Goal: Task Accomplishment & Management: Use online tool/utility

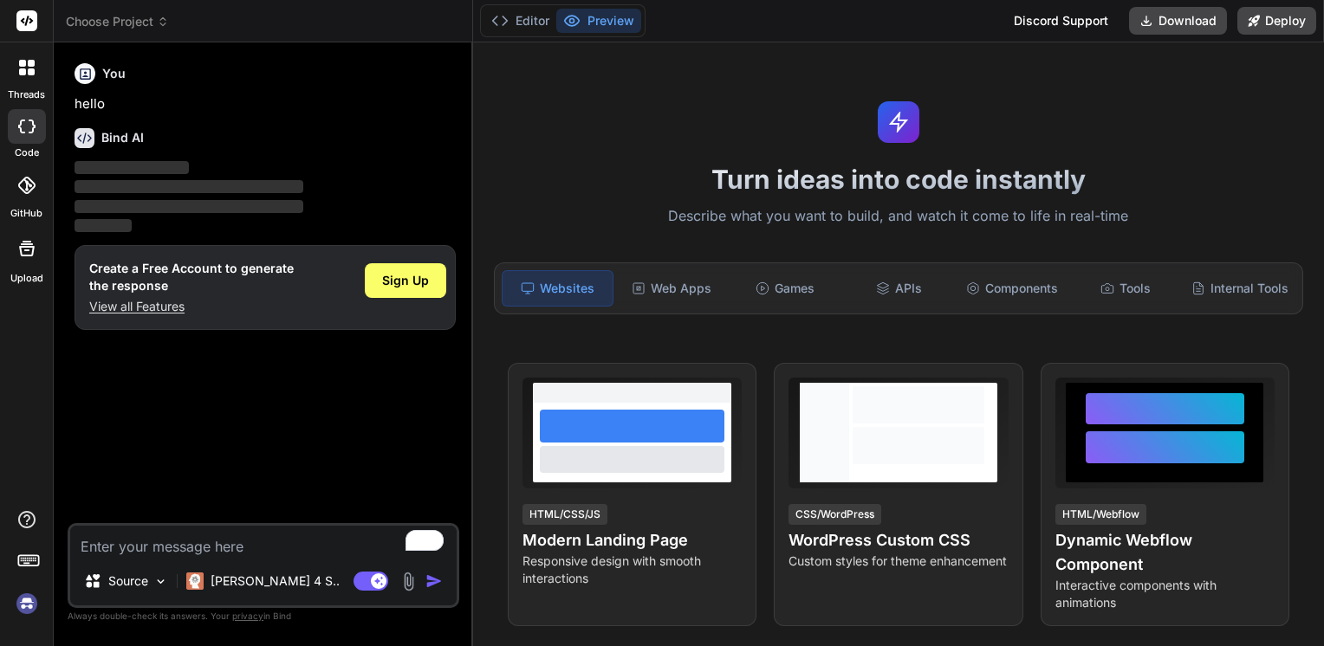
type textarea "x"
click at [128, 552] on textarea "To enrich screen reader interactions, please activate Accessibility in Grammarl…" at bounding box center [263, 541] width 386 height 31
paste textarea "import polars as pl import pandas as pd from openpyxl import load_workbook from…"
type textarea "import polars as pl import pandas as pd from openpyxl import load_workbook from…"
type textarea "x"
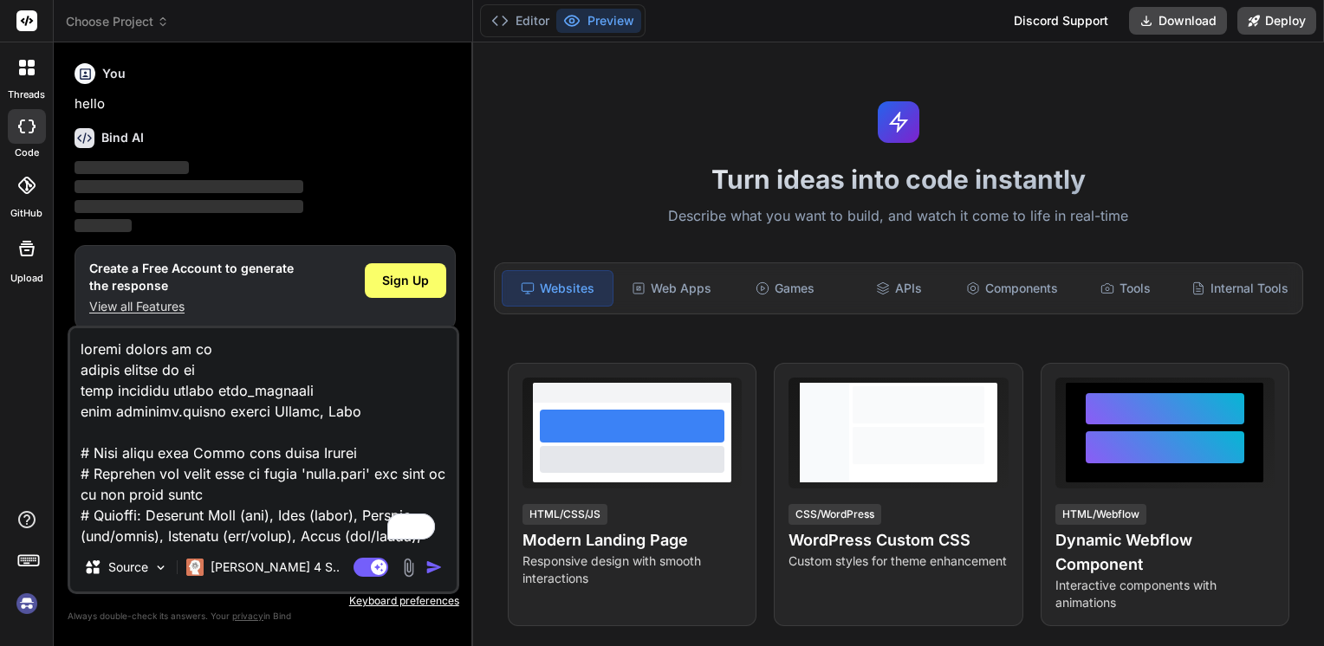
scroll to position [1789, 0]
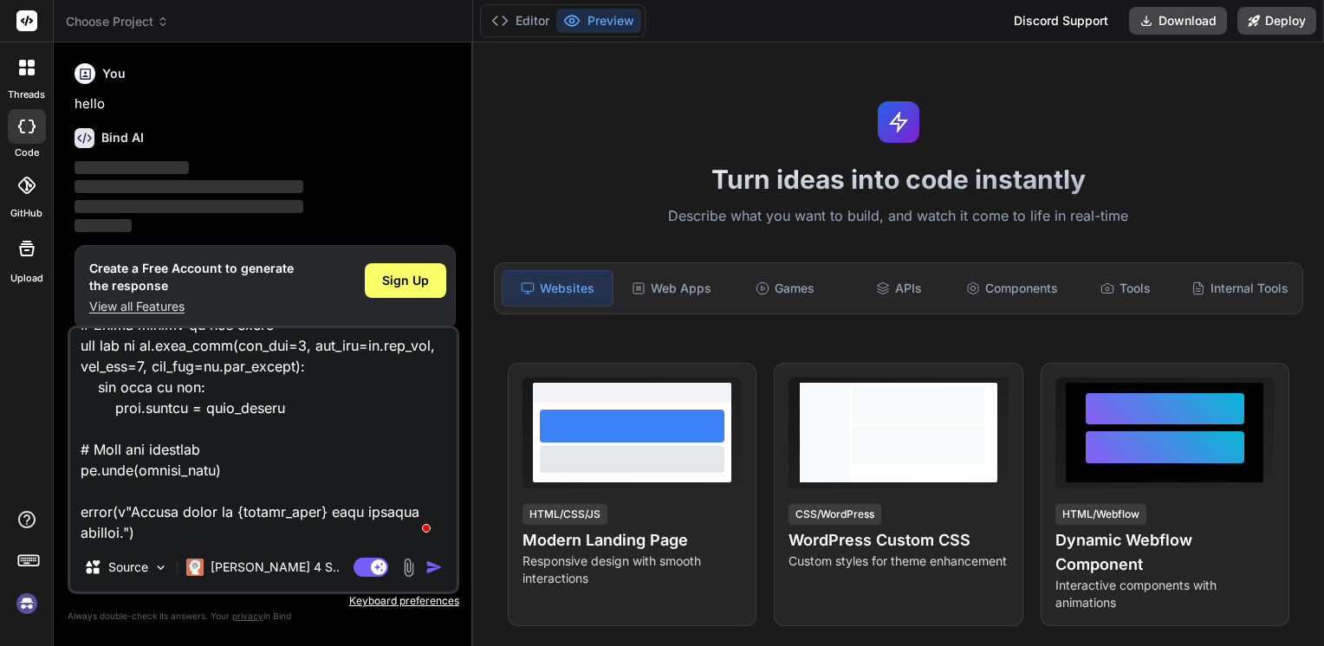
type textarea "import polars as pl import pandas as pd from openpyxl import load_workbook from…"
click at [433, 567] on img "button" at bounding box center [433, 567] width 17 height 17
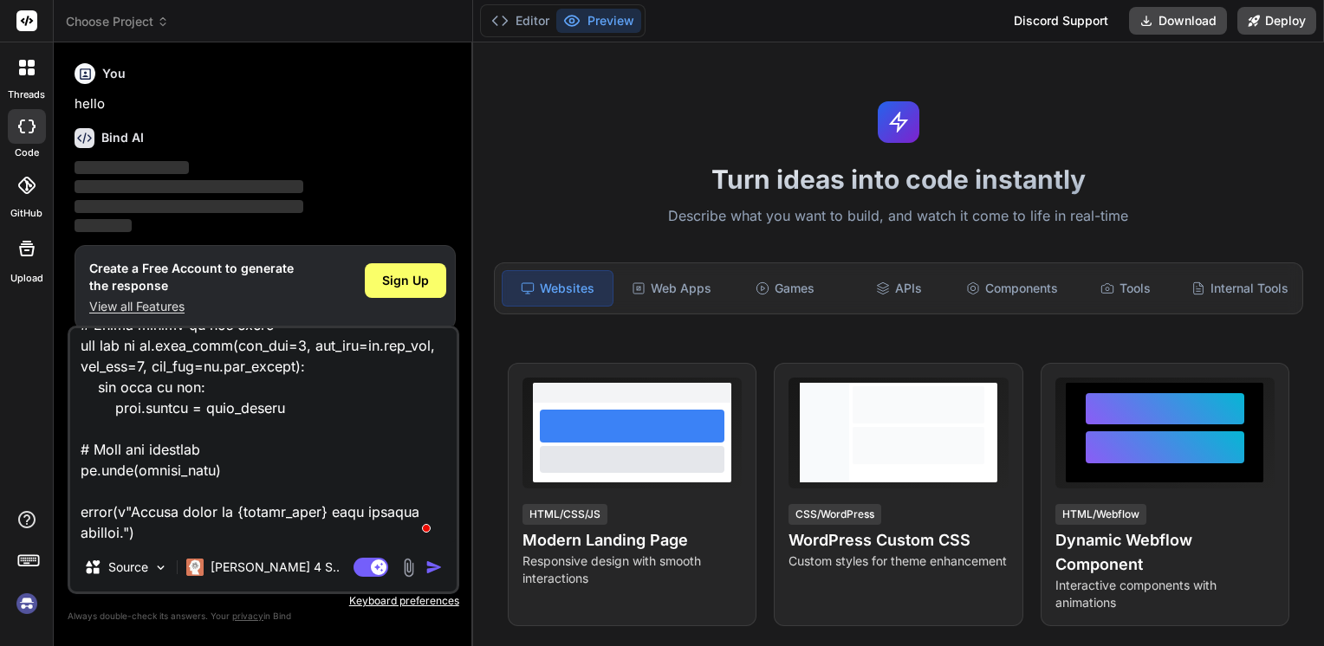
click at [433, 567] on img "button" at bounding box center [433, 567] width 17 height 17
click at [167, 566] on img at bounding box center [160, 567] width 15 height 15
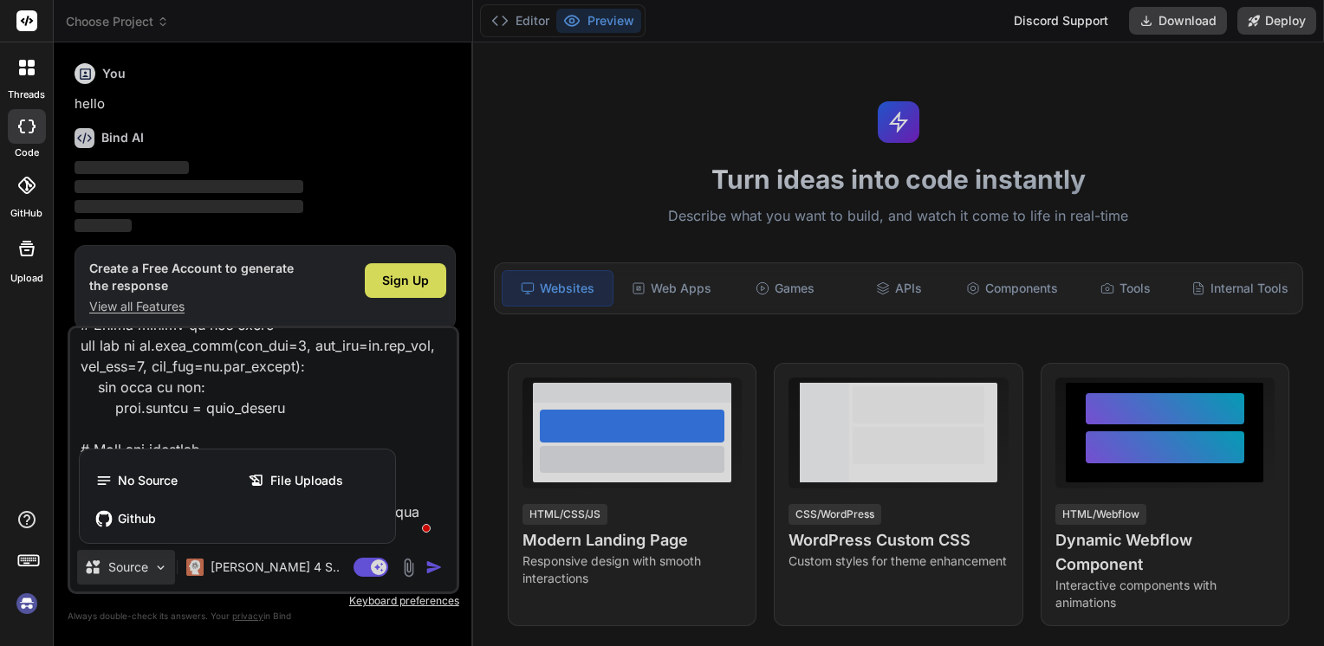
click at [426, 570] on div at bounding box center [662, 323] width 1324 height 646
type textarea "x"
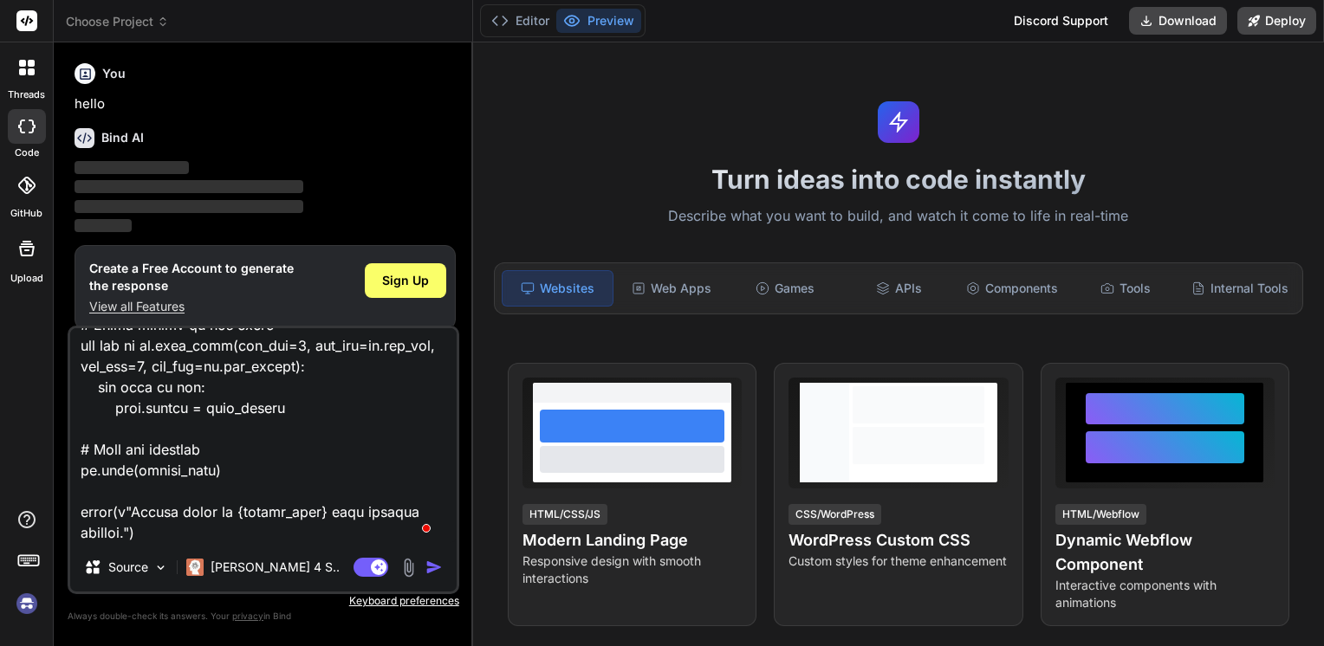
click at [426, 570] on img "button" at bounding box center [433, 567] width 17 height 17
click at [429, 570] on img "button" at bounding box center [433, 567] width 17 height 17
click at [425, 559] on button "button" at bounding box center [437, 567] width 24 height 17
click at [429, 570] on img "button" at bounding box center [433, 567] width 17 height 17
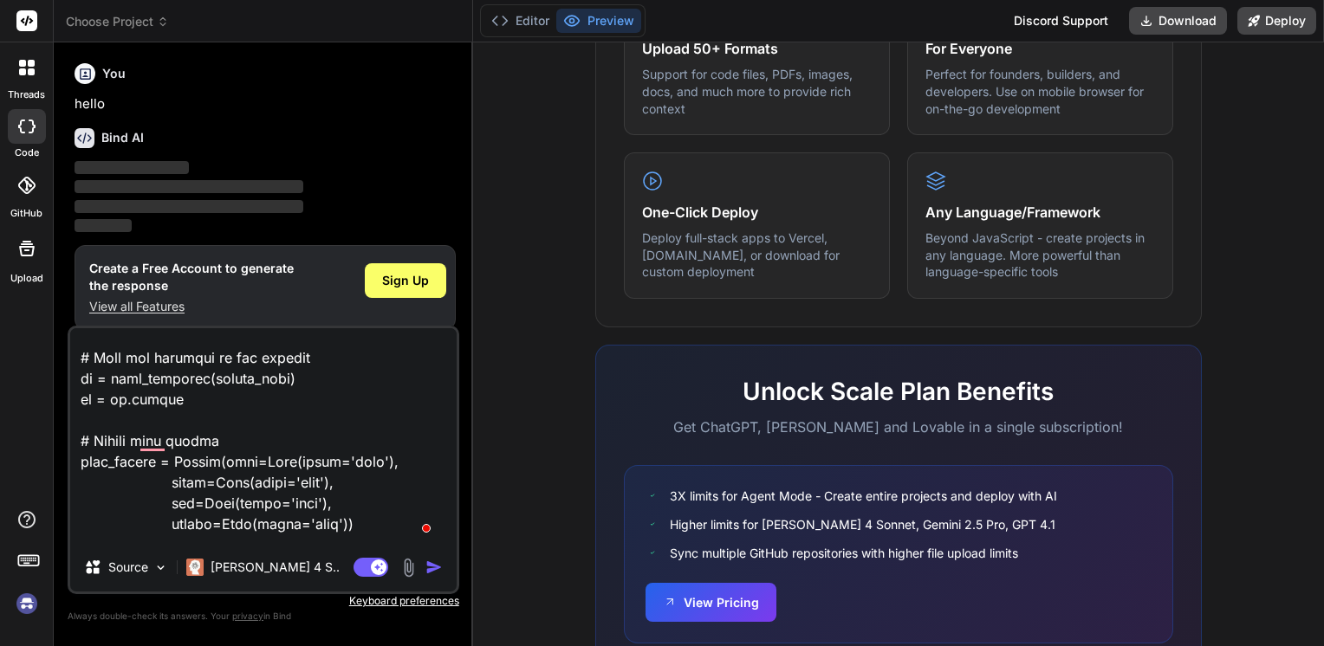
scroll to position [0, 0]
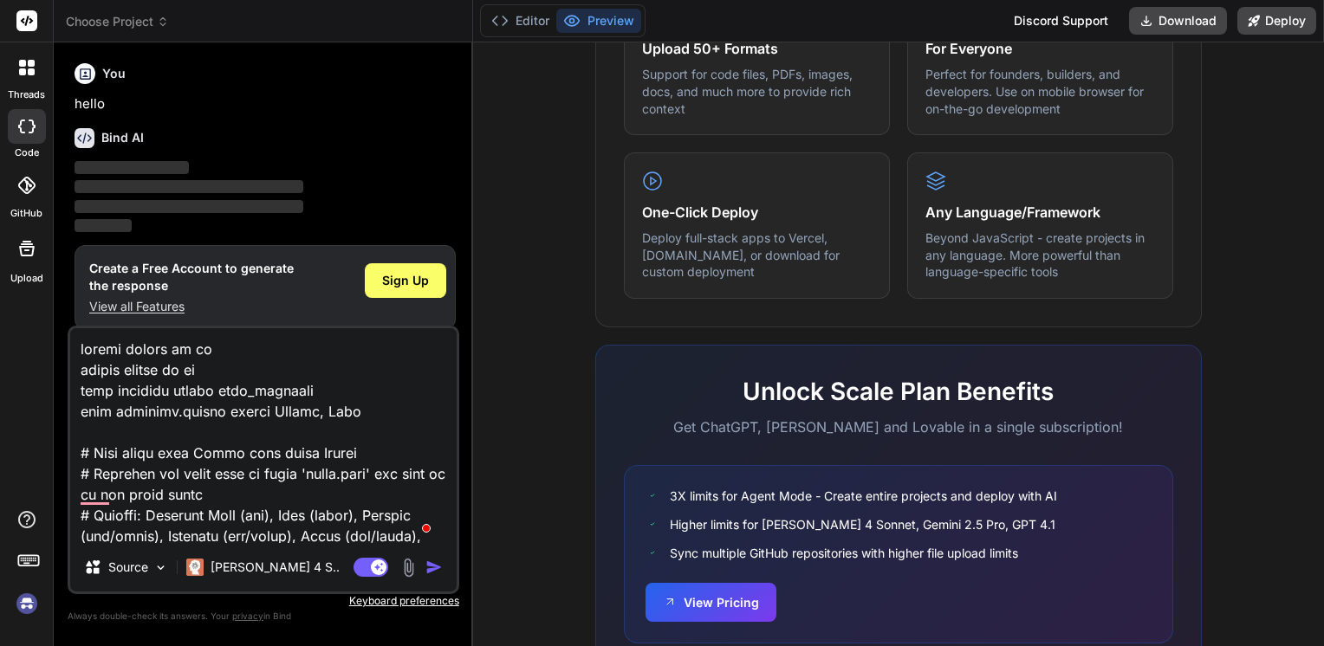
click at [387, 275] on span "Sign Up" at bounding box center [405, 280] width 47 height 17
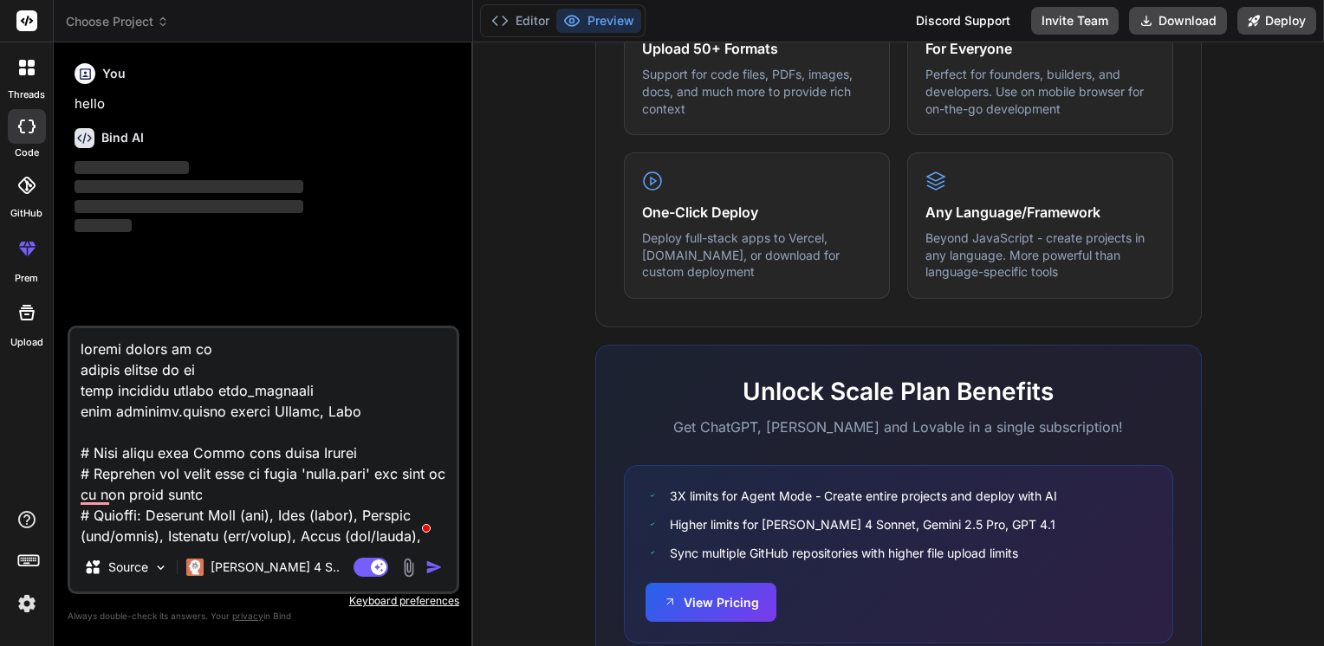
click at [434, 571] on img "button" at bounding box center [433, 567] width 17 height 17
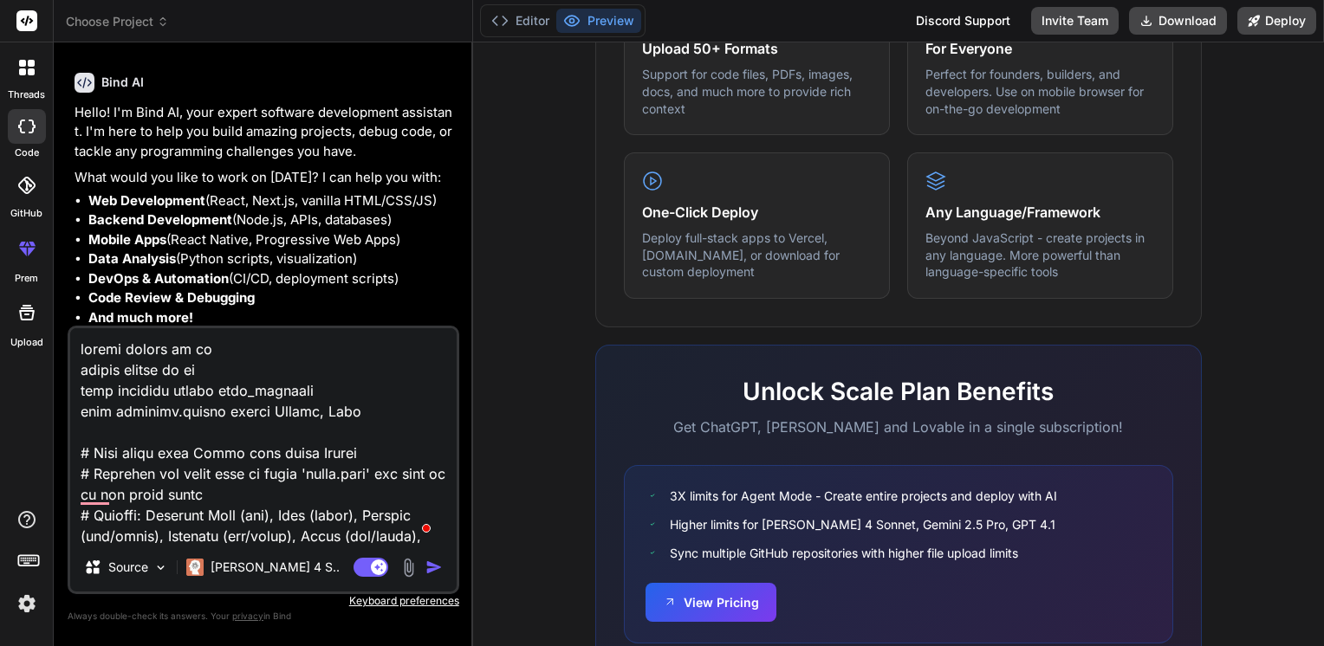
scroll to position [105, 0]
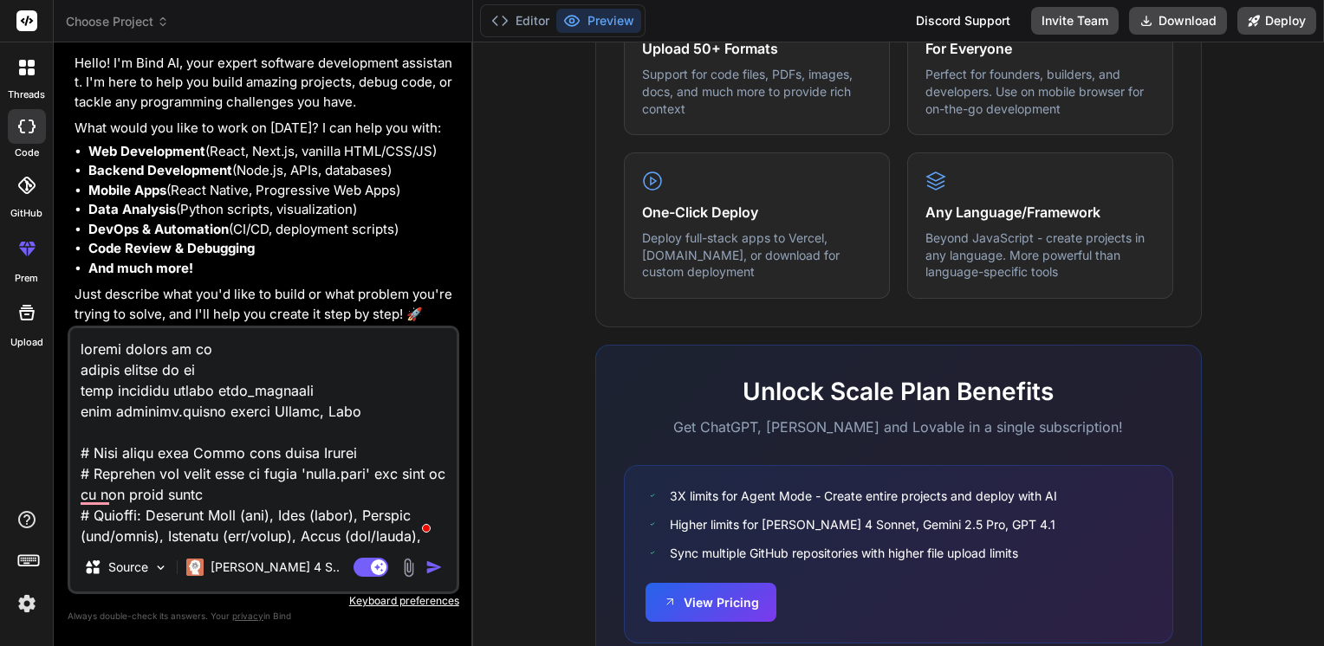
click at [426, 570] on img "button" at bounding box center [433, 567] width 17 height 17
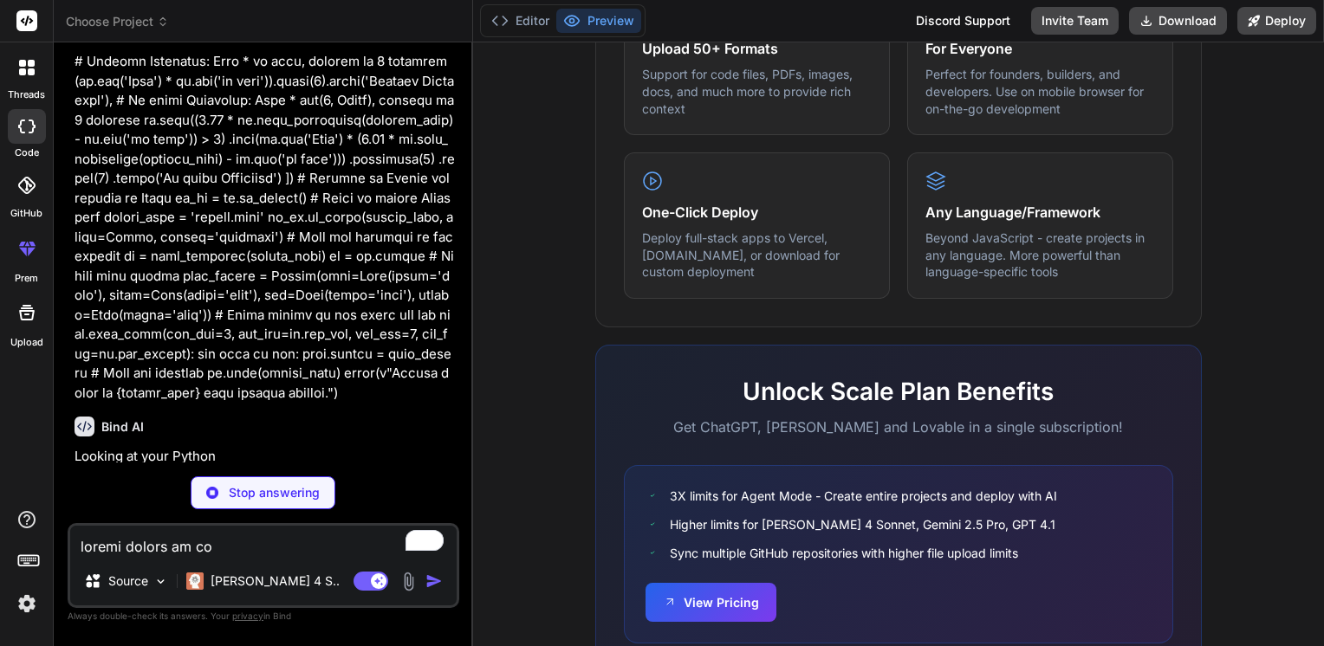
scroll to position [847, 0]
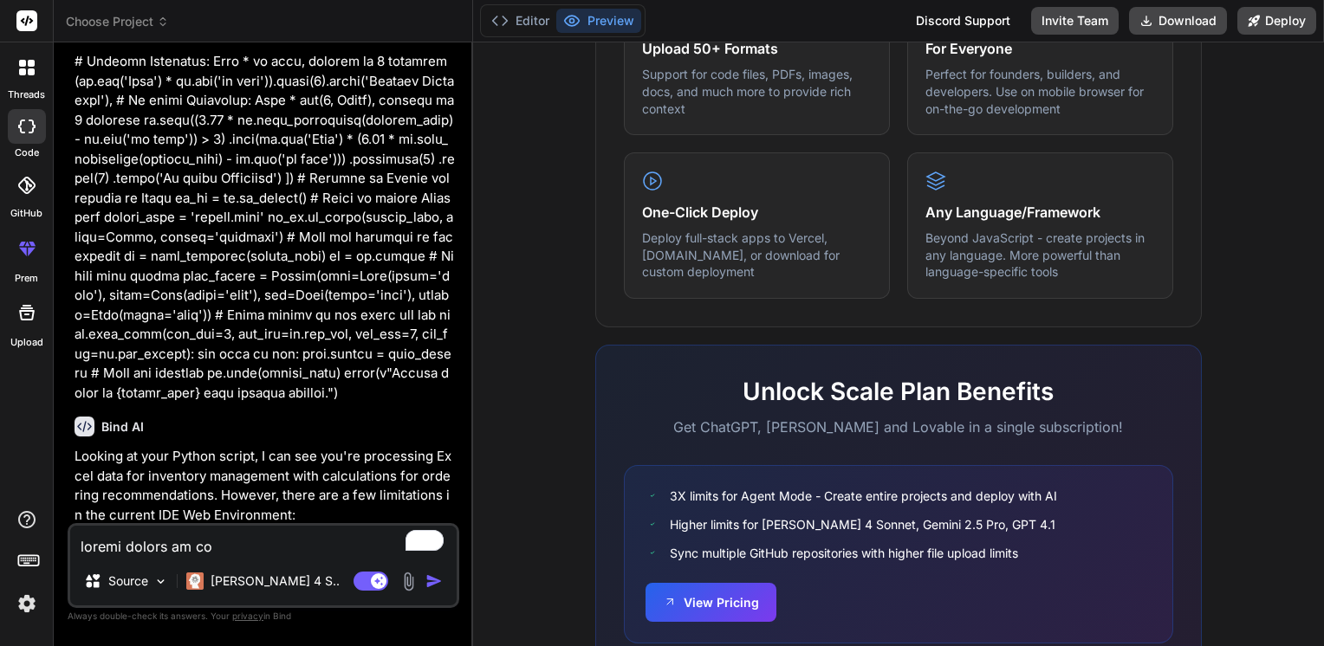
type textarea "x"
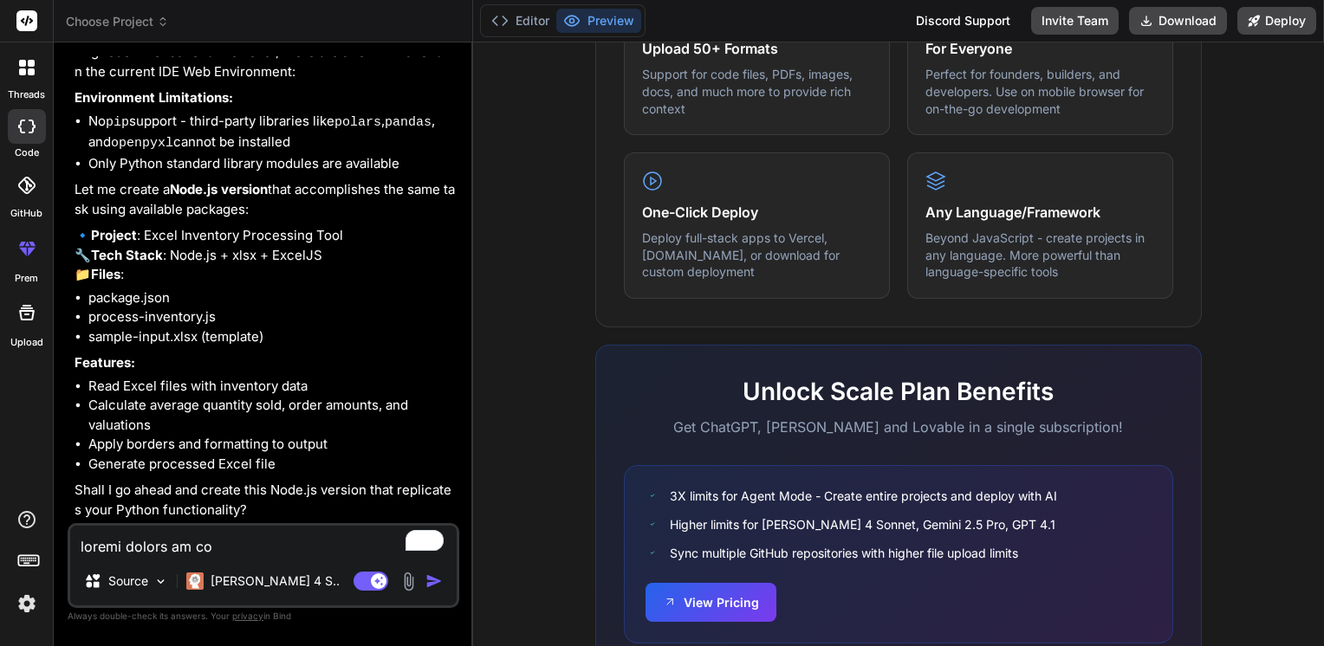
scroll to position [1324, 0]
click at [184, 546] on textarea "To enrich screen reader interactions, please activate Accessibility in Grammarl…" at bounding box center [263, 541] width 386 height 31
type textarea "y"
type textarea "x"
type textarea "ye"
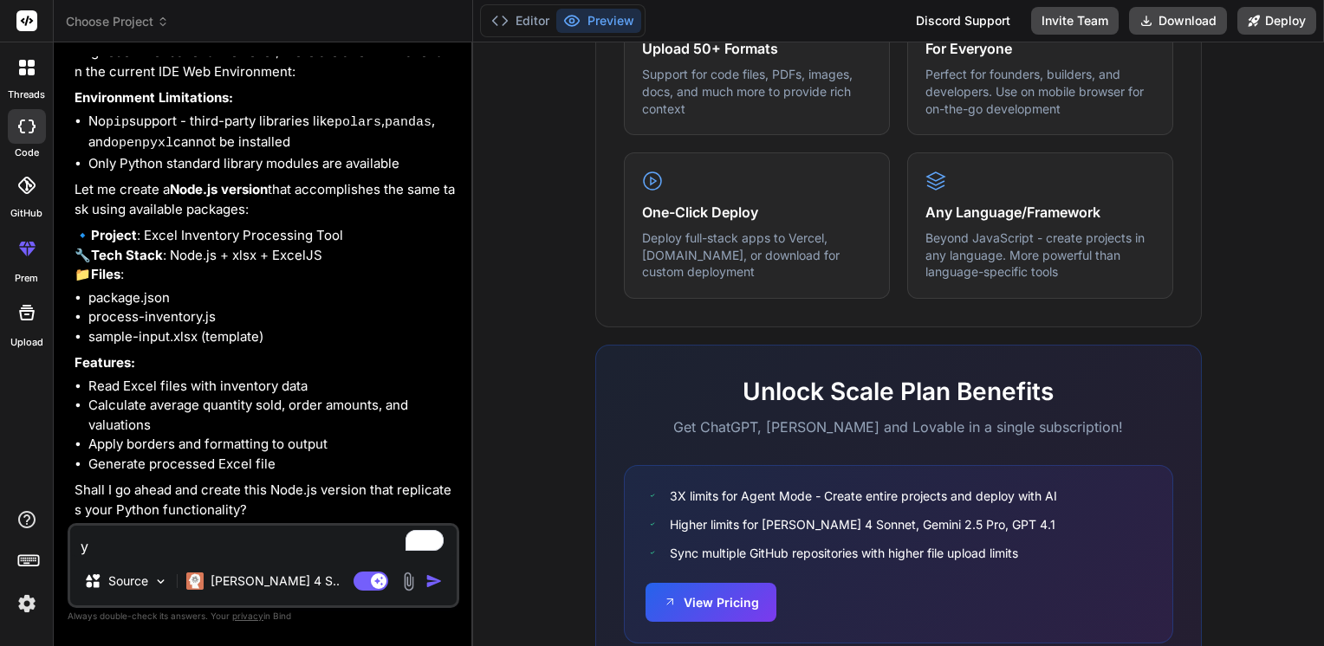
type textarea "x"
type textarea "yes"
type textarea "x"
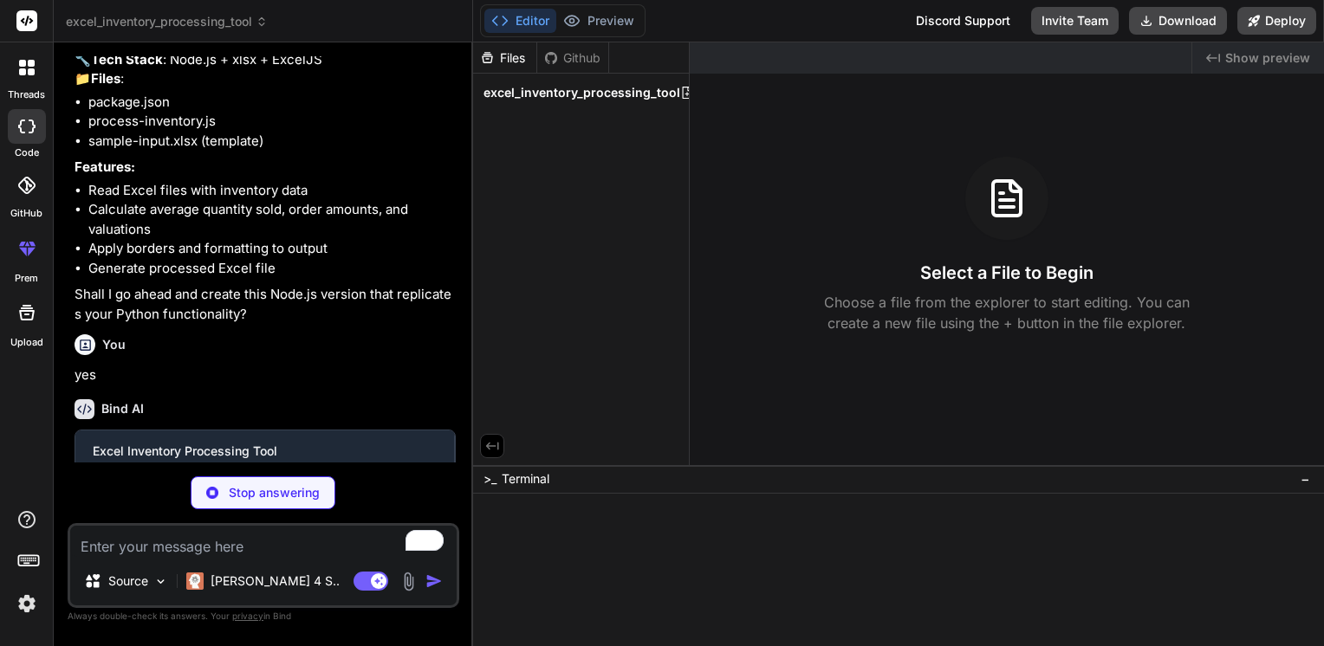
scroll to position [1504, 0]
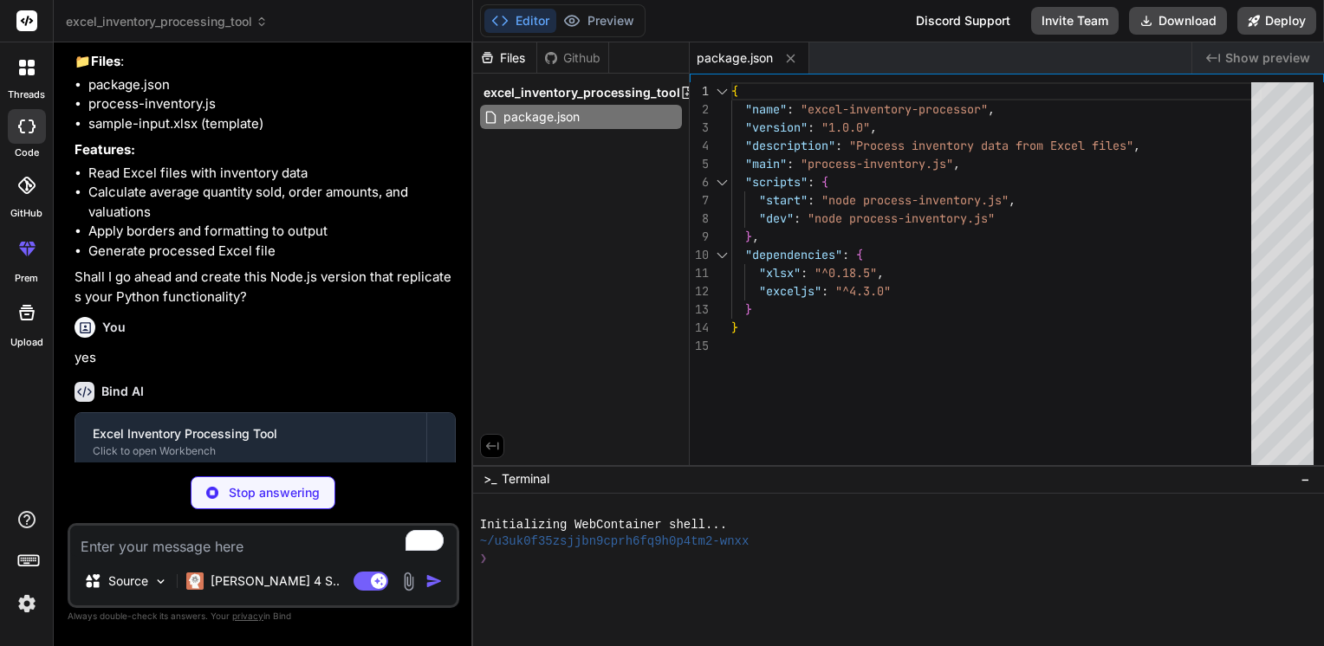
type textarea "x"
type textarea "main();"
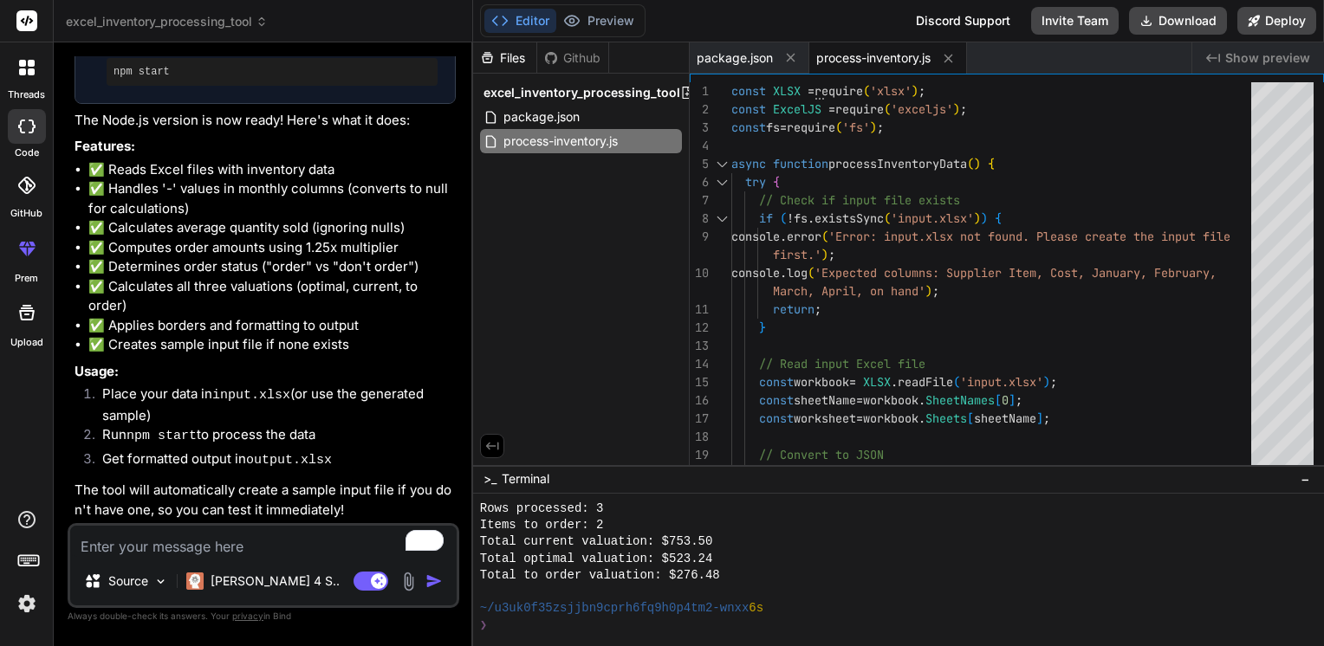
scroll to position [2111, 0]
click at [408, 585] on img at bounding box center [408, 582] width 20 height 20
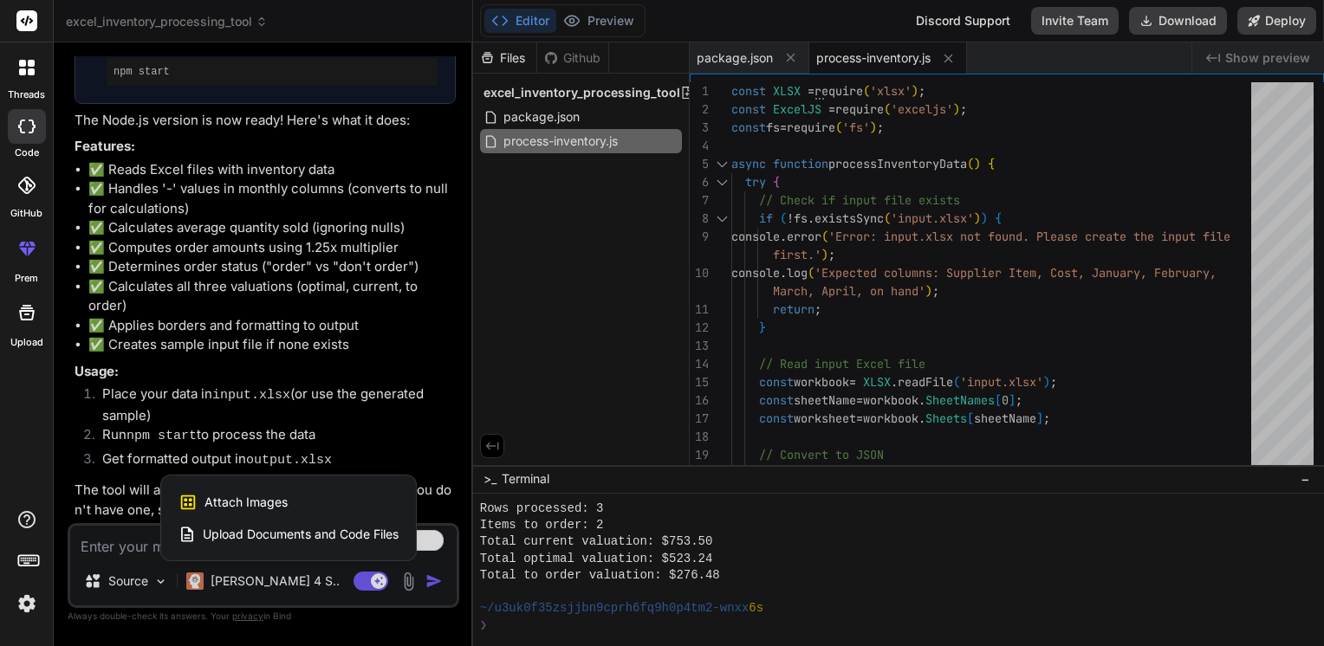
click at [314, 528] on span "Upload Documents and Code Files" at bounding box center [301, 534] width 196 height 17
type textarea "x"
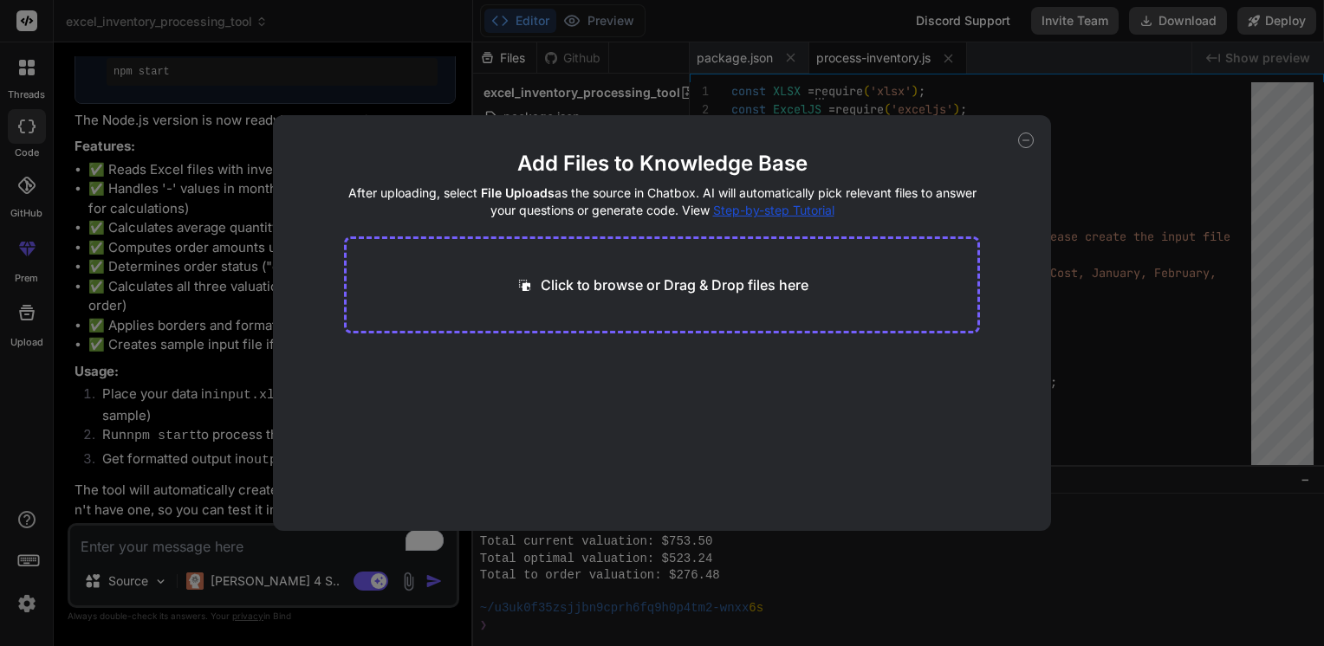
click at [546, 262] on div "Click to browse or Drag & Drop files here" at bounding box center [662, 284] width 637 height 97
click at [547, 288] on p "Click to browse or Drag & Drop files here" at bounding box center [675, 285] width 268 height 21
type input "C:\fakepath\Sale_Receipts_Items.xlsxkha.xlsx"
click at [512, 371] on icon at bounding box center [512, 365] width 15 height 15
click at [1030, 137] on icon at bounding box center [1026, 141] width 16 height 16
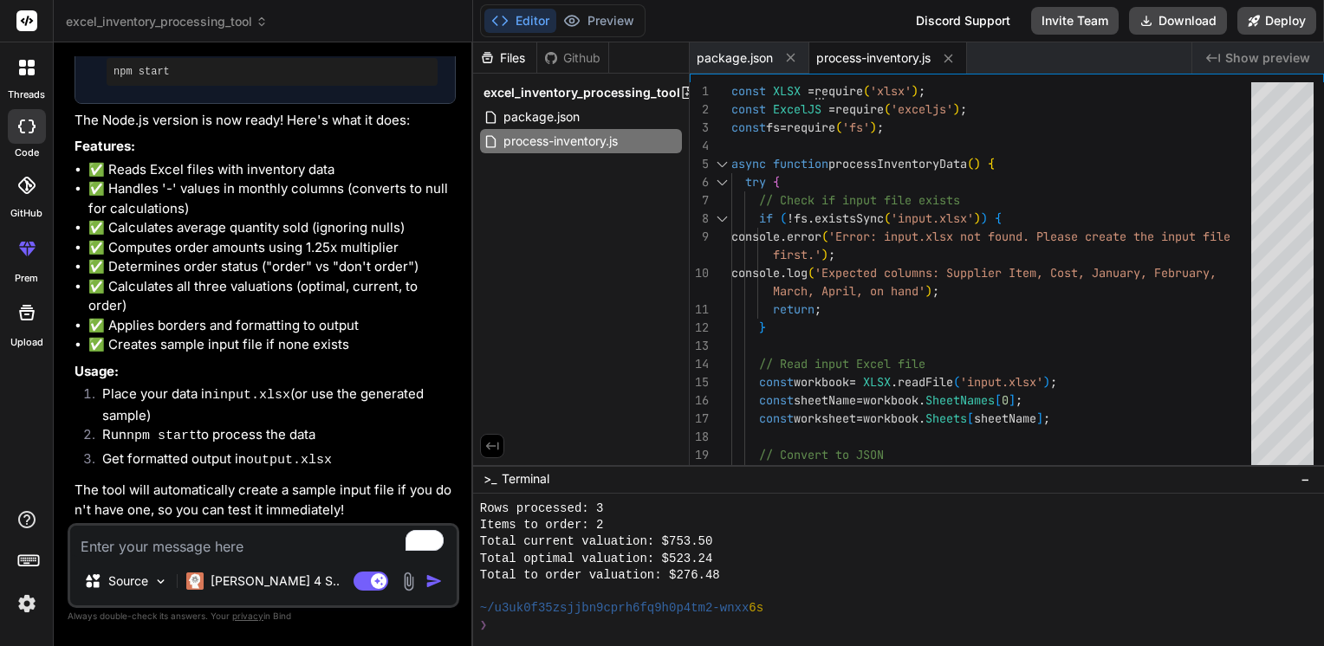
click at [409, 587] on img at bounding box center [408, 582] width 20 height 20
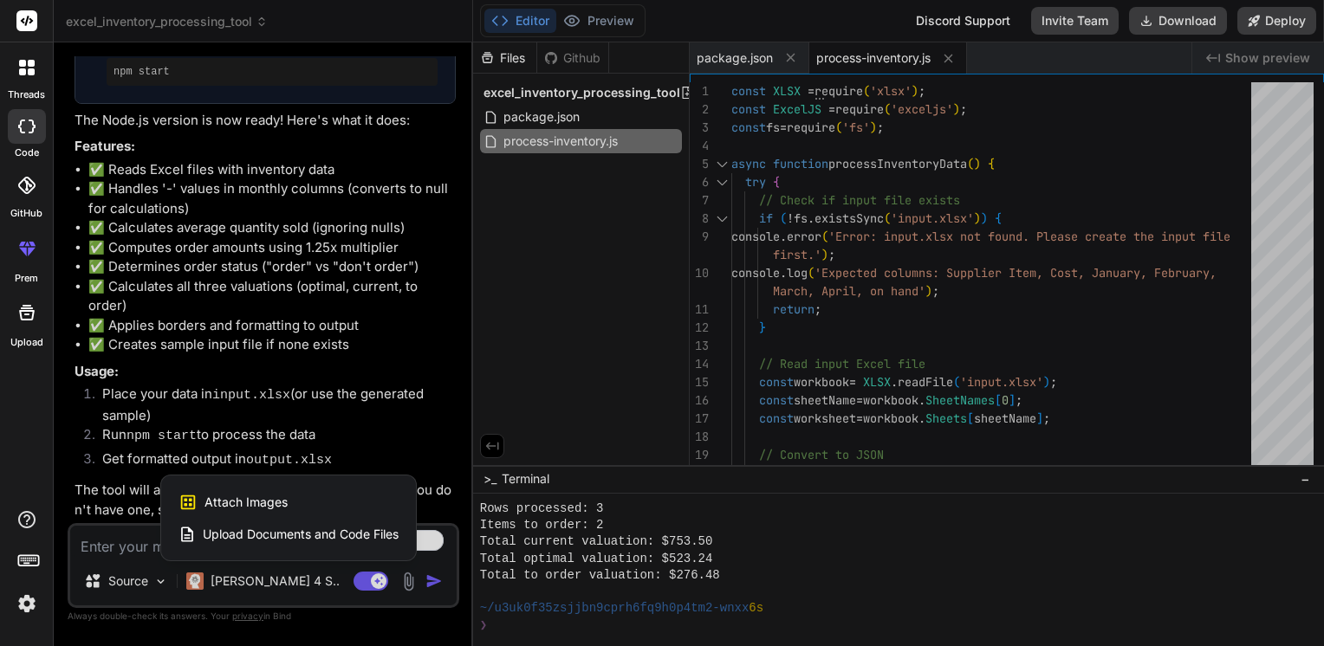
click at [295, 528] on span "Upload Documents and Code Files" at bounding box center [301, 534] width 196 height 17
type textarea "x"
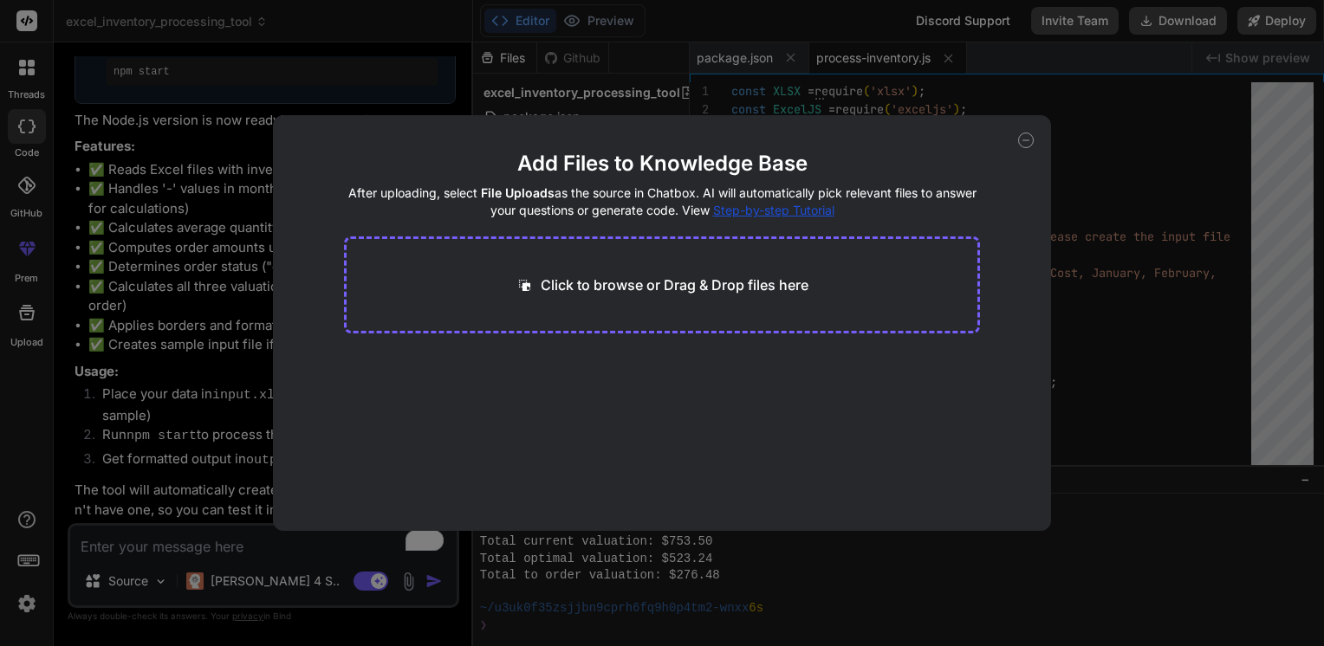
click at [554, 289] on p "Click to browse or Drag & Drop files here" at bounding box center [675, 285] width 268 height 21
type input "C:\fakepath\Sale_Receipts_Items.xlsxkha.xlsx"
click at [402, 390] on span "41.36 KB" at bounding box center [427, 395] width 51 height 17
click at [1026, 138] on icon at bounding box center [1026, 141] width 16 height 16
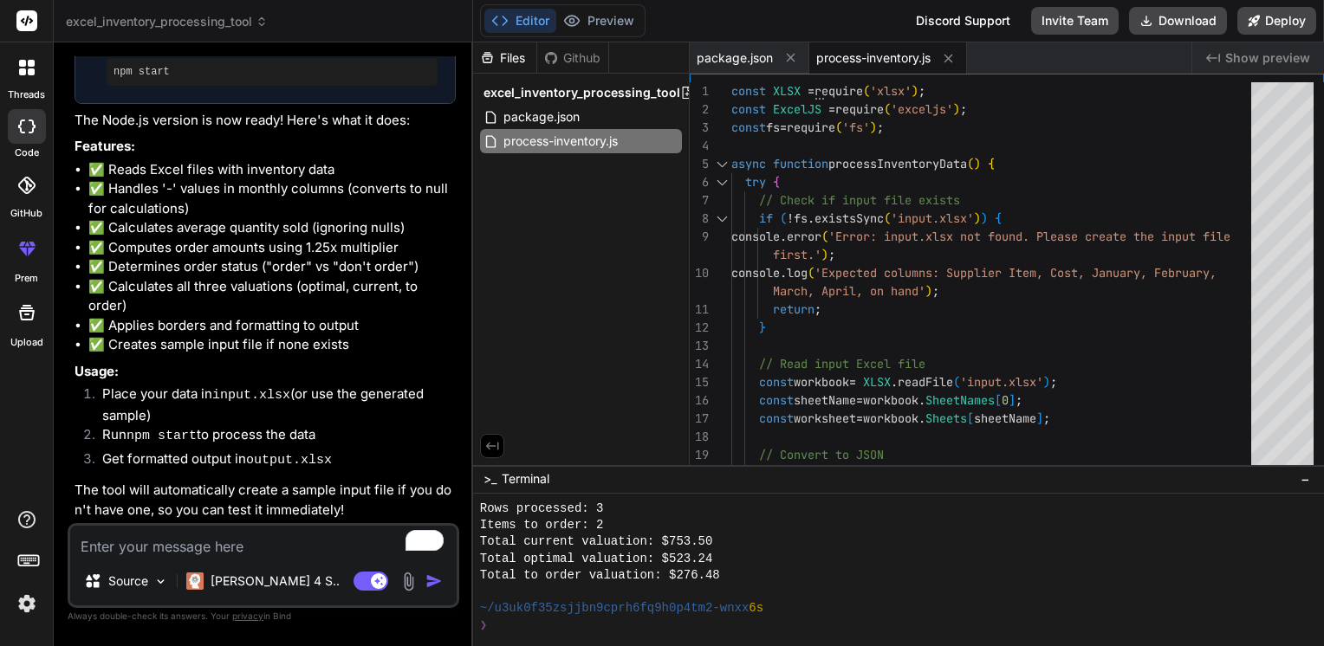
click at [143, 548] on textarea "To enrich screen reader interactions, please activate Accessibility in Grammarl…" at bounding box center [263, 541] width 386 height 31
type textarea "x"
click at [143, 548] on textarea "To enrich screen reader interactions, please activate Accessibility in Grammarl…" at bounding box center [263, 541] width 386 height 31
type textarea "c"
type textarea "x"
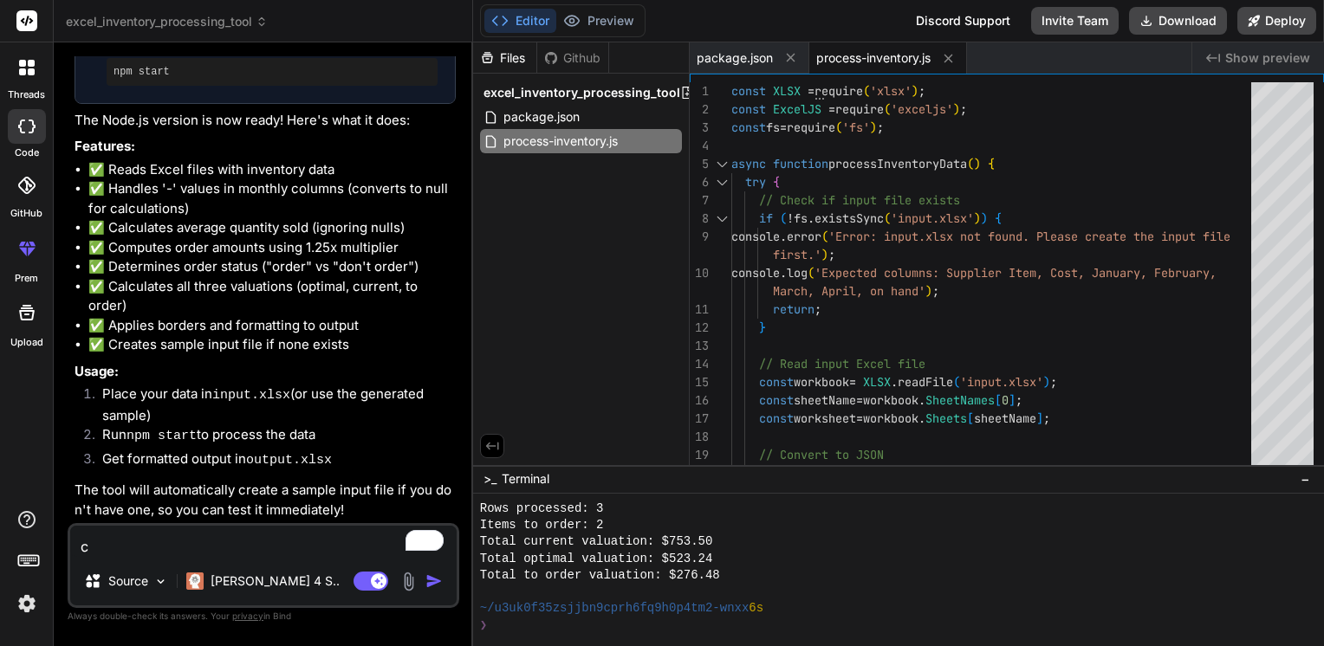
type textarea "cr"
type textarea "x"
type textarea "cre"
type textarea "x"
type textarea "crea"
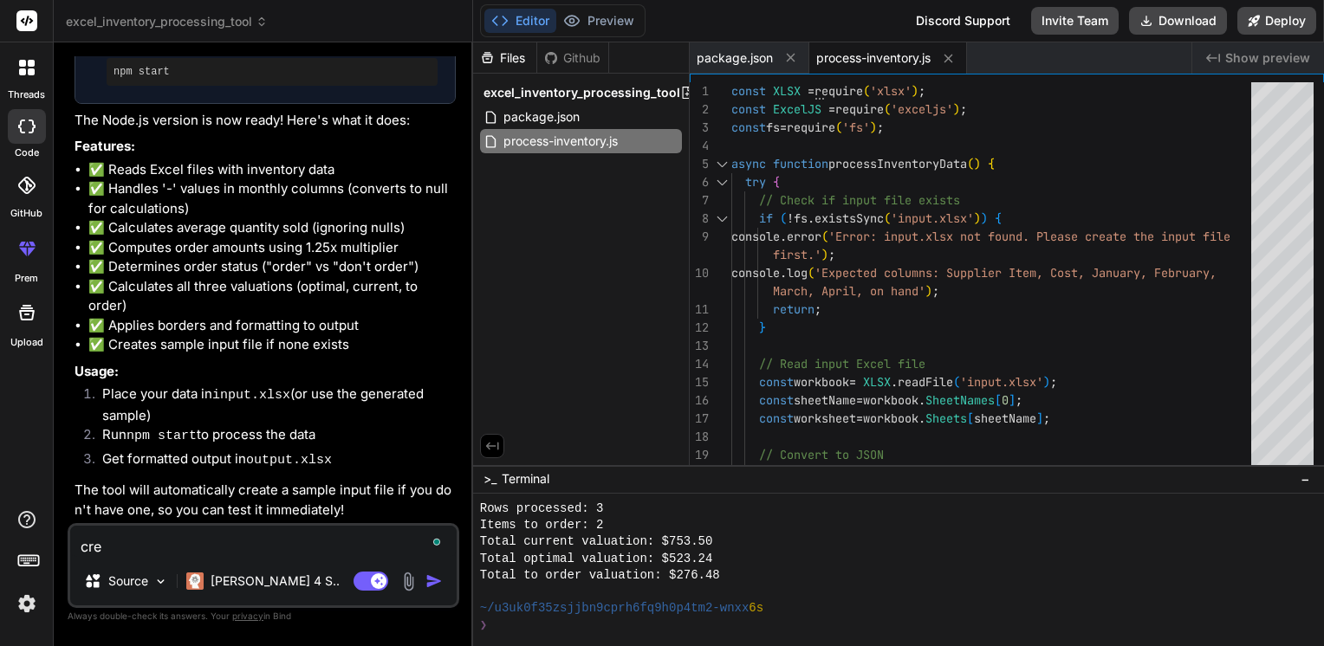
type textarea "x"
type textarea "creat"
type textarea "x"
type textarea "create"
type textarea "x"
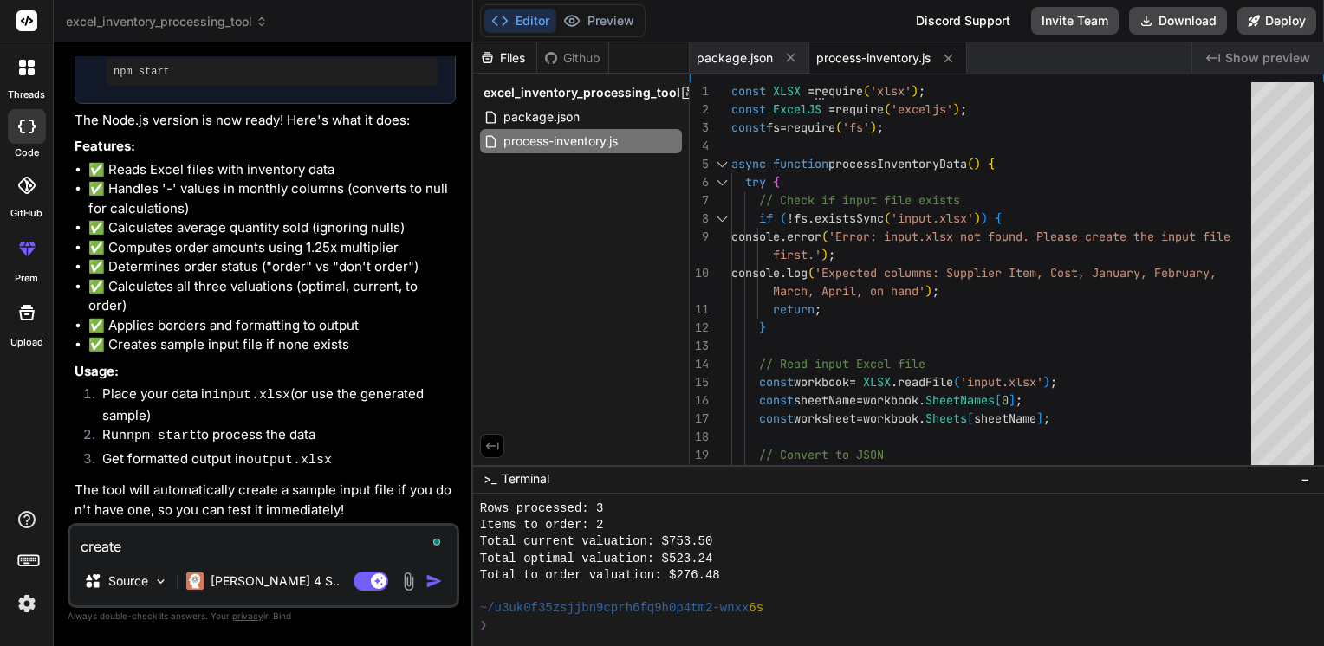
type textarea "create"
type textarea "x"
type textarea "create a"
type textarea "x"
type textarea "create a"
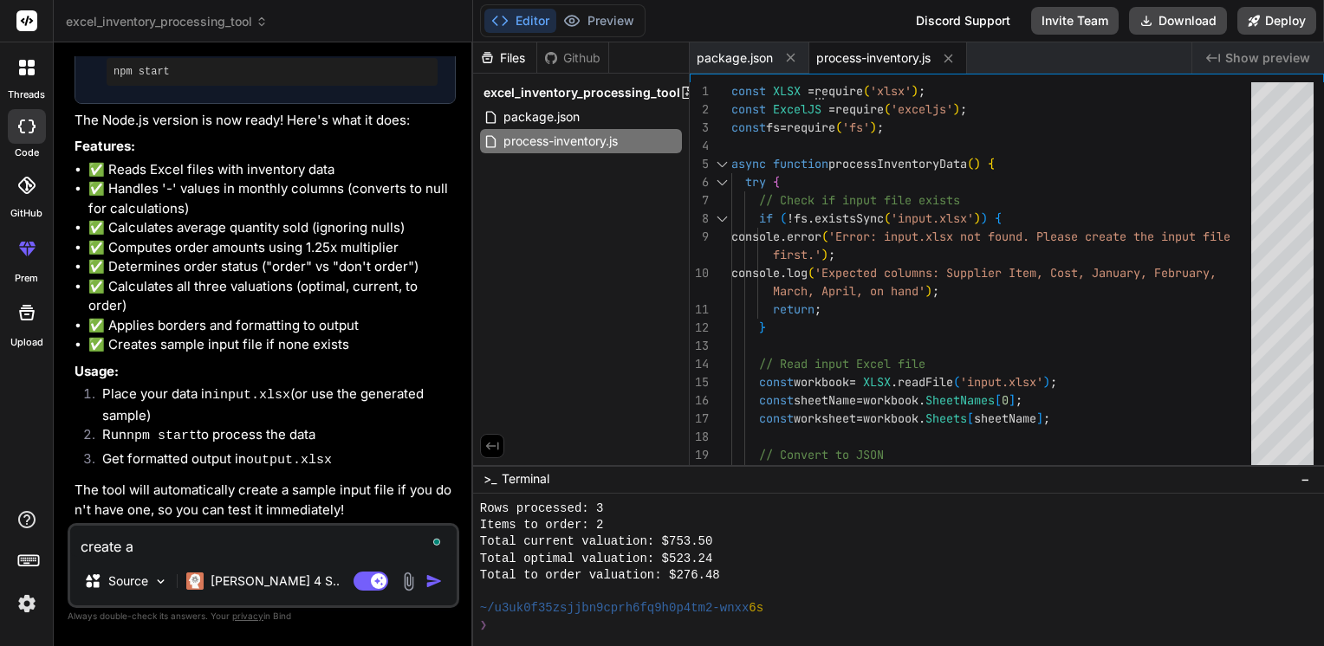
type textarea "x"
type textarea "create a s"
type textarea "x"
type textarea "create a sn"
type textarea "x"
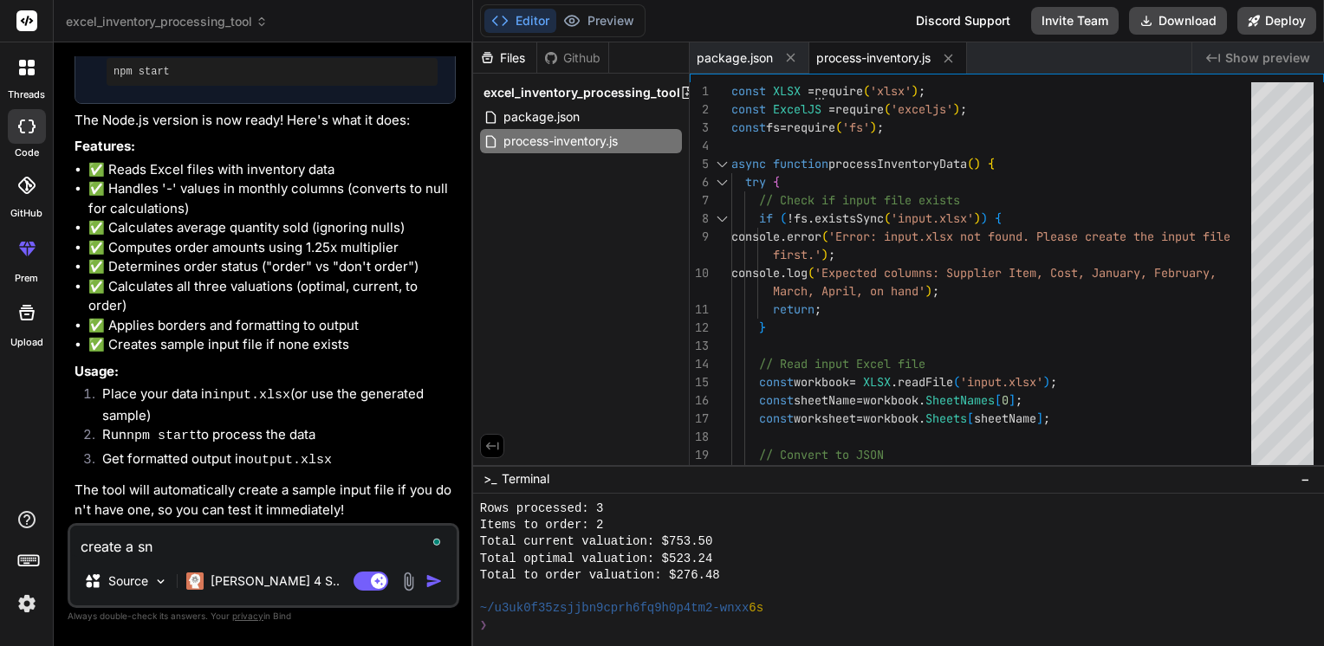
type textarea "create a s"
type textarea "x"
type textarea "create a sa"
type textarea "x"
type textarea "create a sam"
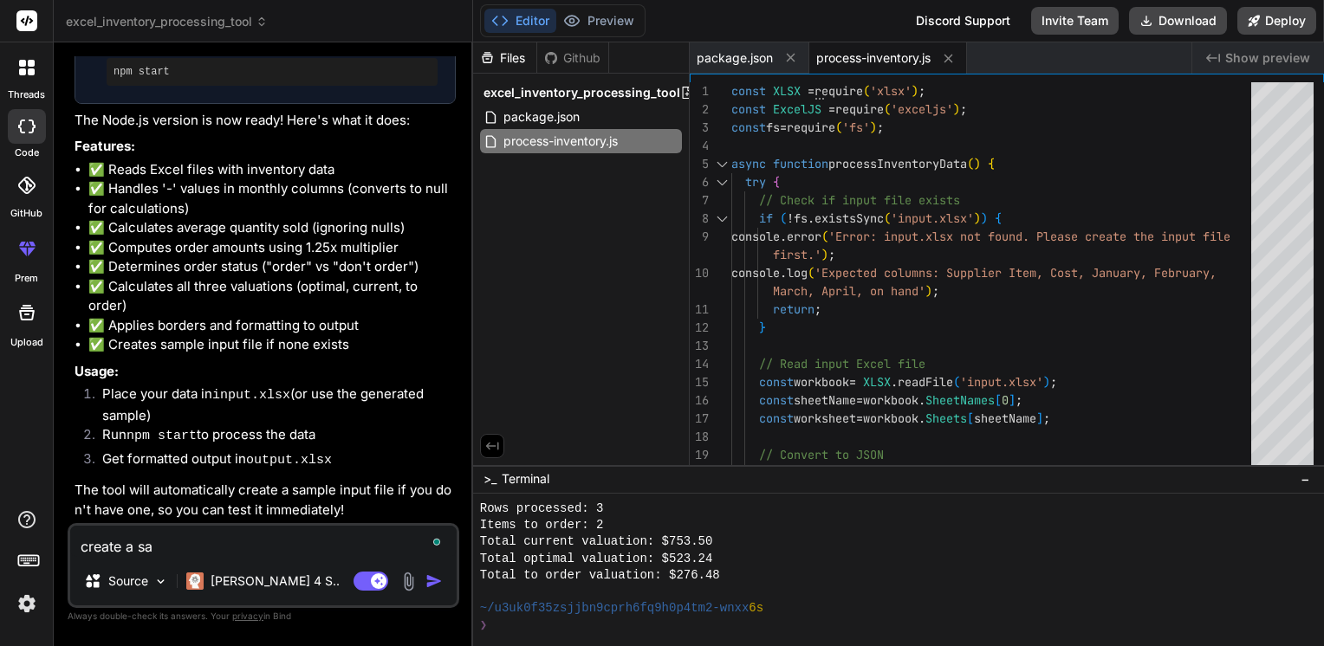
type textarea "x"
type textarea "create a samp"
type textarea "x"
type textarea "create a sampl"
type textarea "x"
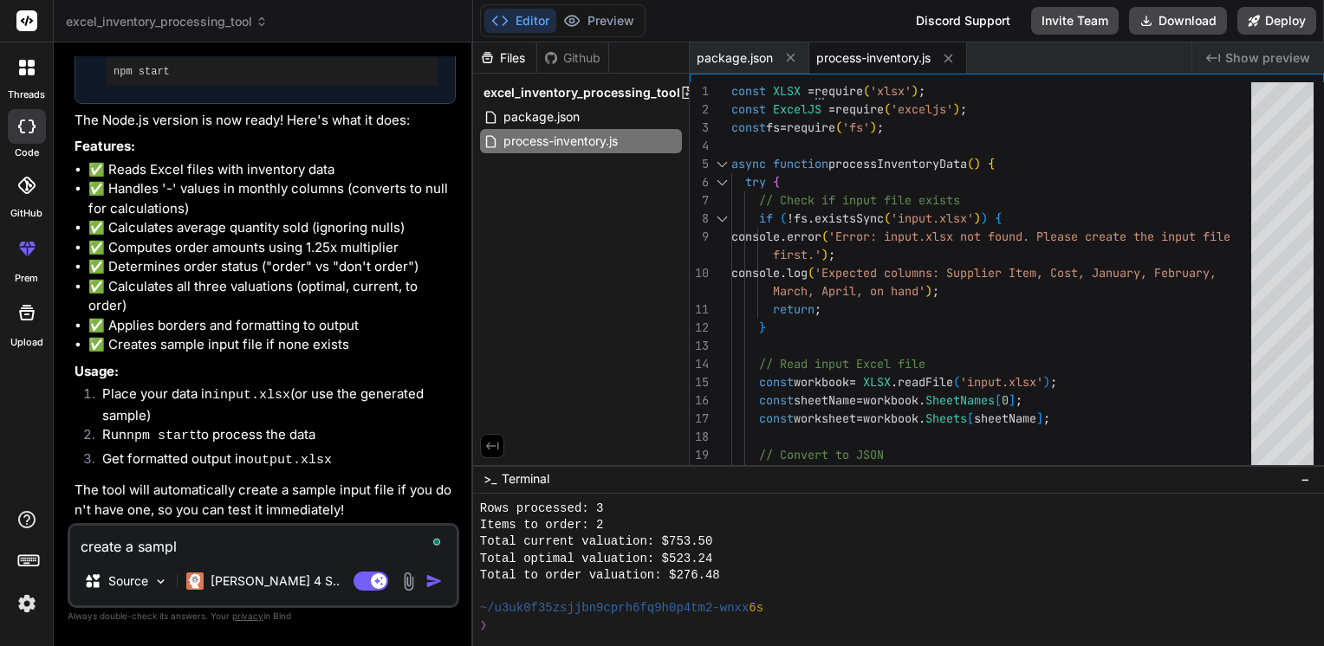
type textarea "create a sample"
type textarea "x"
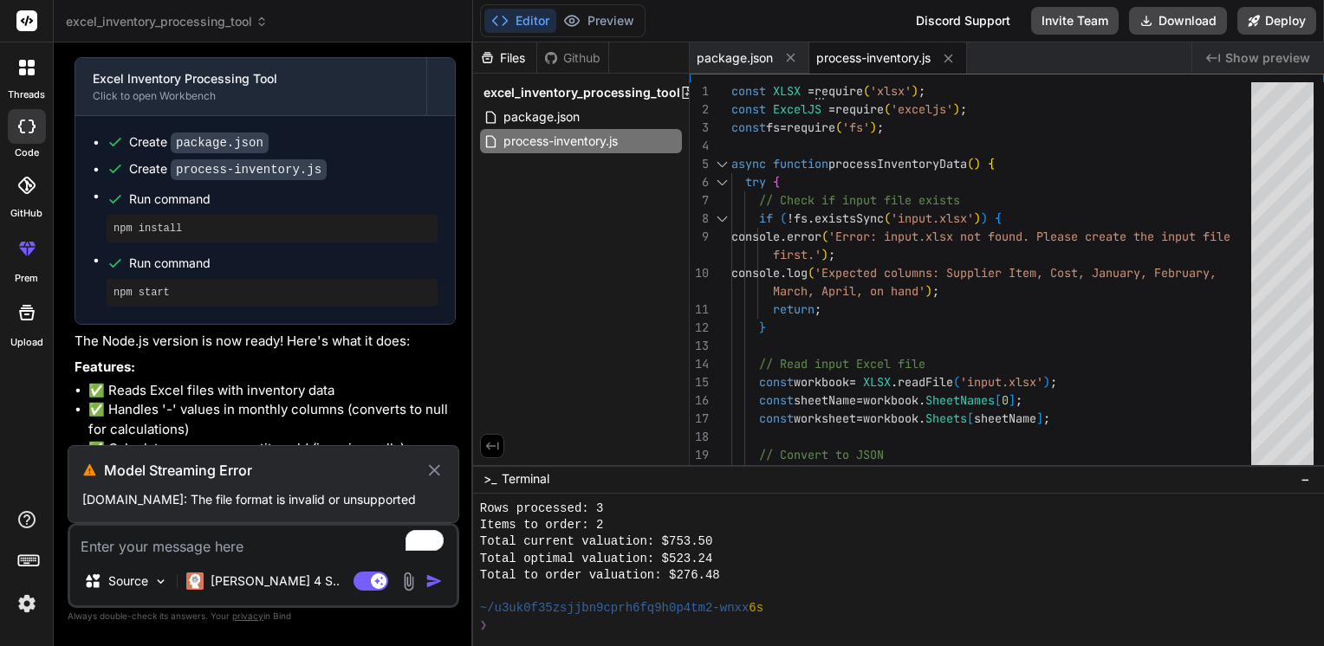
scroll to position [1850, 0]
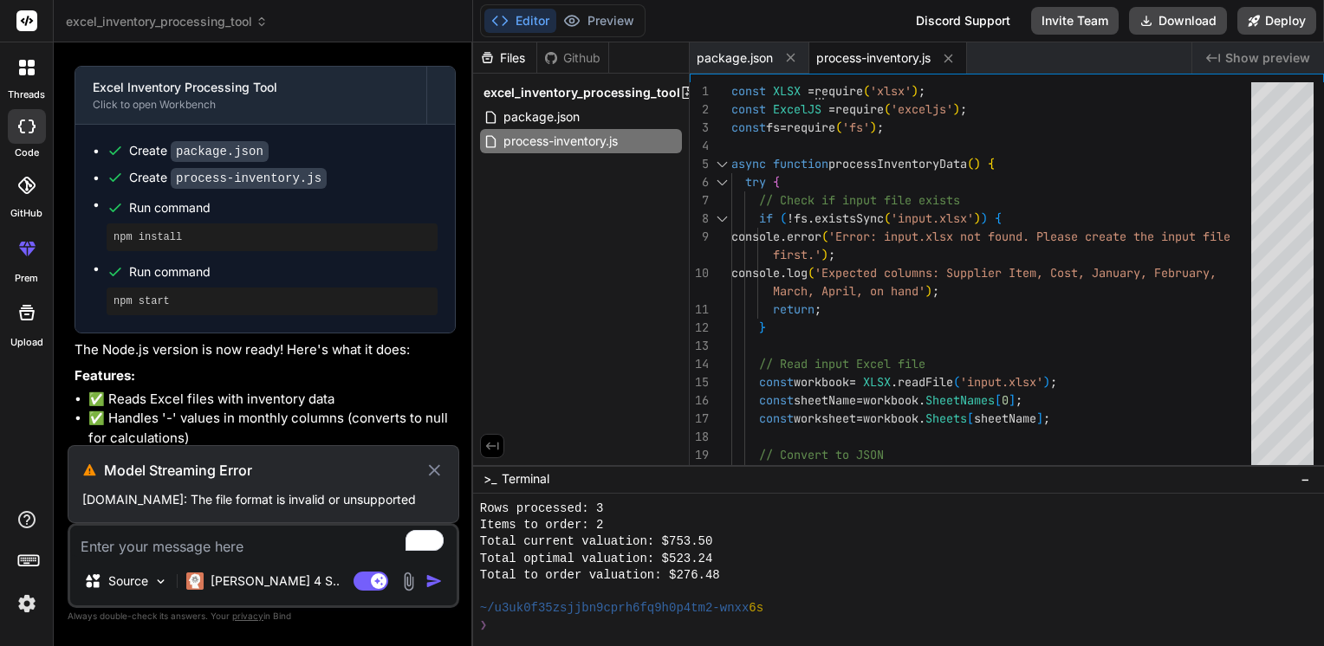
click at [433, 460] on icon at bounding box center [434, 470] width 20 height 21
type textarea "x"
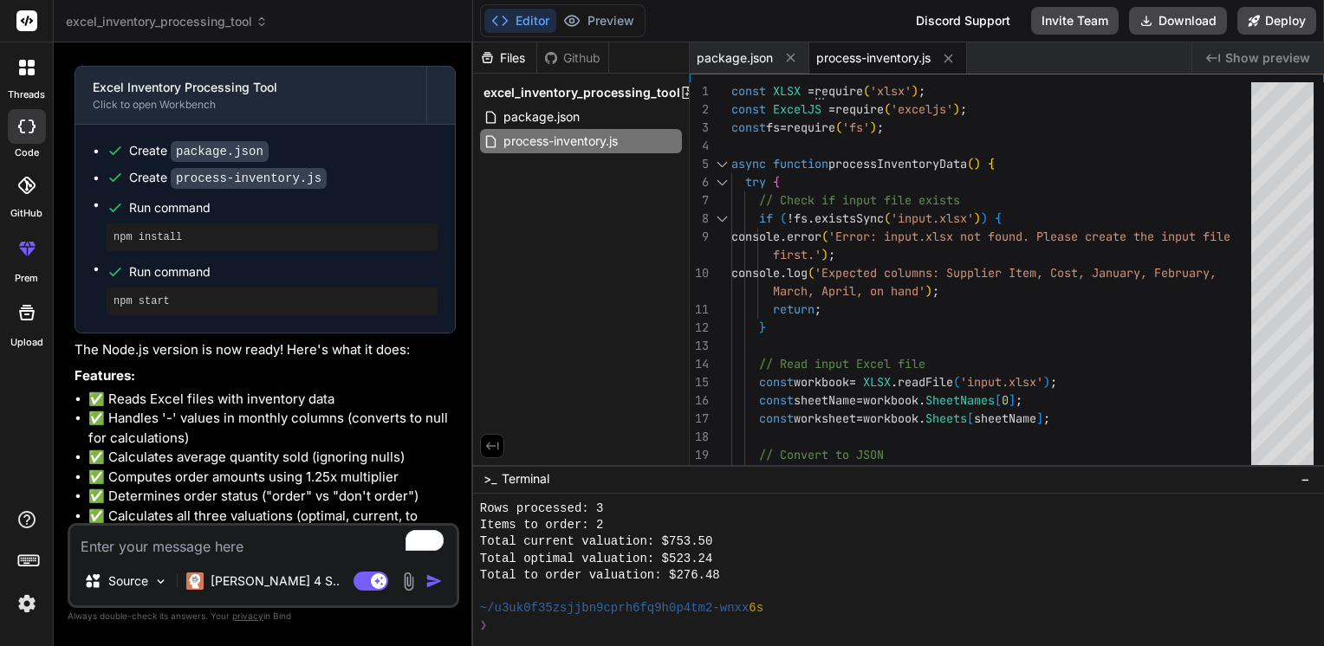
scroll to position [2169, 0]
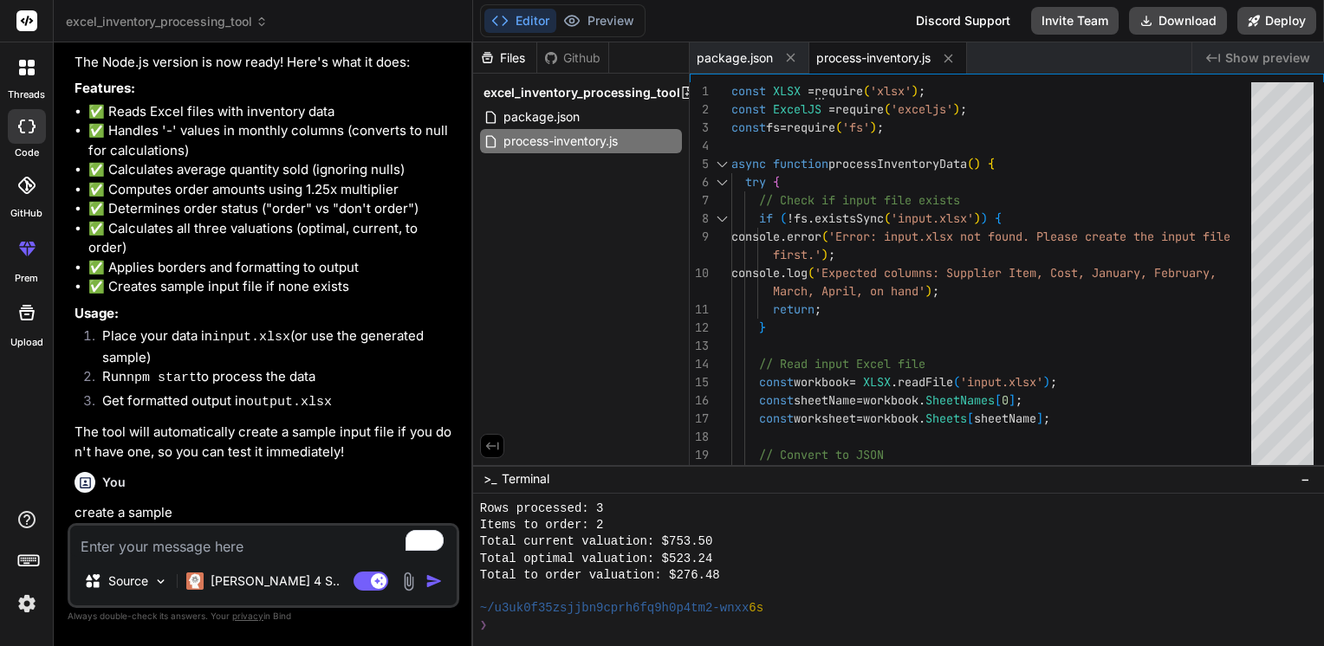
click at [261, 542] on textarea "To enrich screen reader interactions, please activate Accessibility in Grammarl…" at bounding box center [263, 541] width 386 height 31
type textarea "c"
type textarea "x"
type textarea "cr"
type textarea "x"
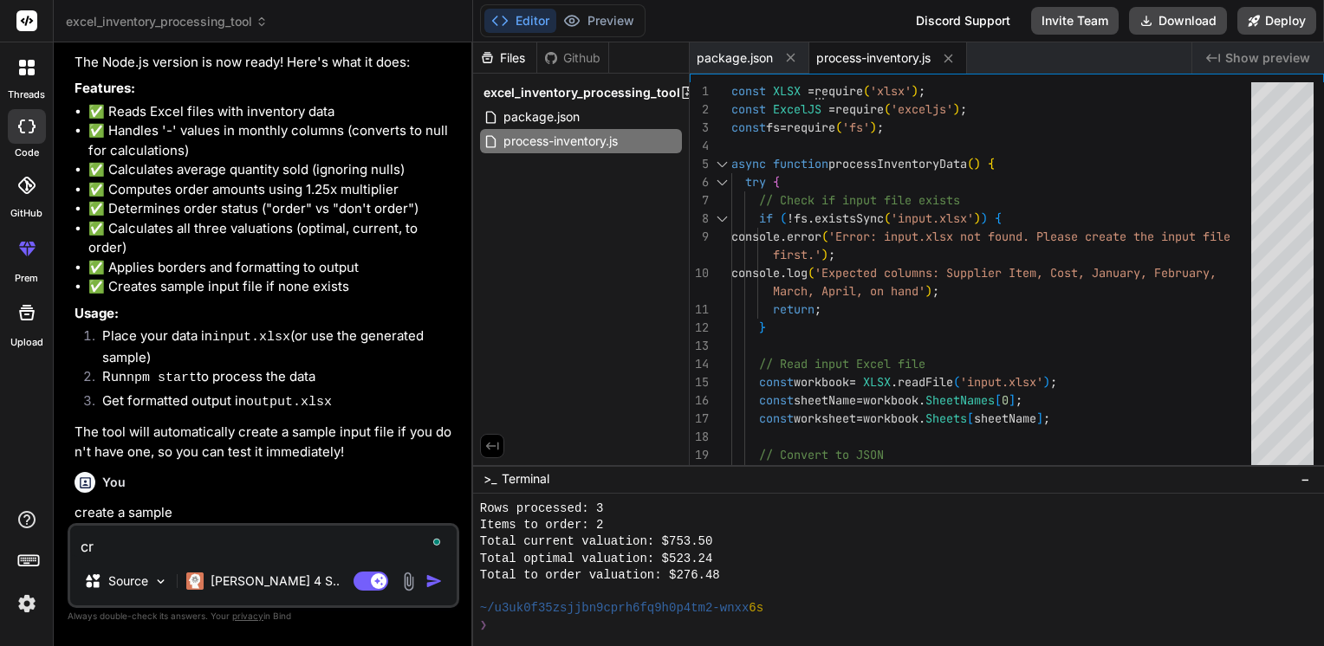
type textarea "cre"
type textarea "x"
type textarea "crea"
type textarea "x"
type textarea "creat"
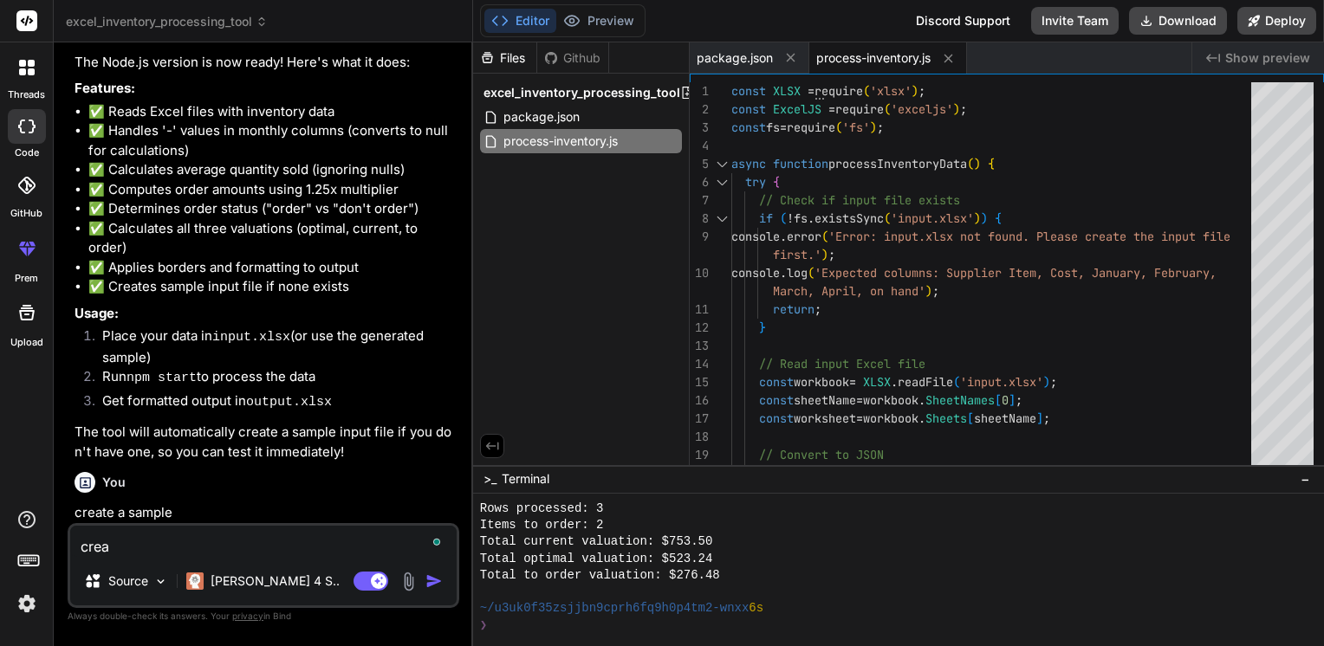
type textarea "x"
type textarea "create"
type textarea "x"
type textarea "create"
type textarea "x"
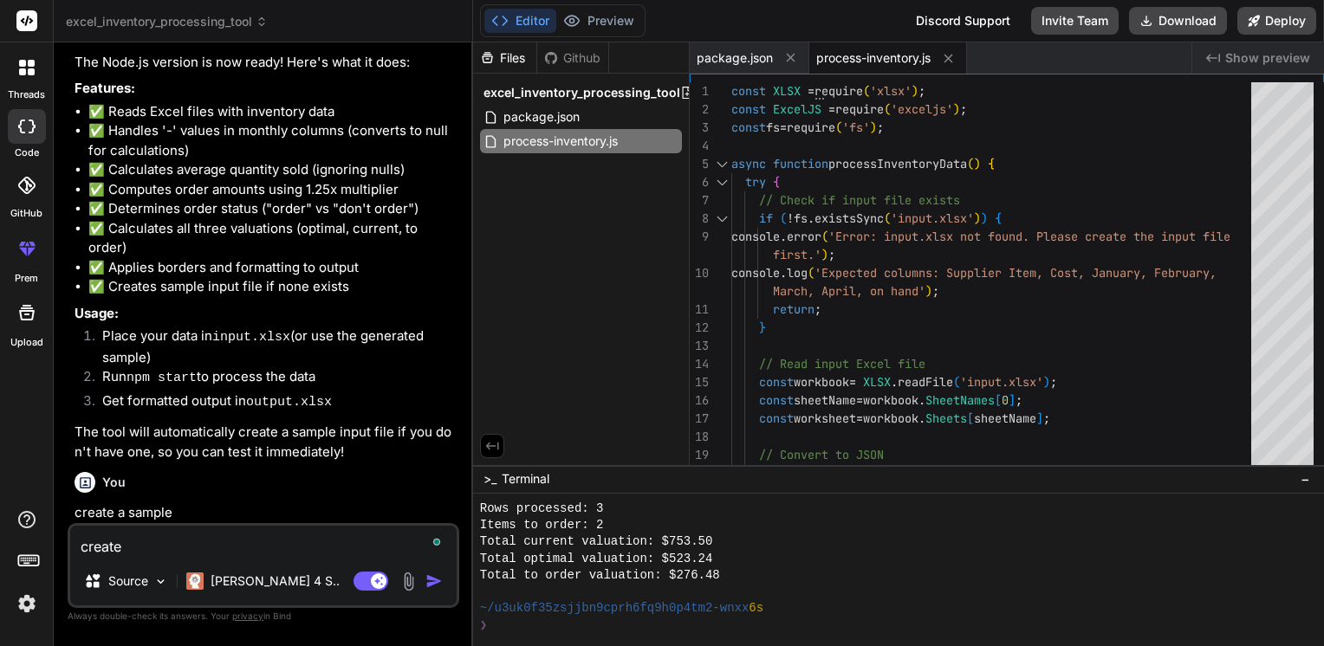
type textarea "create a"
type textarea "x"
type textarea "create a"
type textarea "x"
type textarea "create a f"
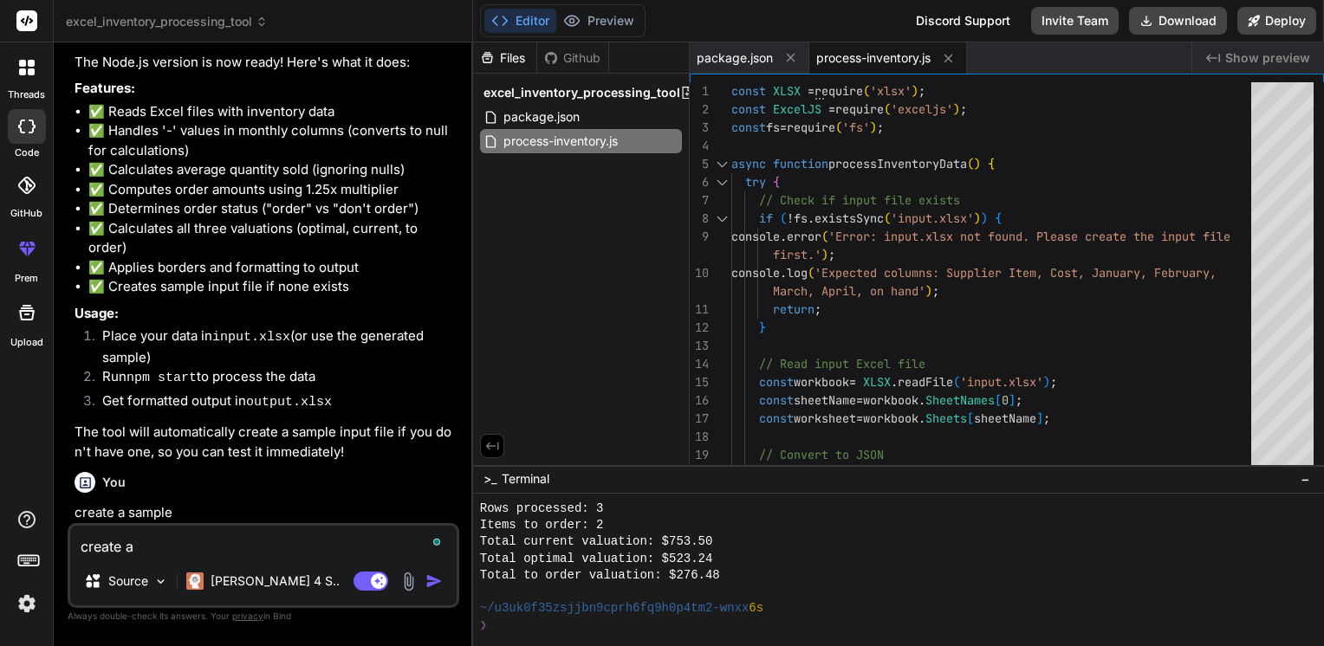
type textarea "x"
type textarea "create a fr"
type textarea "x"
type textarea "create a fro"
type textarea "x"
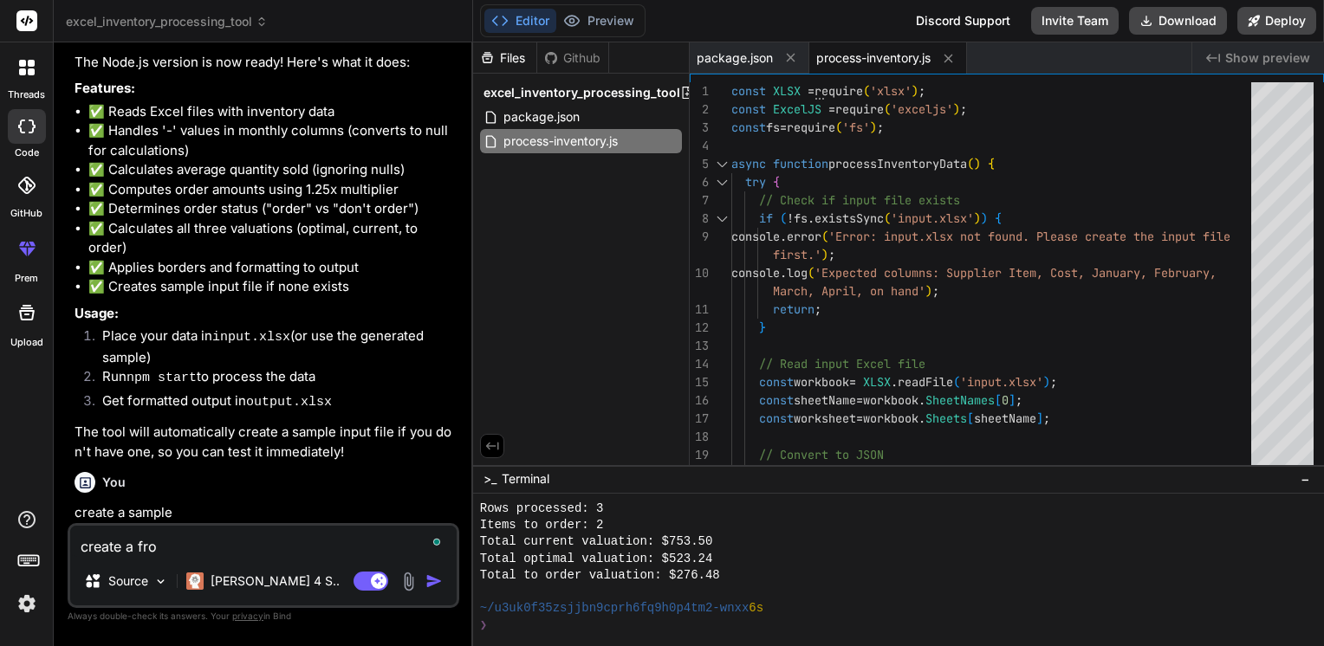
type textarea "create a fron"
type textarea "x"
type textarea "create a front"
type textarea "x"
type textarea "create a fronte"
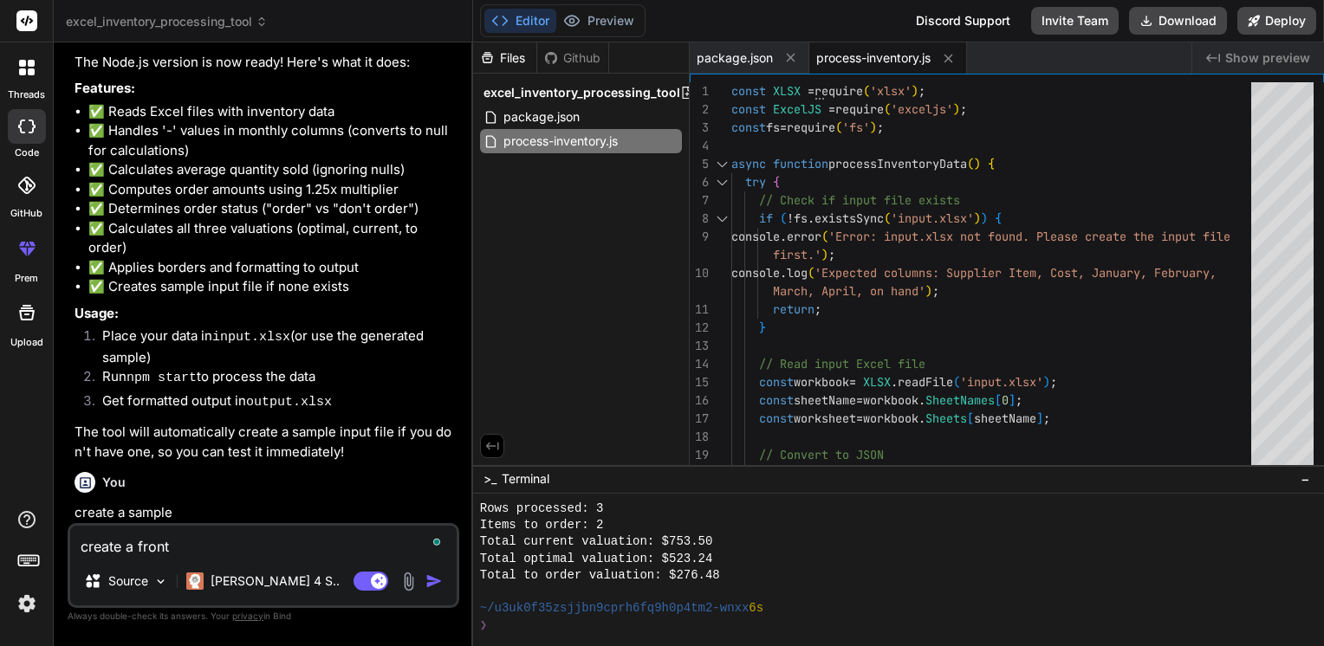
type textarea "x"
type textarea "create a fronte"
type textarea "x"
type textarea "create a fronte"
type textarea "x"
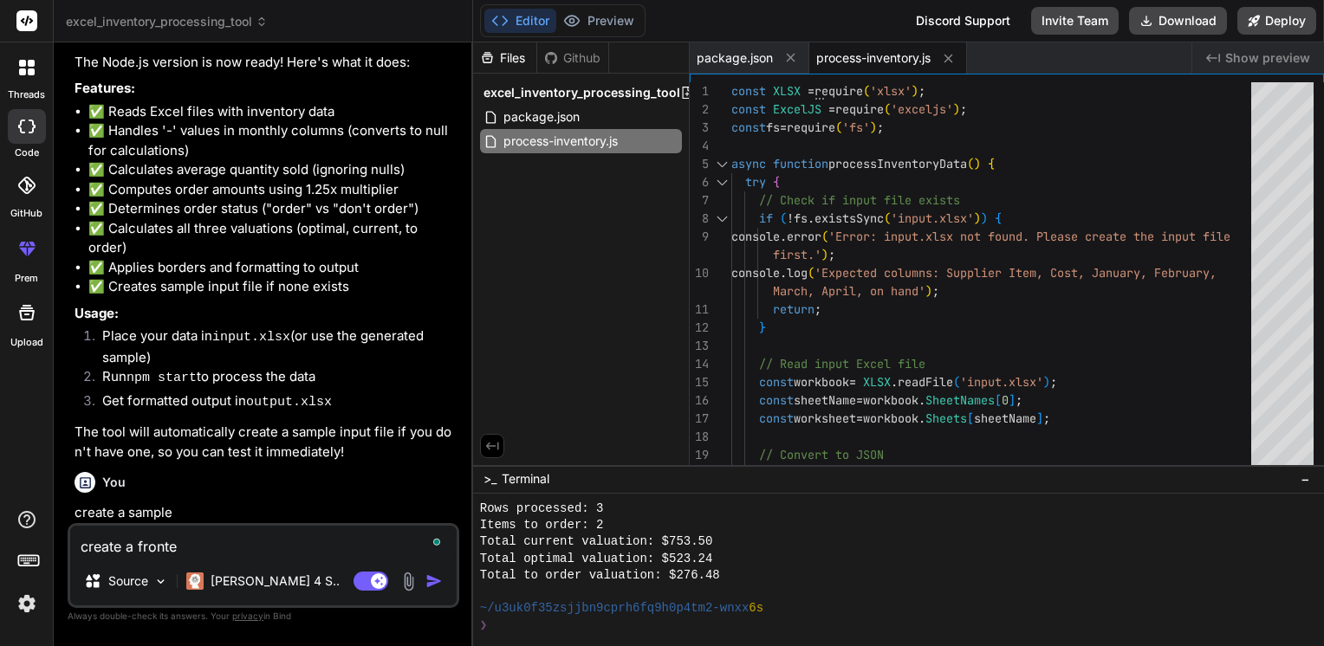
type textarea "create a front"
type textarea "x"
type textarea "create a front"
type textarea "x"
type textarea "create a front e"
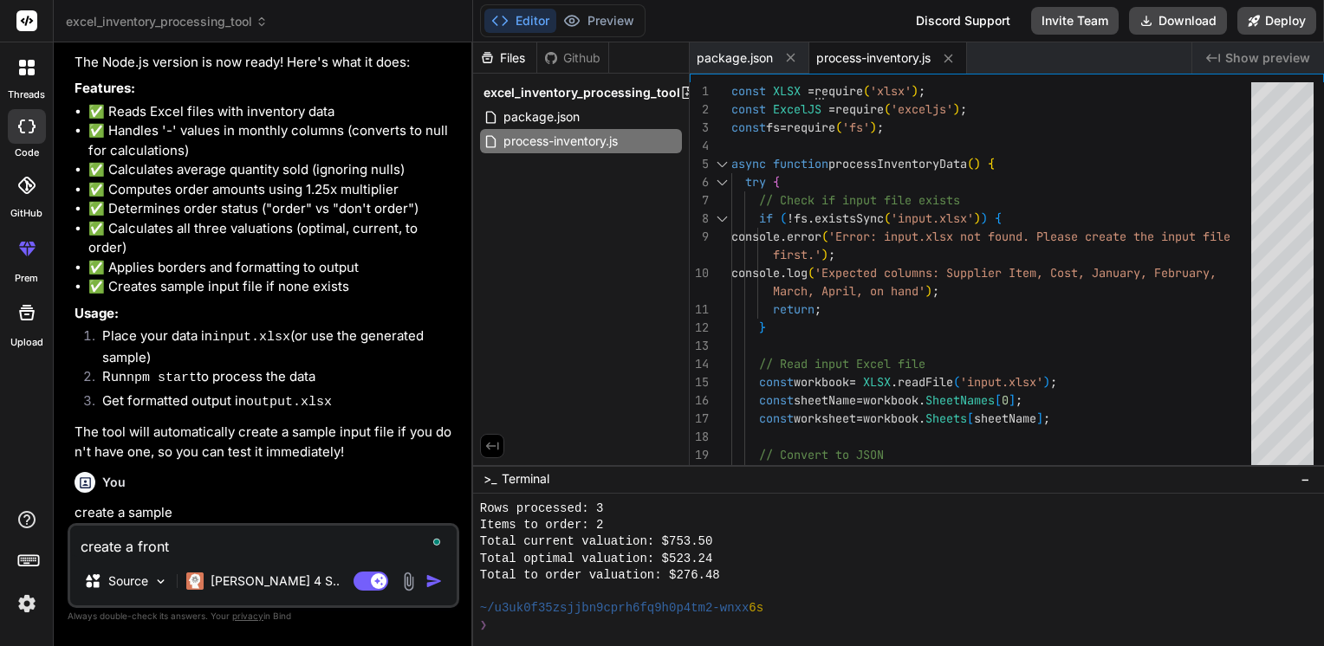
type textarea "x"
type textarea "create a front en"
type textarea "x"
type textarea "create a front end"
type textarea "x"
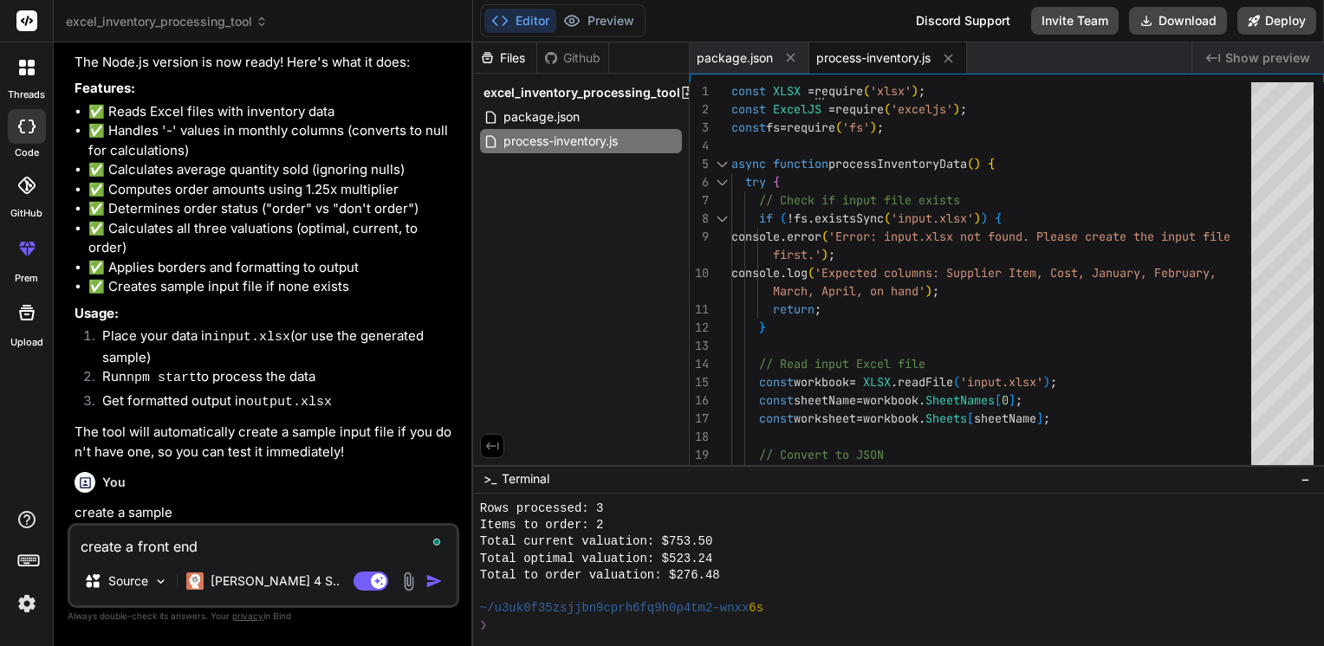
type textarea "create a front end"
type textarea "x"
type textarea "create a front end s"
type textarea "x"
type textarea "create a front end sa"
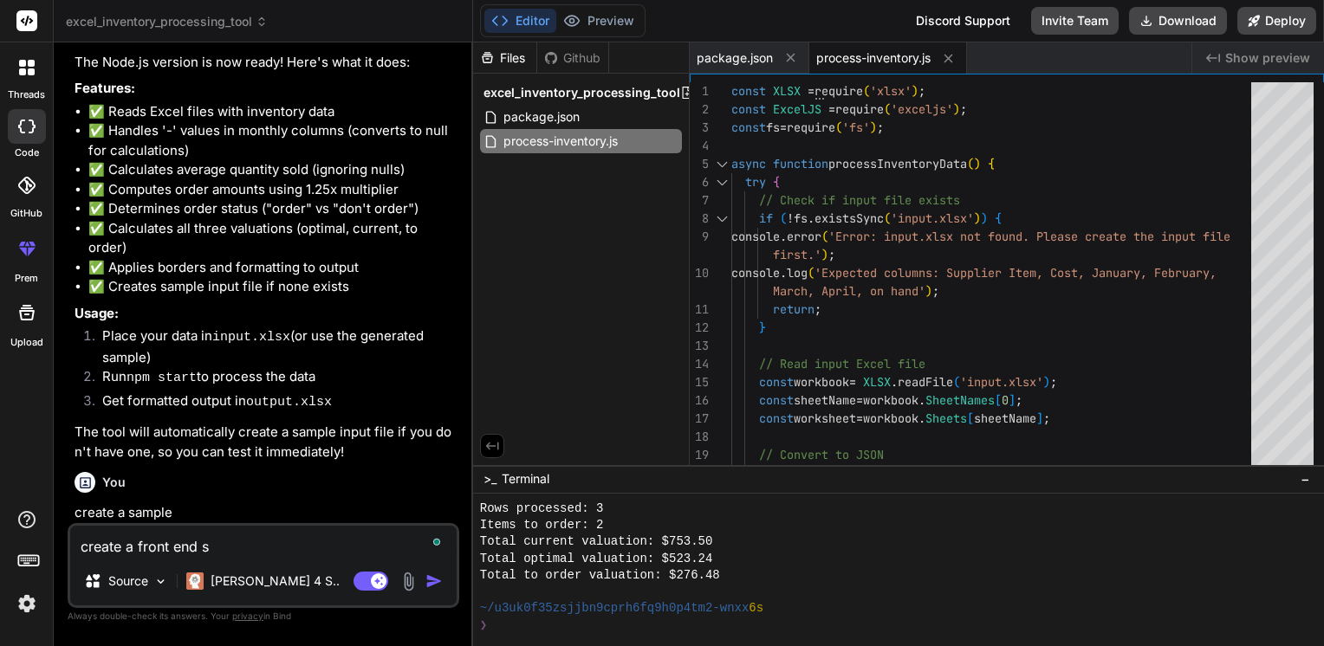
type textarea "x"
type textarea "create a front end sam"
type textarea "x"
type textarea "create a front end samp"
type textarea "x"
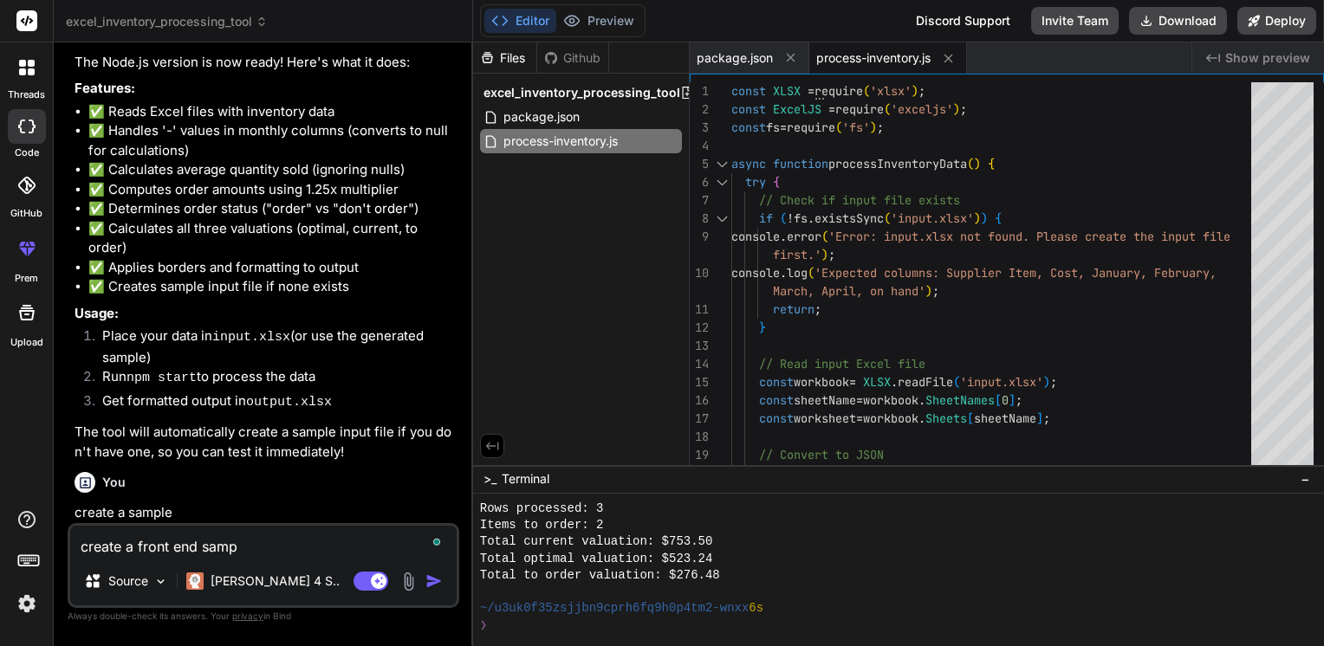
type textarea "create a front end sampl"
type textarea "x"
type textarea "create a front end sample"
type textarea "x"
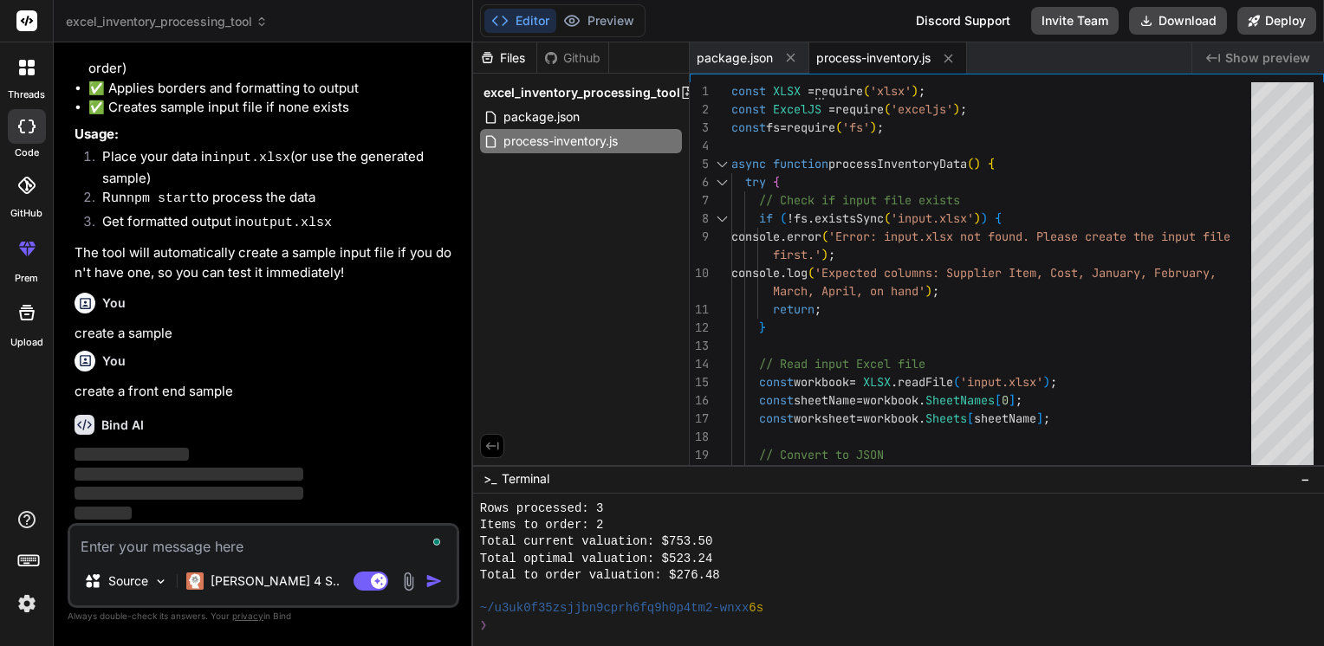
scroll to position [2348, 0]
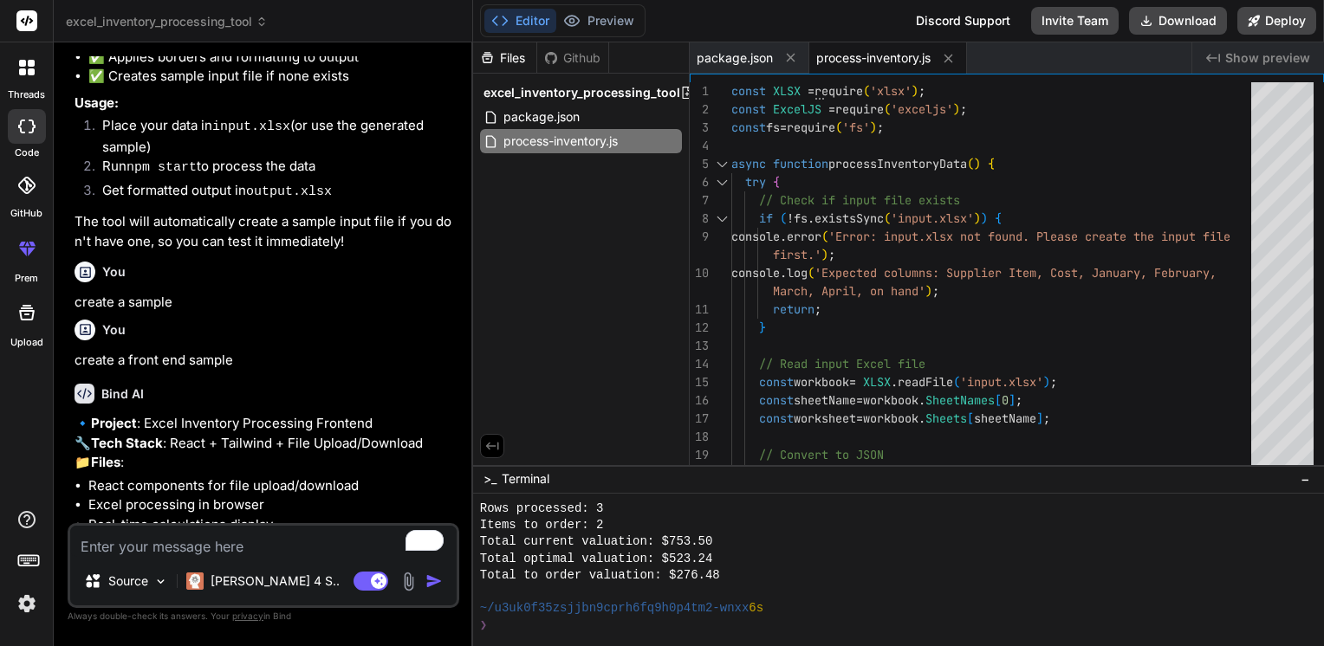
type textarea "x"
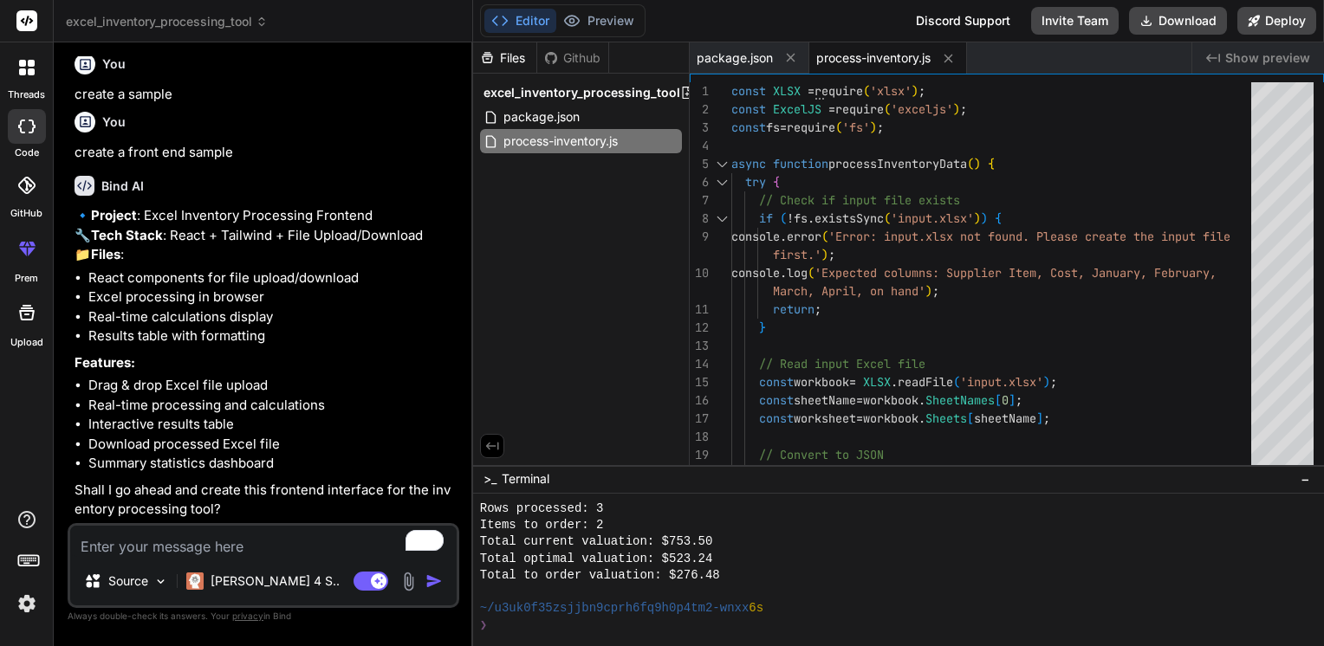
scroll to position [2626, 0]
type textarea "y"
type textarea "x"
type textarea "ye"
type textarea "x"
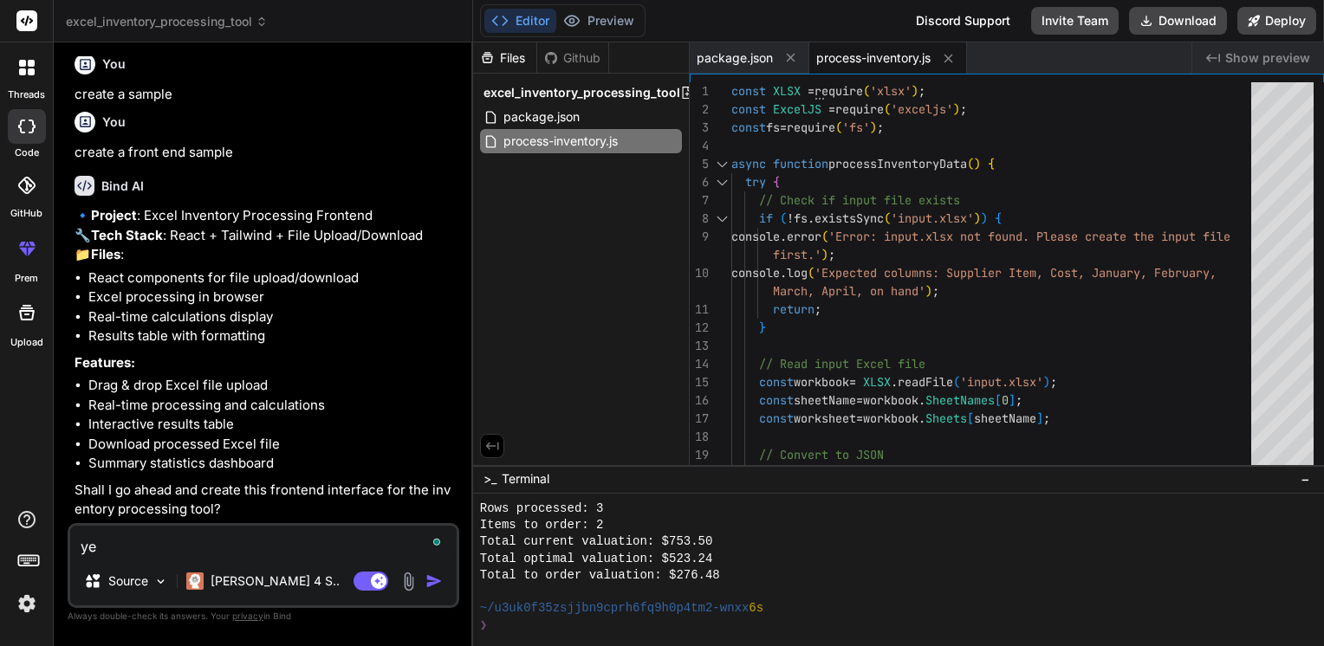
type textarea "yes"
type textarea "x"
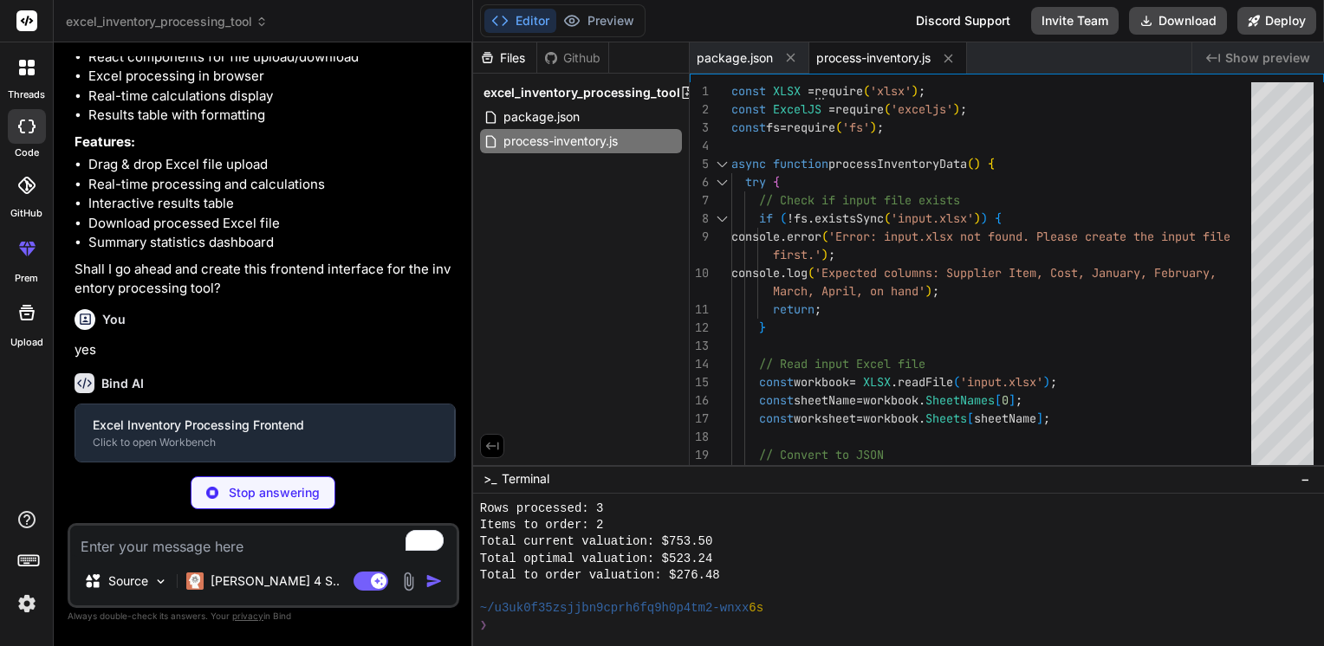
scroll to position [2806, 0]
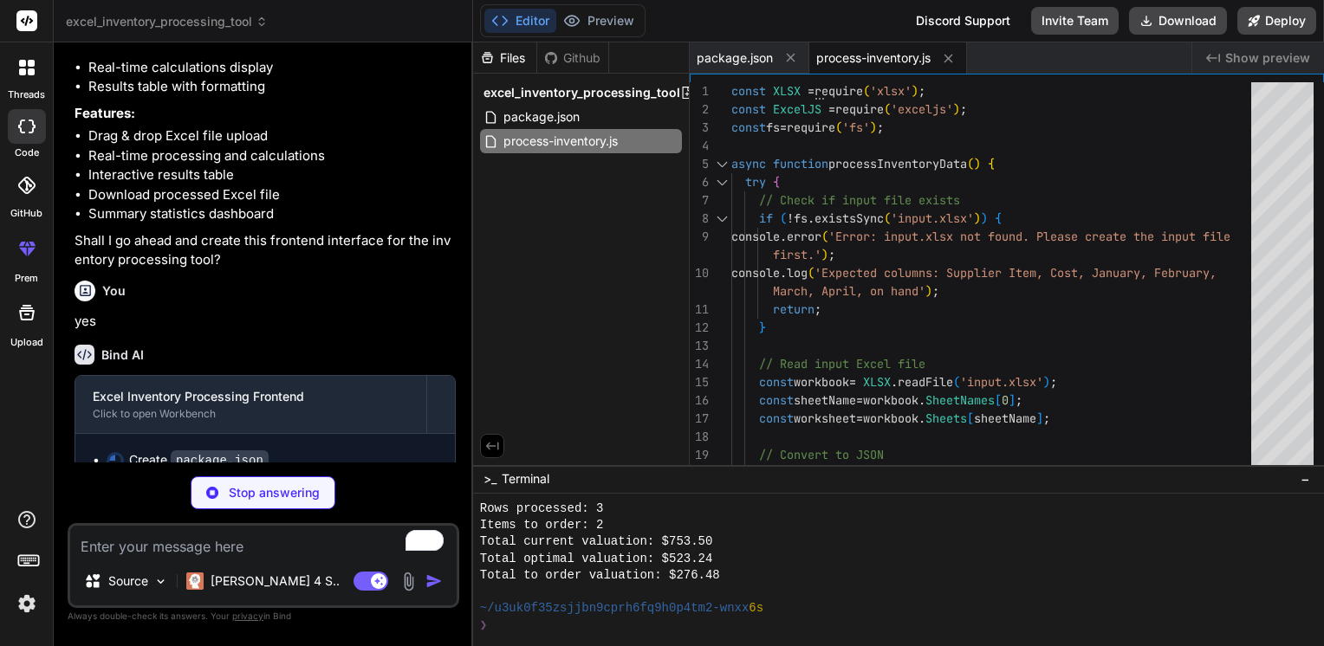
type textarea "x"
type textarea ""autoprefixer": "^10.4.14", "postcss": "^8.4.24", "tailwindcss": "^3.3.0", "vit…"
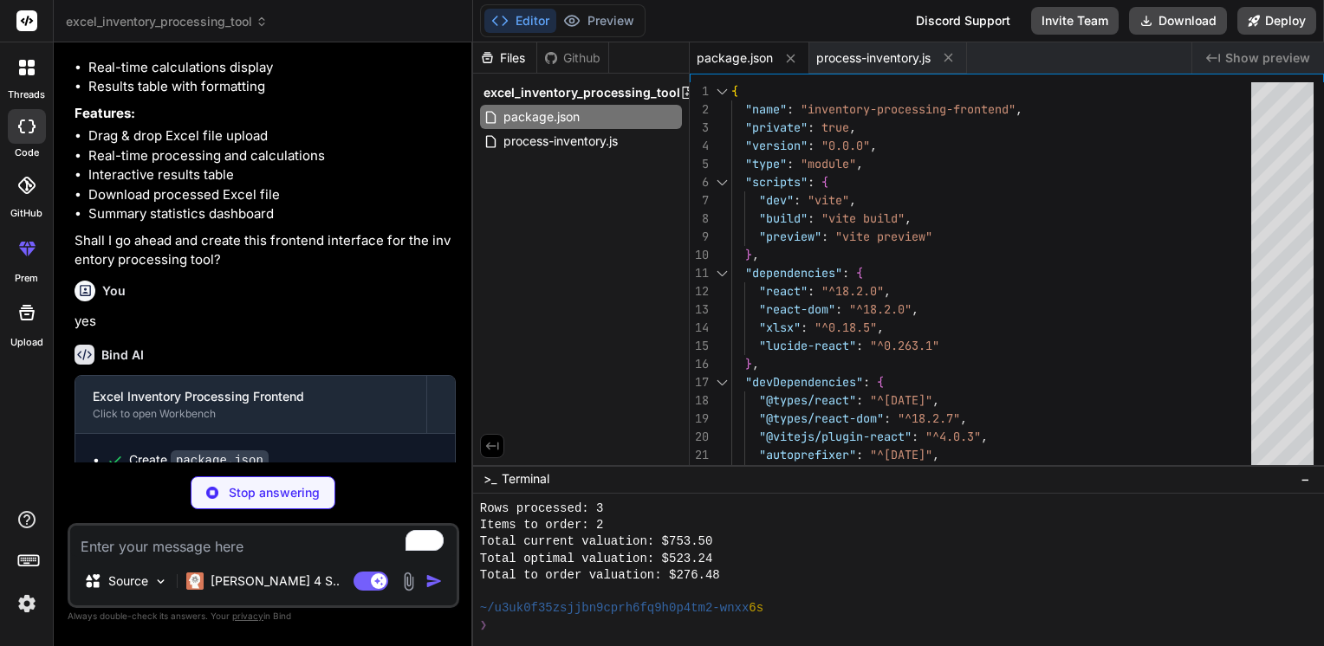
type textarea "x"
type textarea "<script type="module" src="/src/main.jsx"></script> </body> </html>"
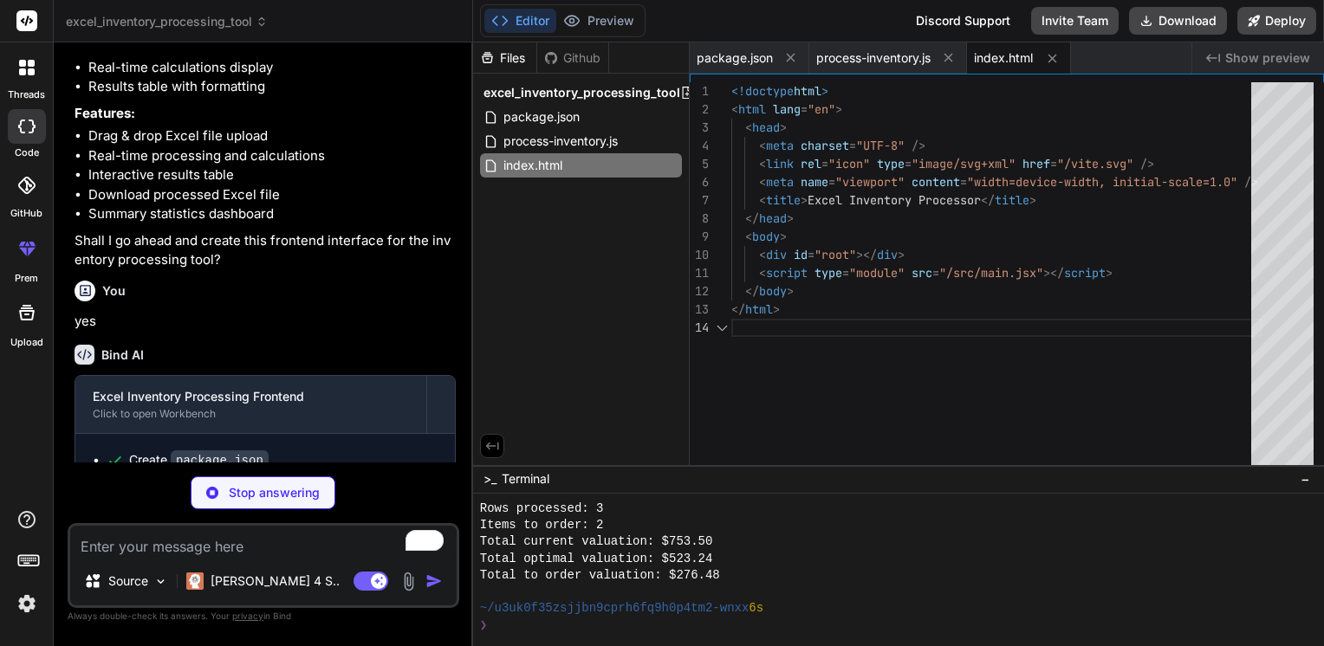
type textarea "x"
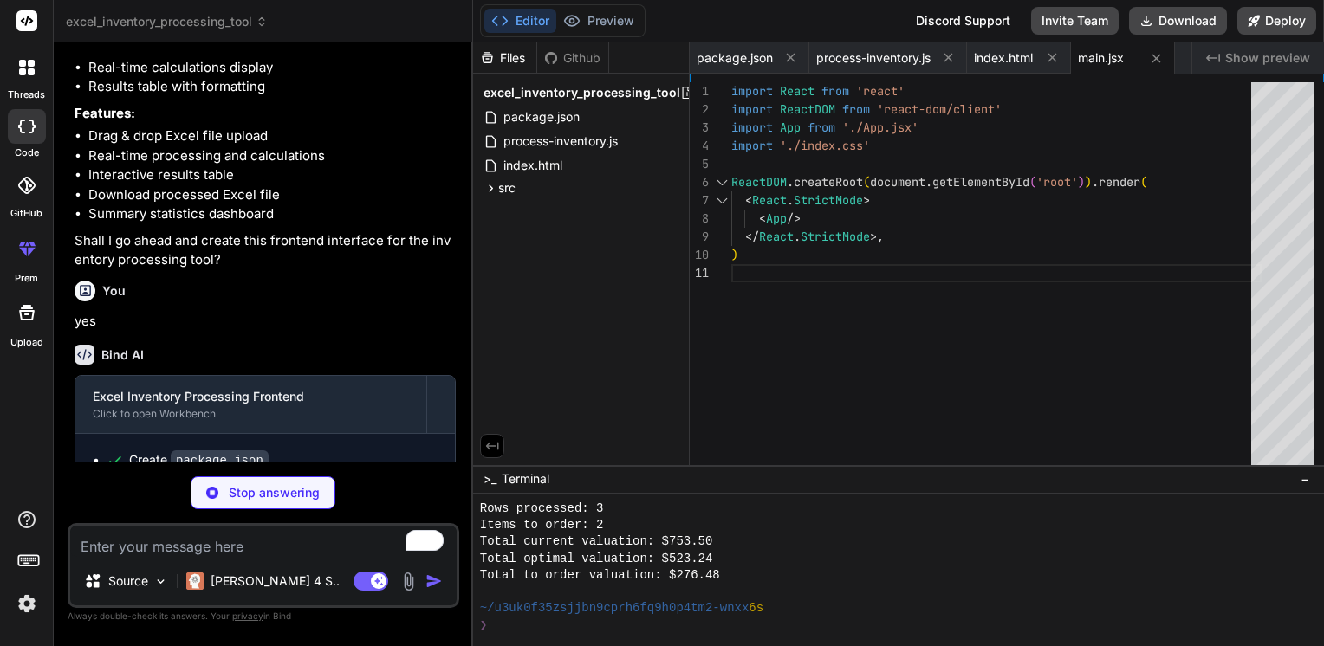
type textarea "x"
type textarea "@apply px-3 py-3 text-sm font-medium bg-gray-50 border-r border-b border-gray-2…"
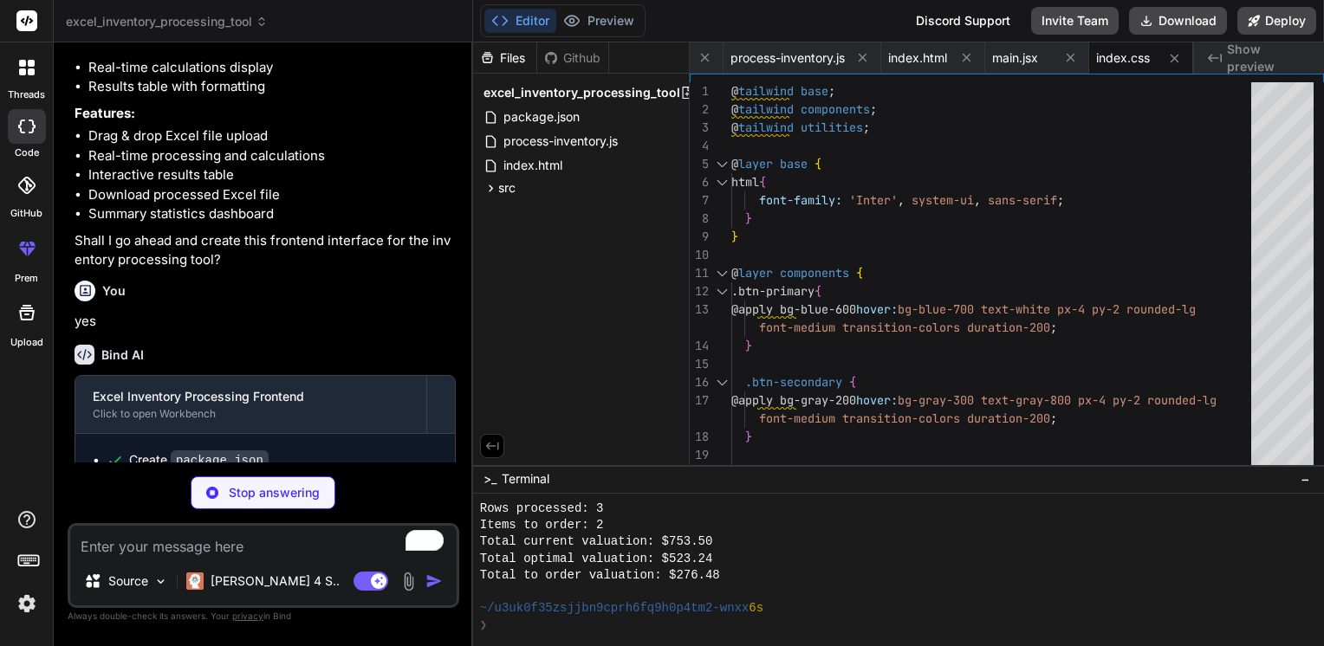
type textarea "x"
type textarea "} export default App;"
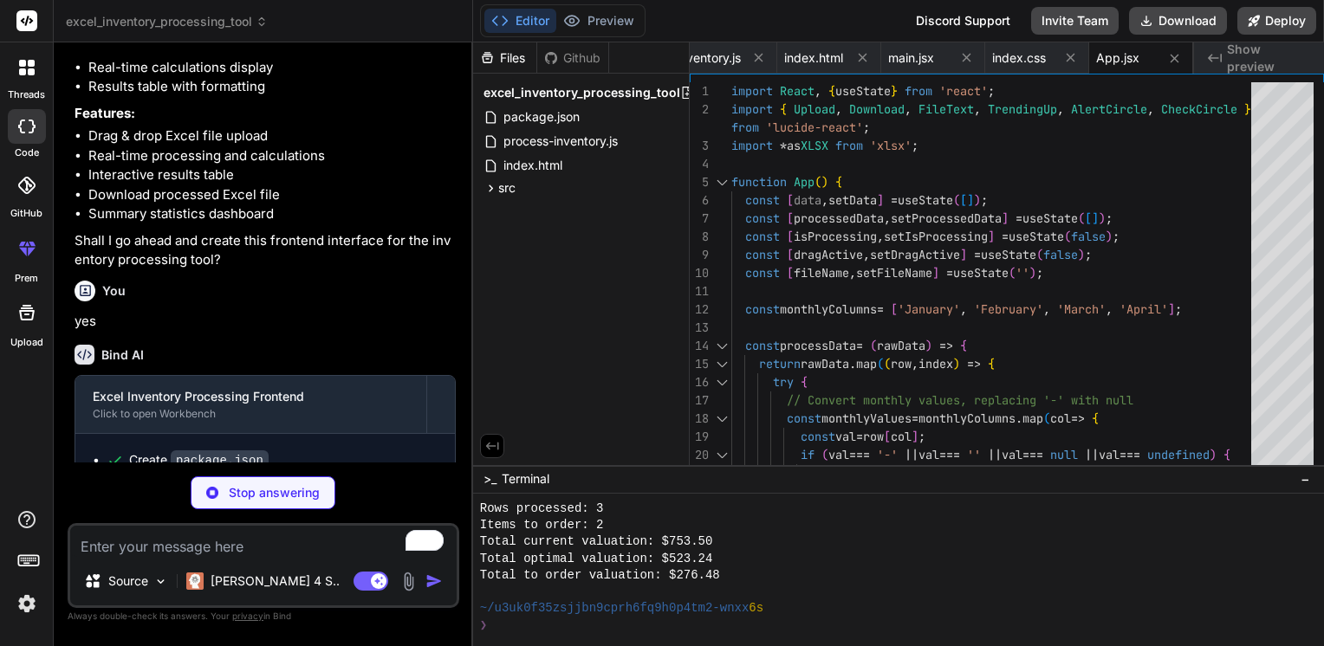
type textarea "x"
type textarea "import { defineConfig } from 'vite' import react from '@vitejs/plugin-react' ex…"
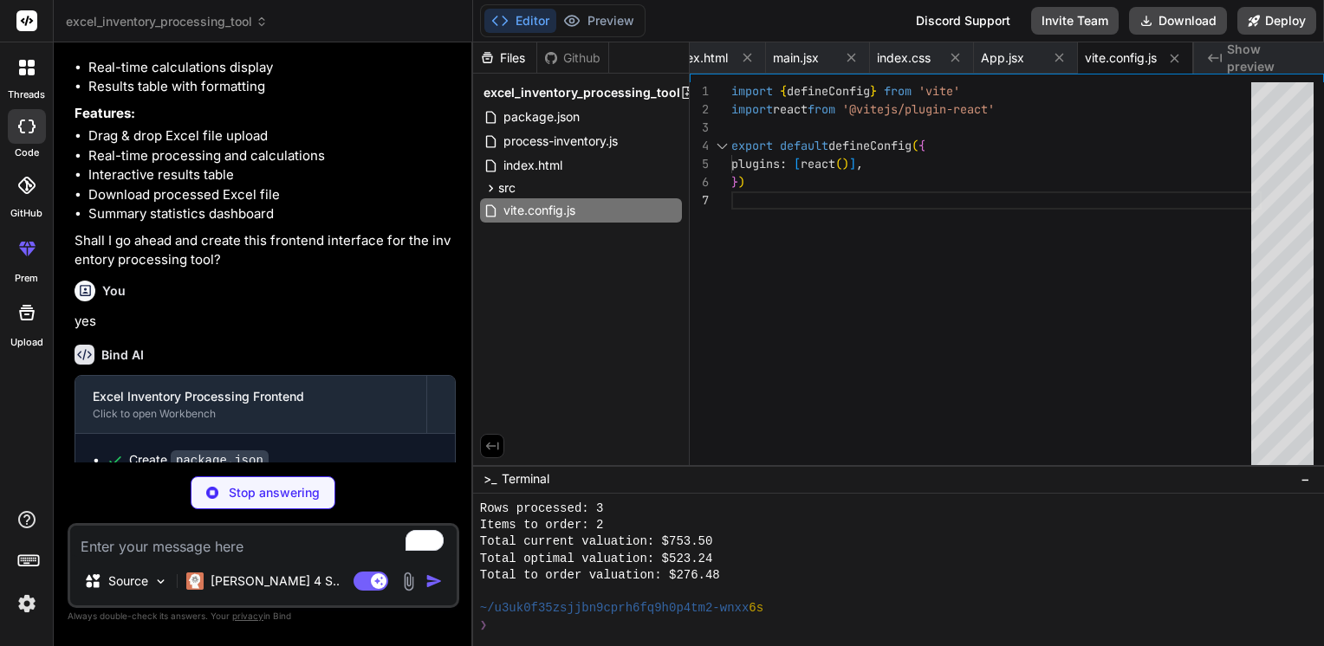
type textarea "x"
type textarea "}"
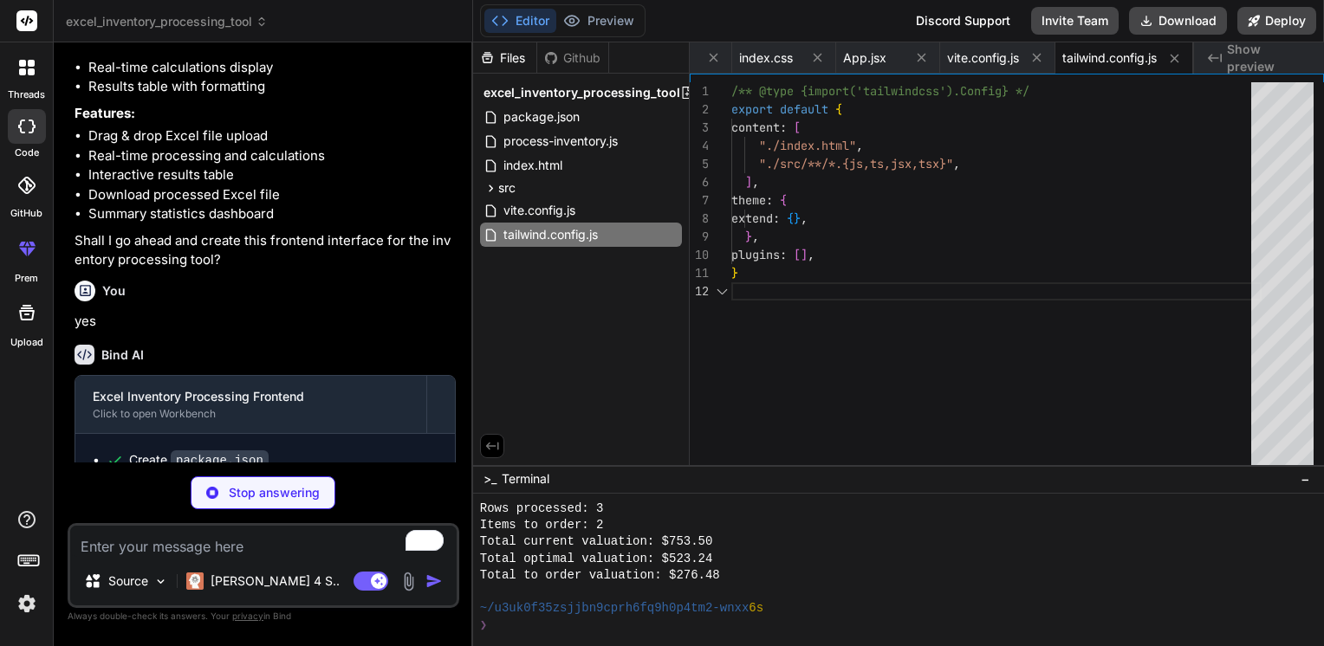
type textarea "x"
type textarea "export default { plugins: { tailwindcss: {}, autoprefixer: {}, }, }"
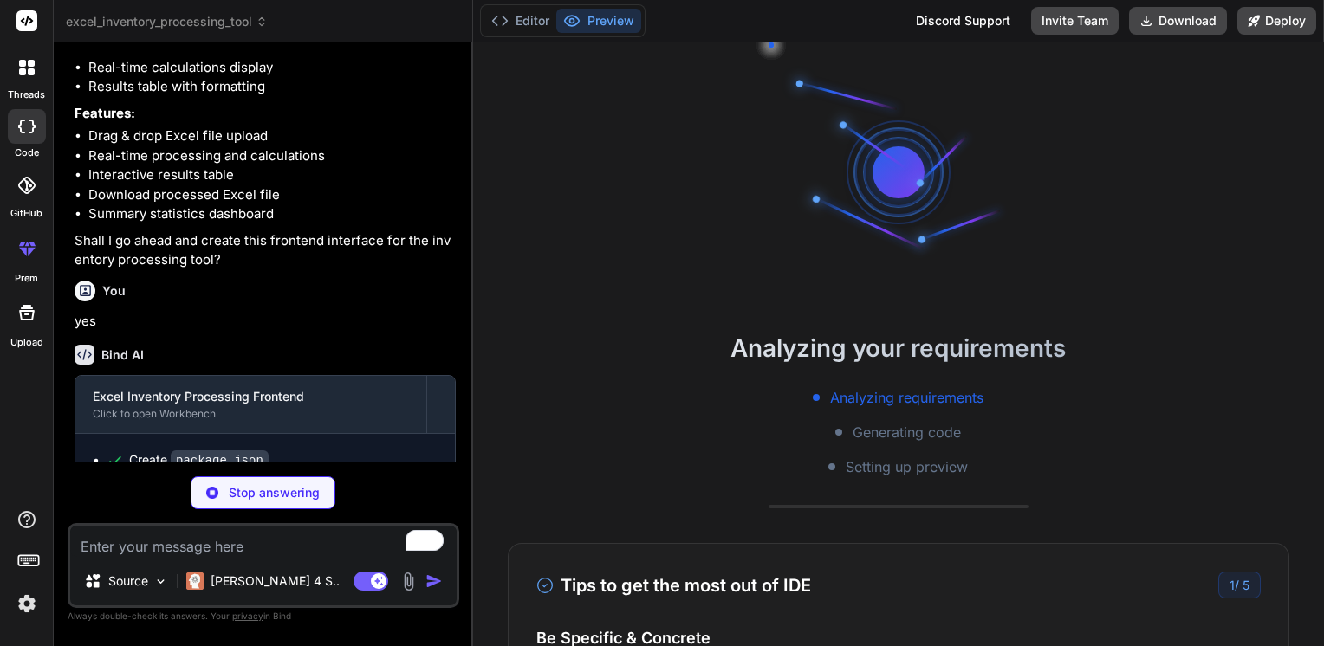
scroll to position [1181, 0]
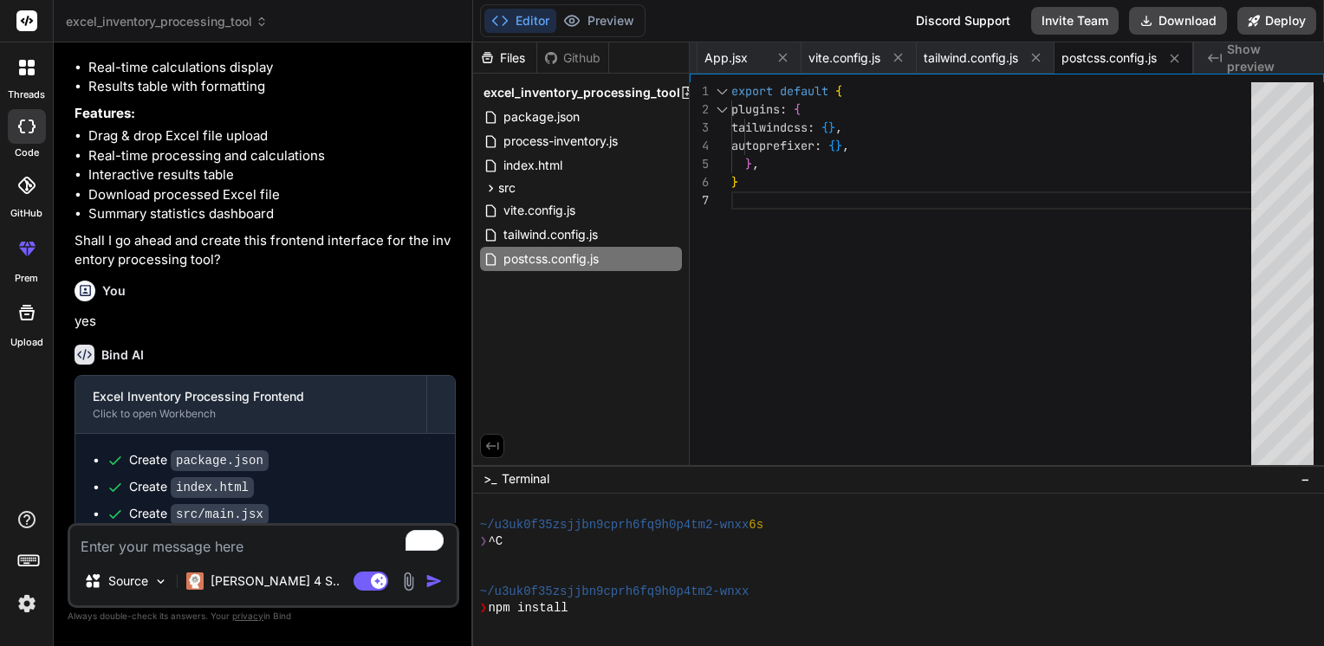
type textarea "x"
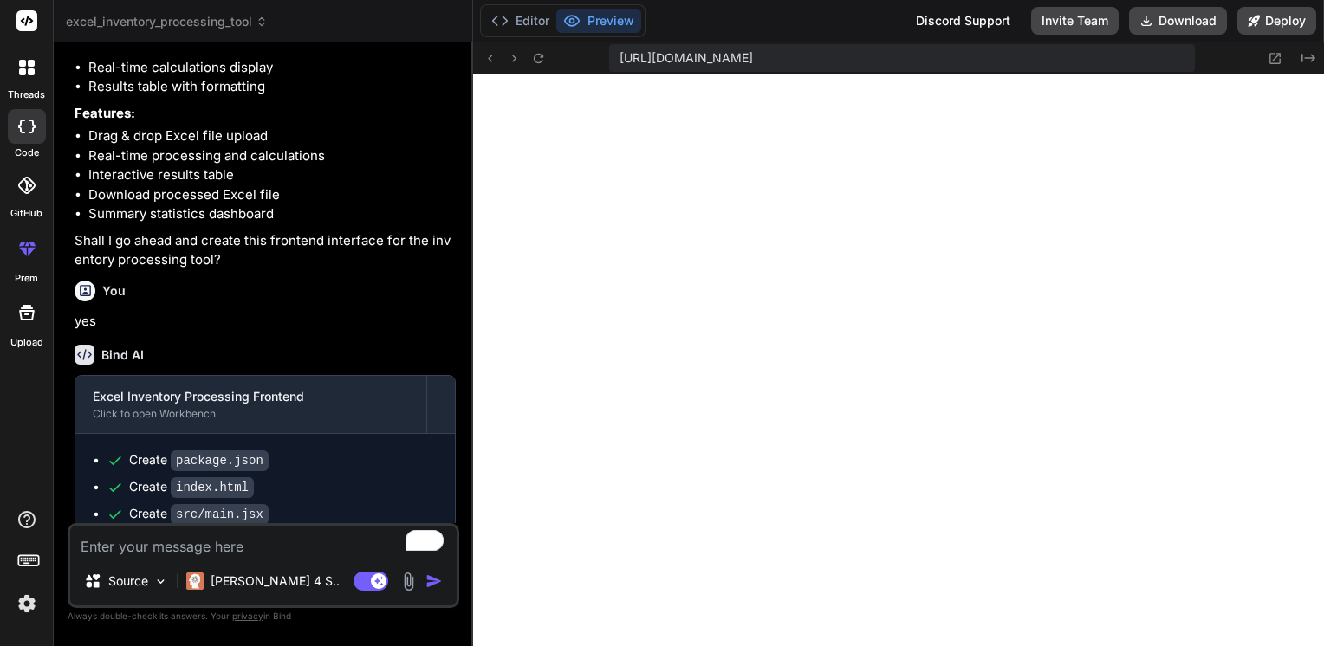
scroll to position [1596, 0]
click at [133, 546] on textarea "To enrich screen reader interactions, please activate Accessibility in Grammarl…" at bounding box center [263, 541] width 386 height 31
click at [119, 547] on textarea "To enrich screen reader interactions, please activate Accessibility in Grammarl…" at bounding box center [263, 541] width 386 height 31
type textarea "a"
type textarea "x"
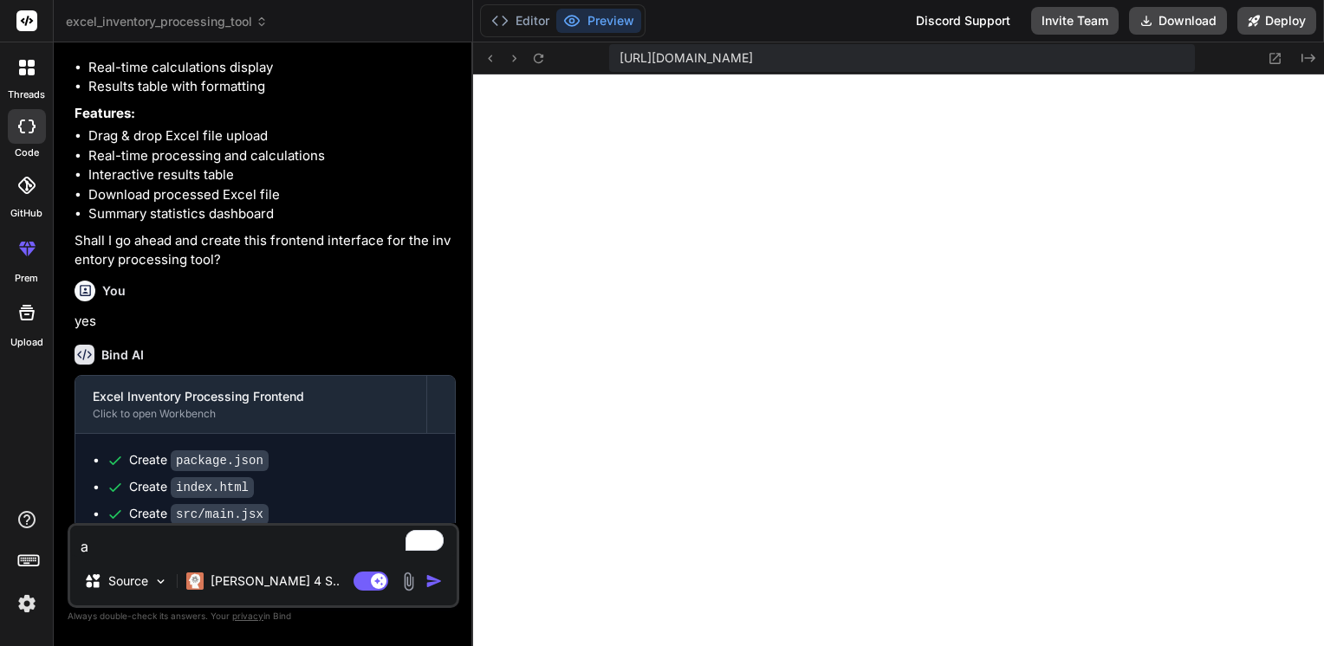
type textarea "al"
type textarea "x"
type textarea "all"
type textarea "x"
type textarea "allo"
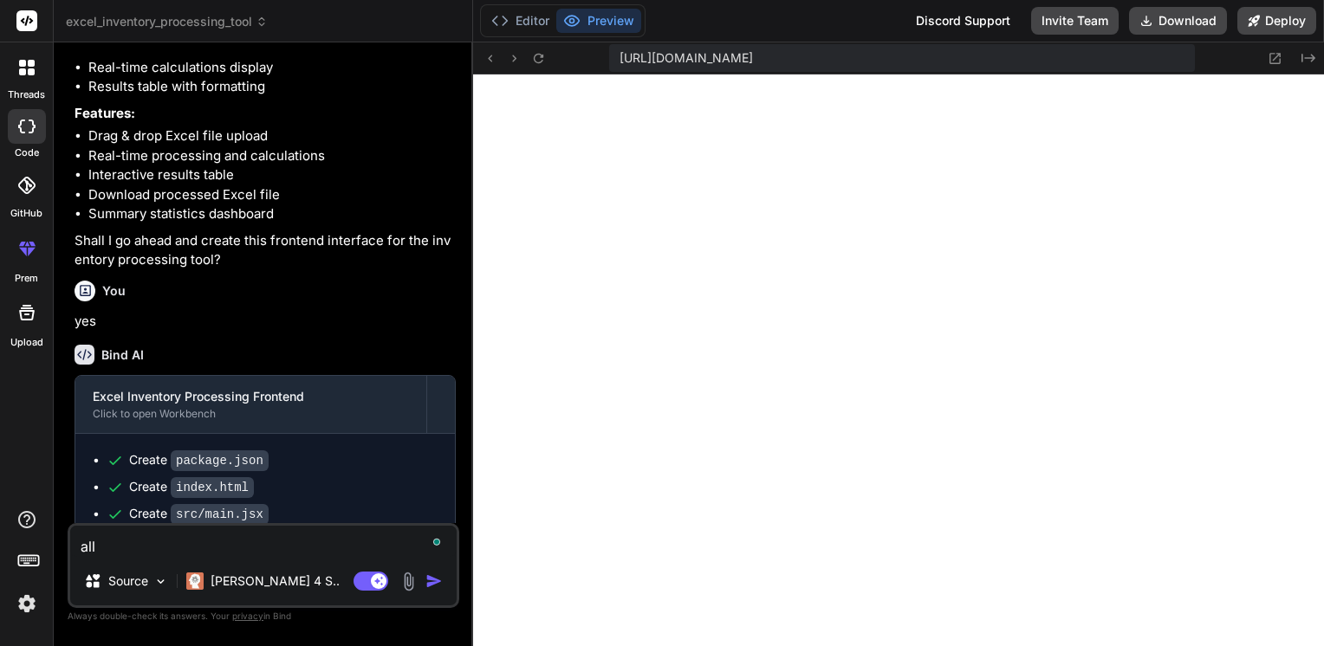
type textarea "x"
type textarea "allow"
type textarea "x"
type textarea "allow"
type textarea "x"
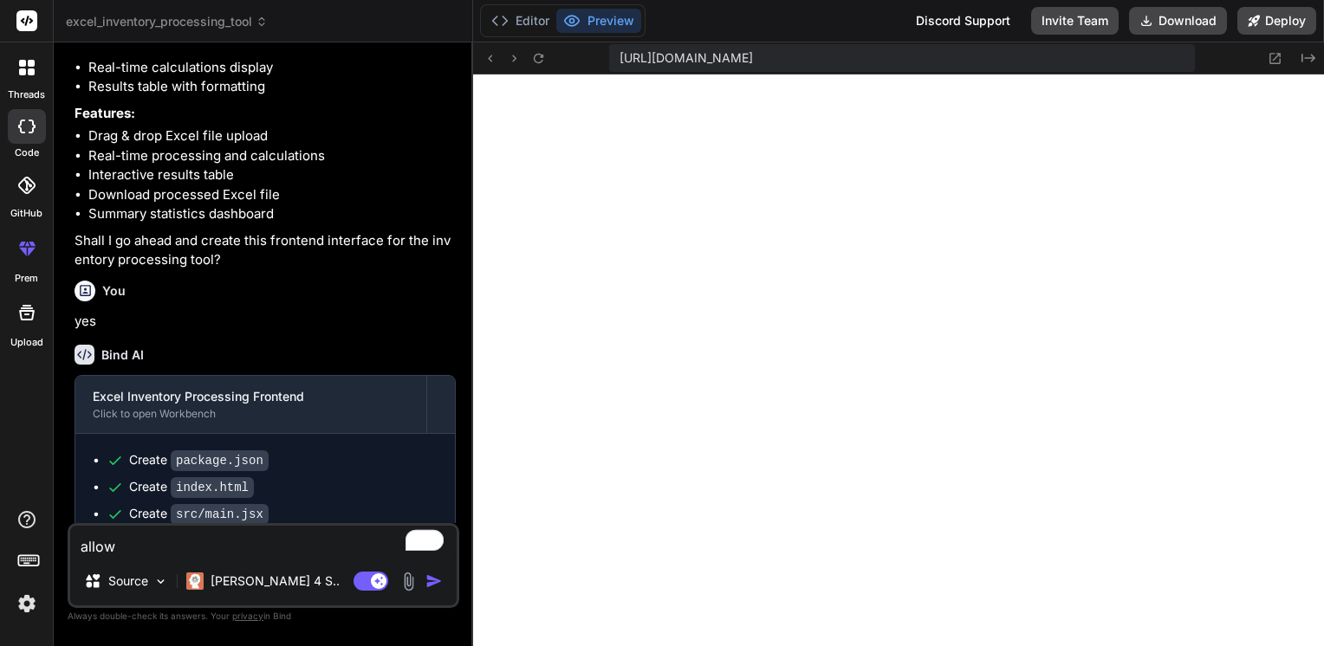
type textarea "allow t"
type textarea "x"
type textarea "allow th"
type textarea "x"
type textarea "allow the"
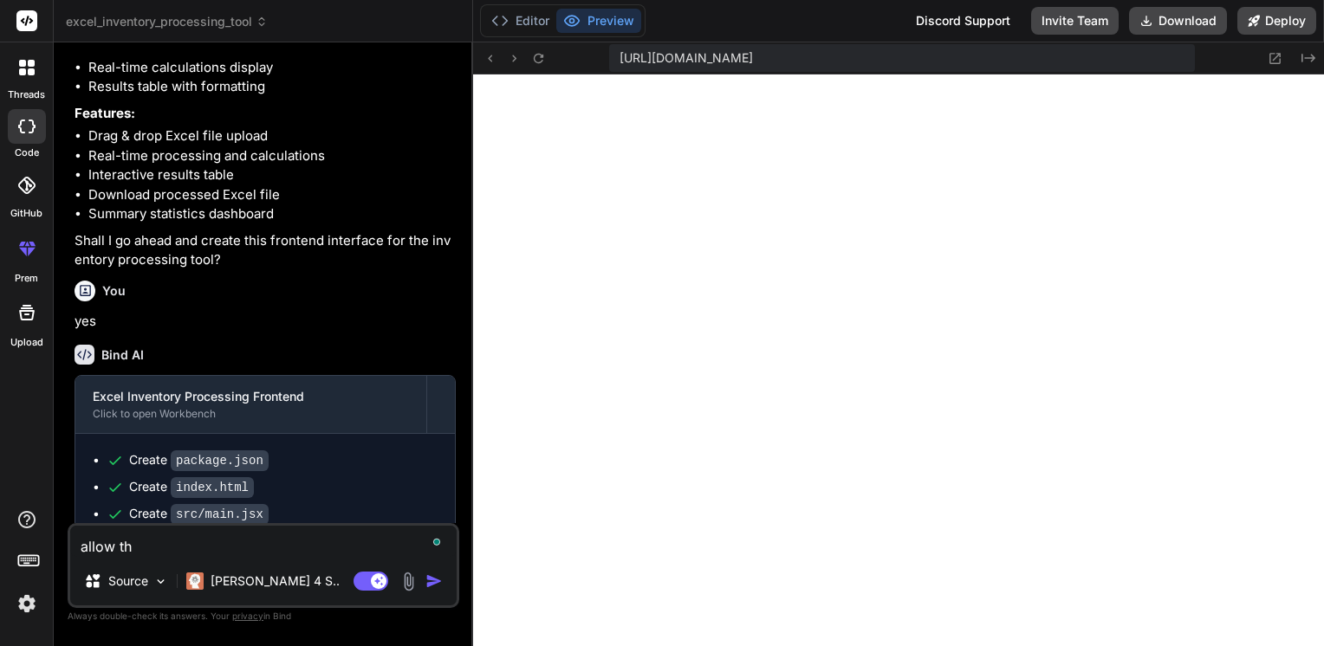
type textarea "x"
type textarea "allow the"
type textarea "x"
type textarea "allow the a"
type textarea "x"
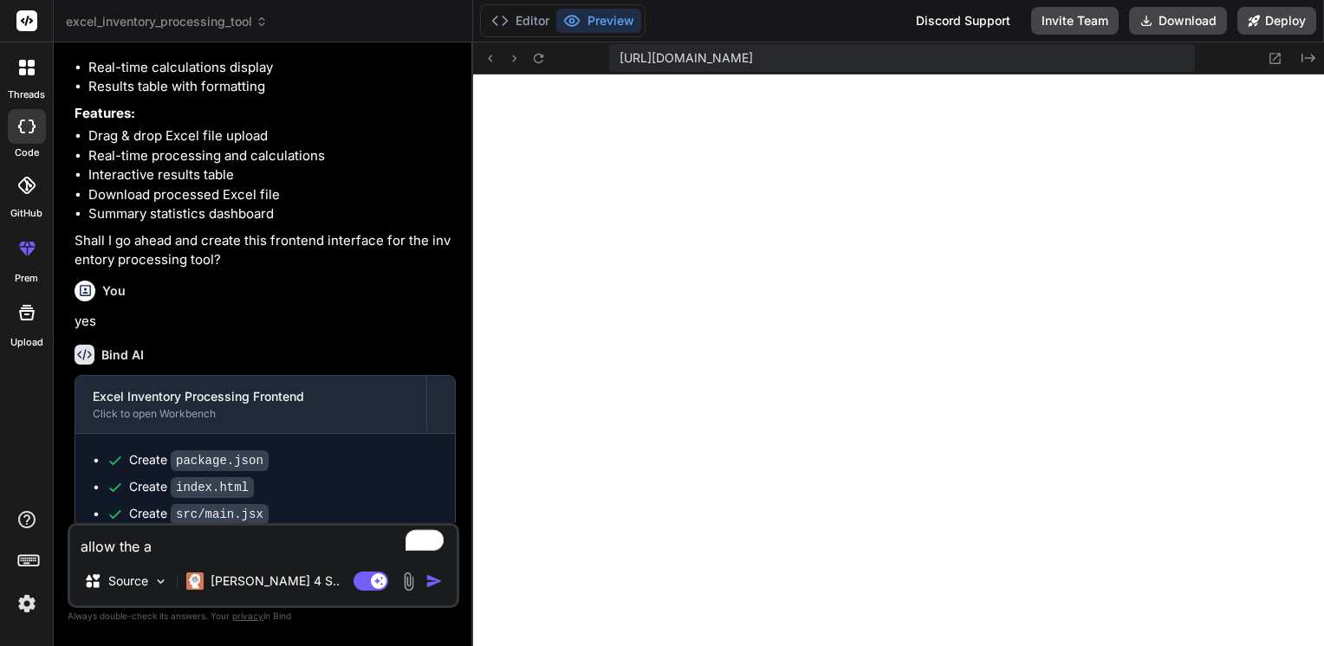
type textarea "allow the ap"
type textarea "x"
type textarea "allow the app"
type textarea "x"
type textarea "allow the appl"
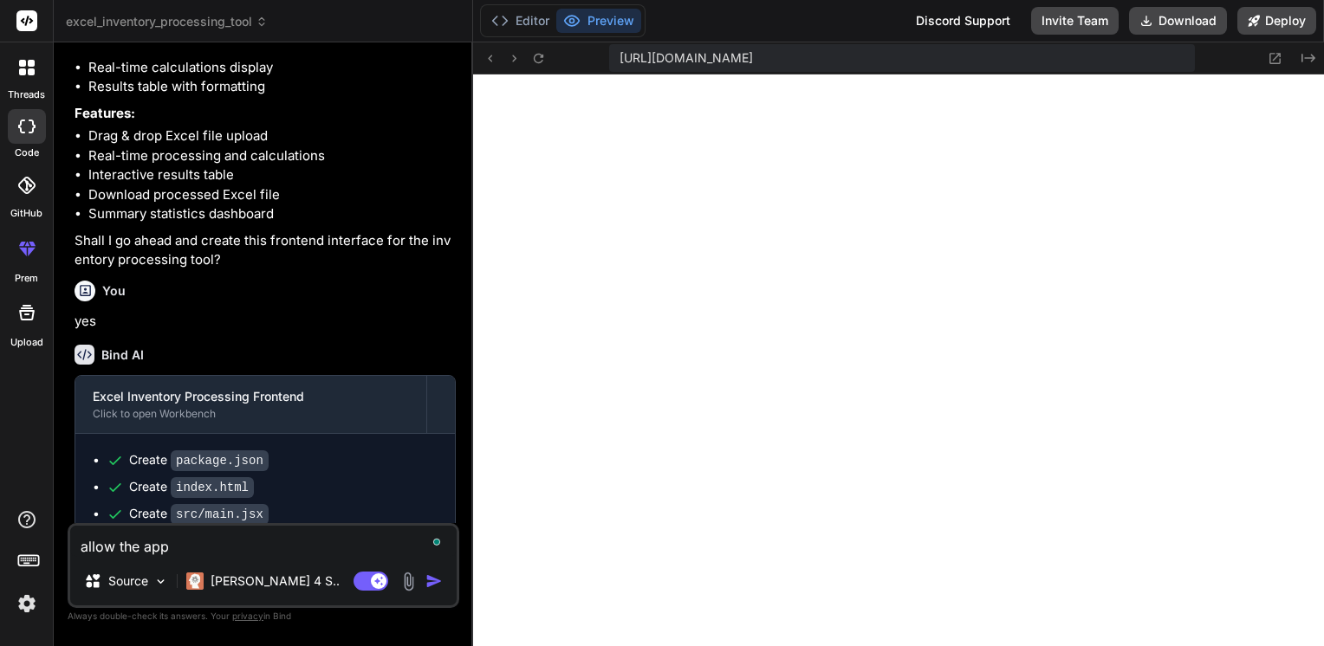
type textarea "x"
type textarea "allow the appli"
type textarea "x"
type textarea "allow the applic"
type textarea "x"
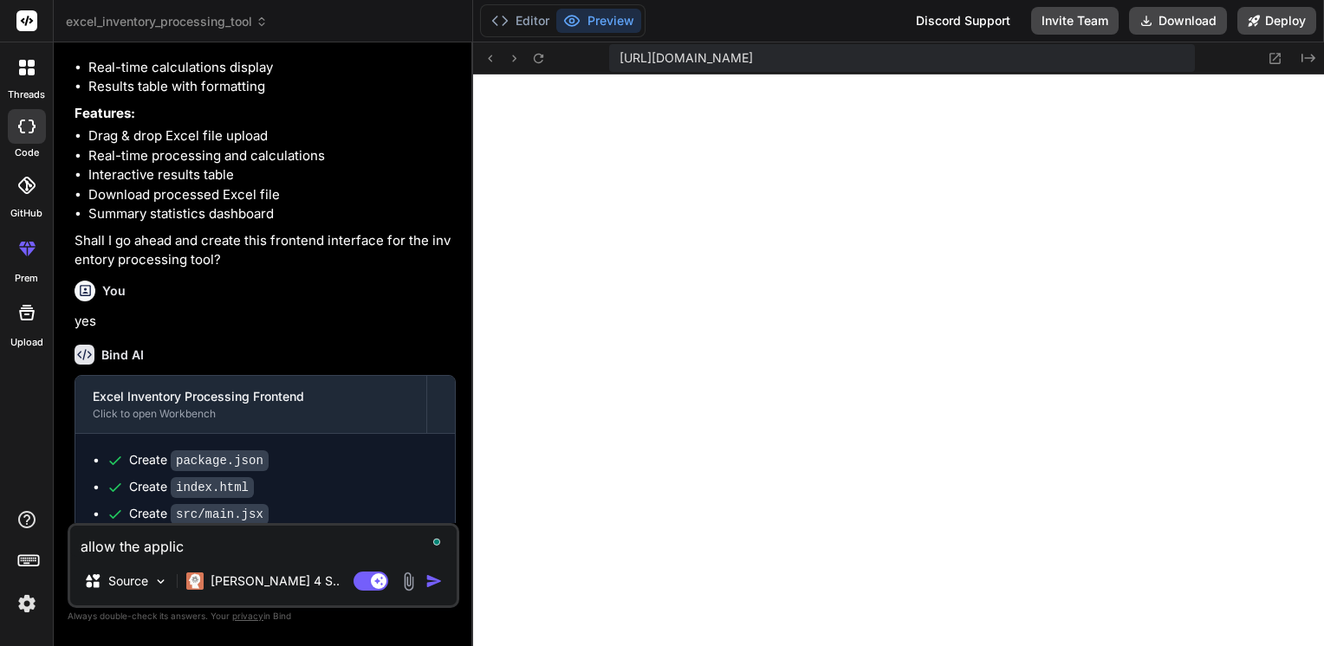
type textarea "allow the applica"
type textarea "x"
type textarea "allow the applicat"
type textarea "x"
type textarea "allow the applicati"
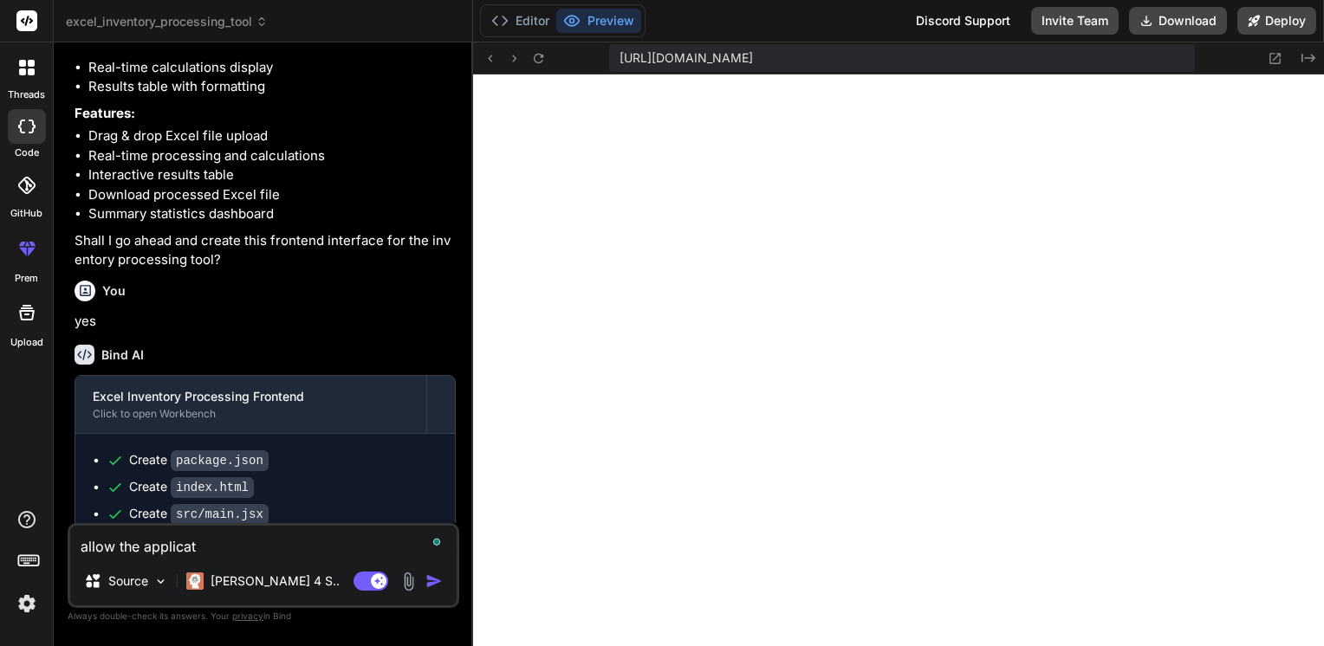
type textarea "x"
type textarea "allow the applicatio"
type textarea "x"
type textarea "allow the application"
type textarea "x"
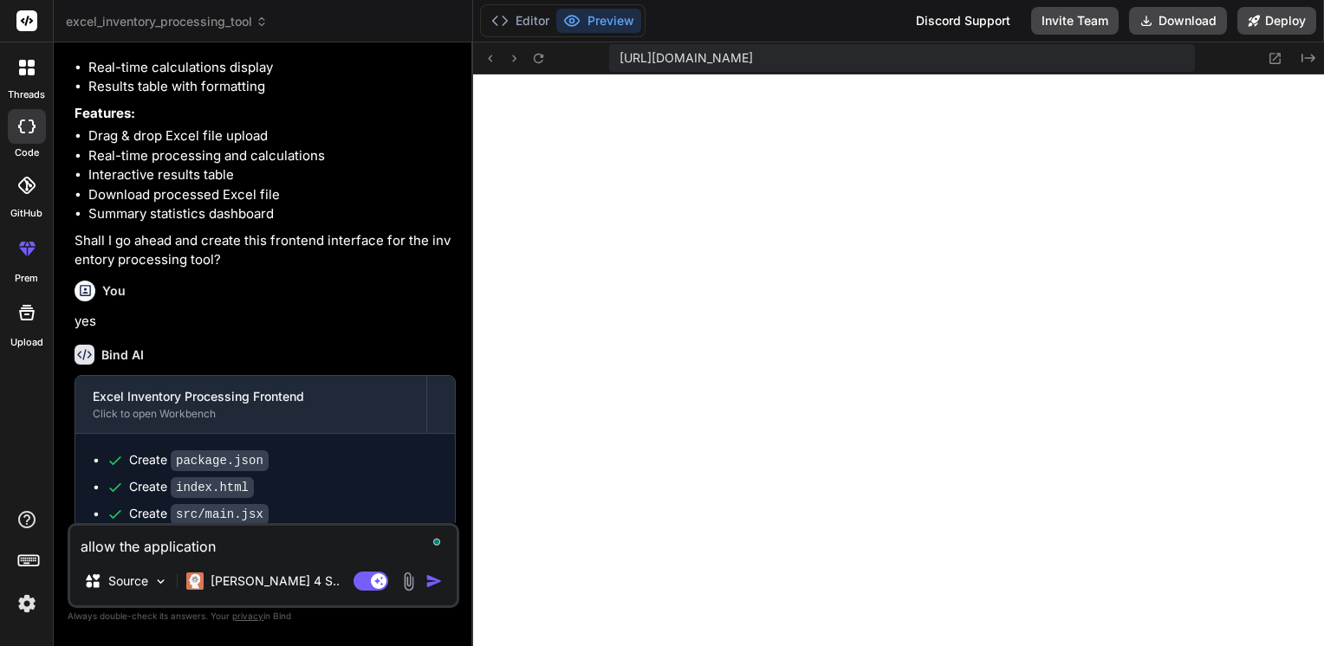
type textarea "allow the application"
type textarea "x"
type textarea "allow the application t"
type textarea "x"
type textarea "allow the application to"
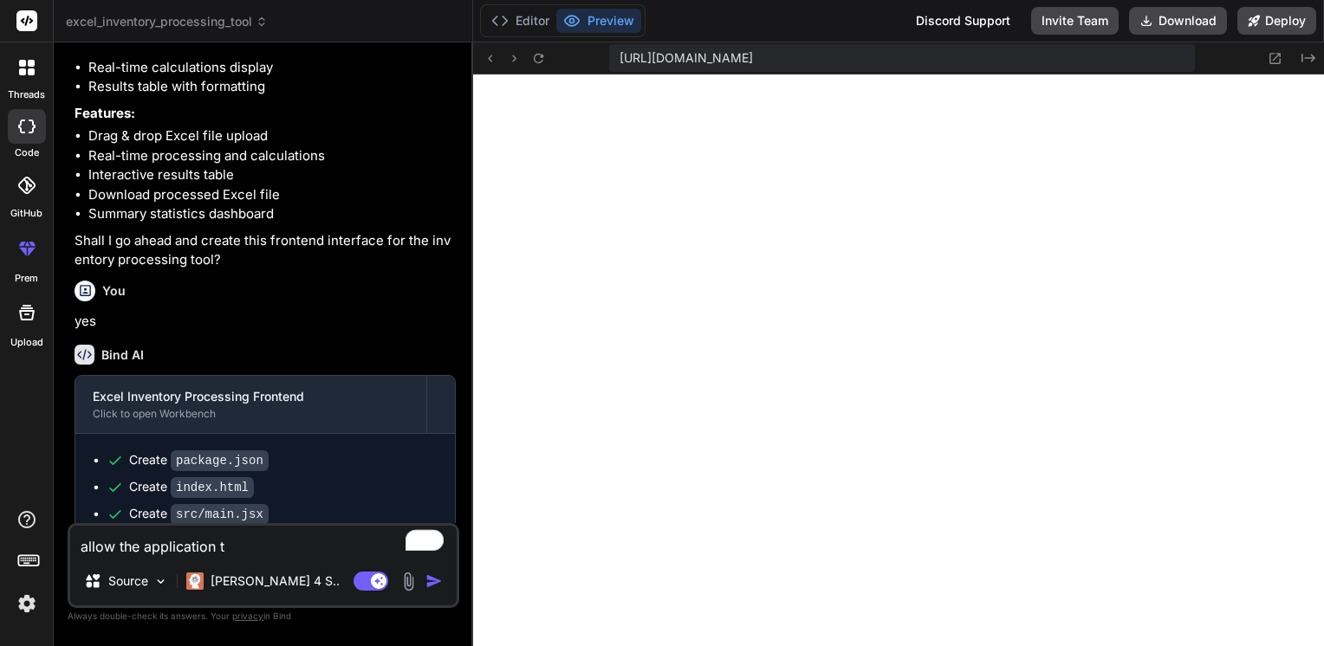
type textarea "x"
type textarea "allow the application to"
type textarea "x"
type textarea "allow the application to r"
type textarea "x"
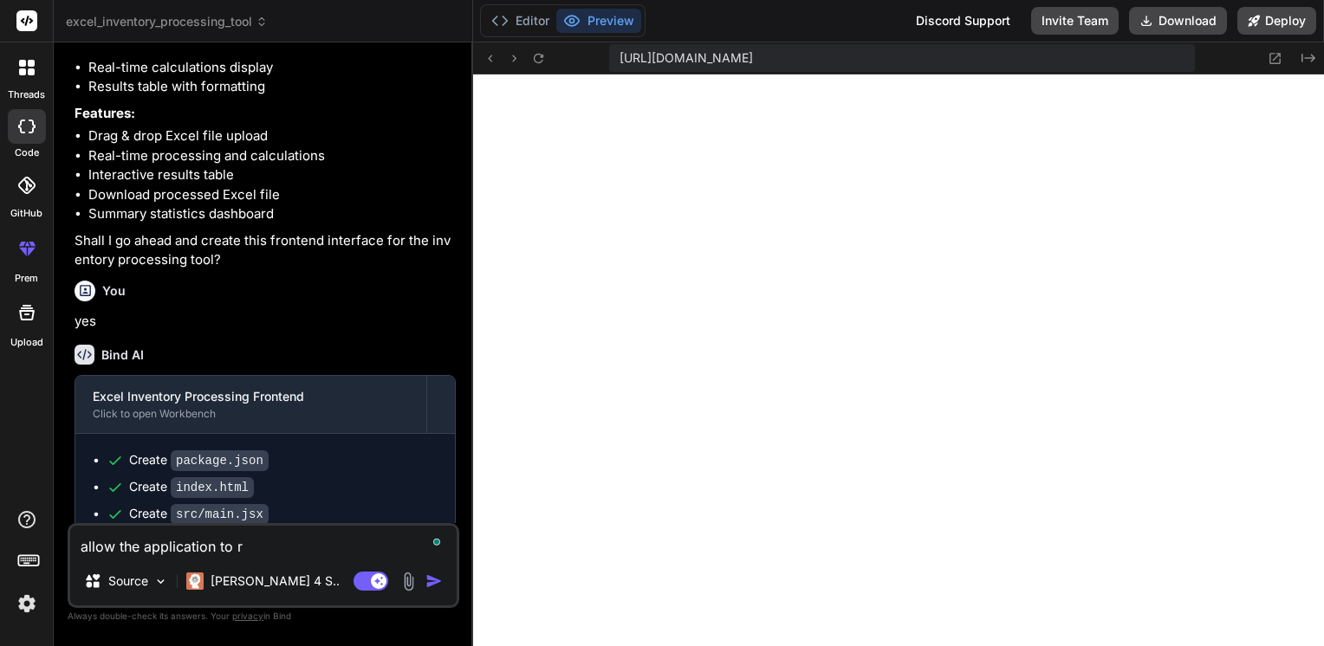
type textarea "allow the application to re"
type textarea "x"
type textarea "allow the application to rea"
type textarea "x"
type textarea "allow the application to read"
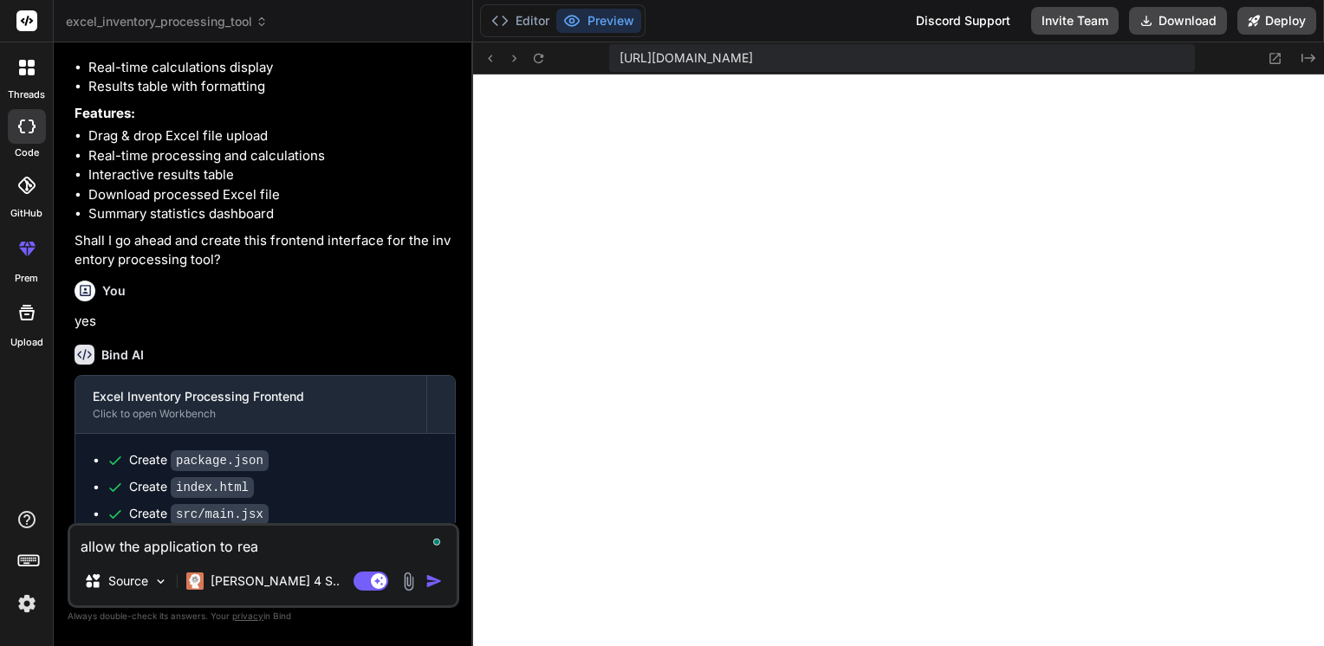
type textarea "x"
type textarea "allow the application to read"
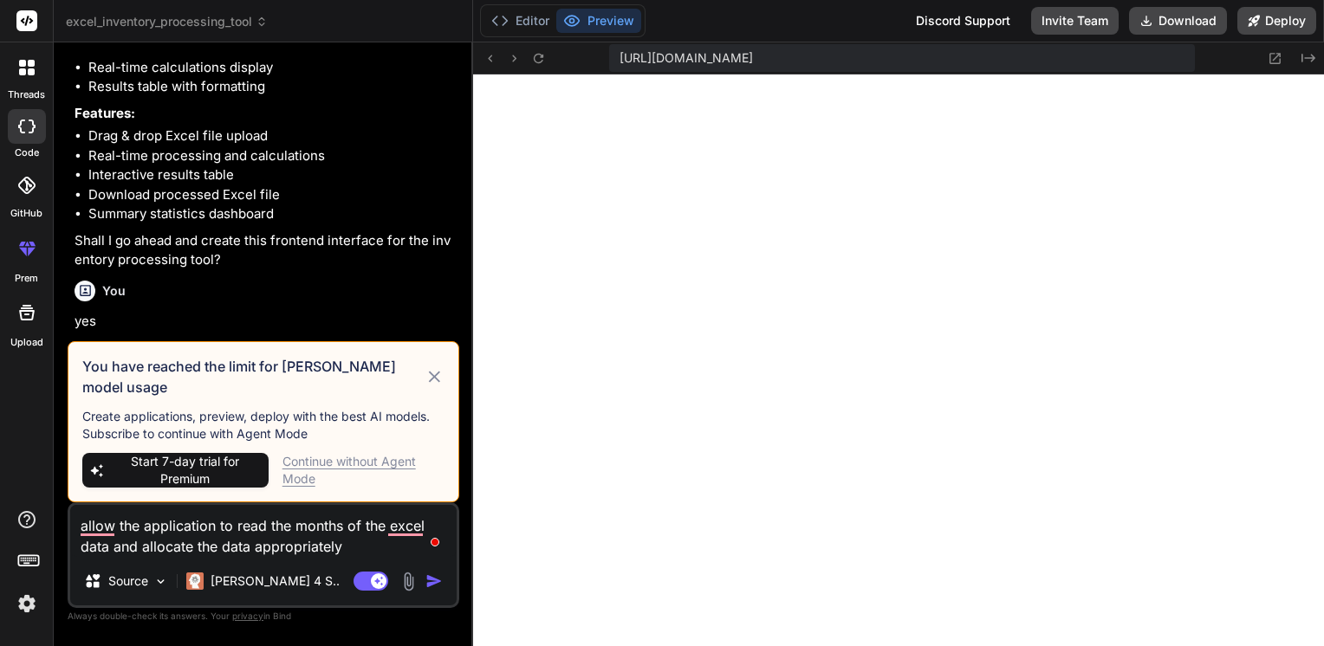
click at [369, 469] on div "Continue without Agent Mode" at bounding box center [363, 470] width 162 height 35
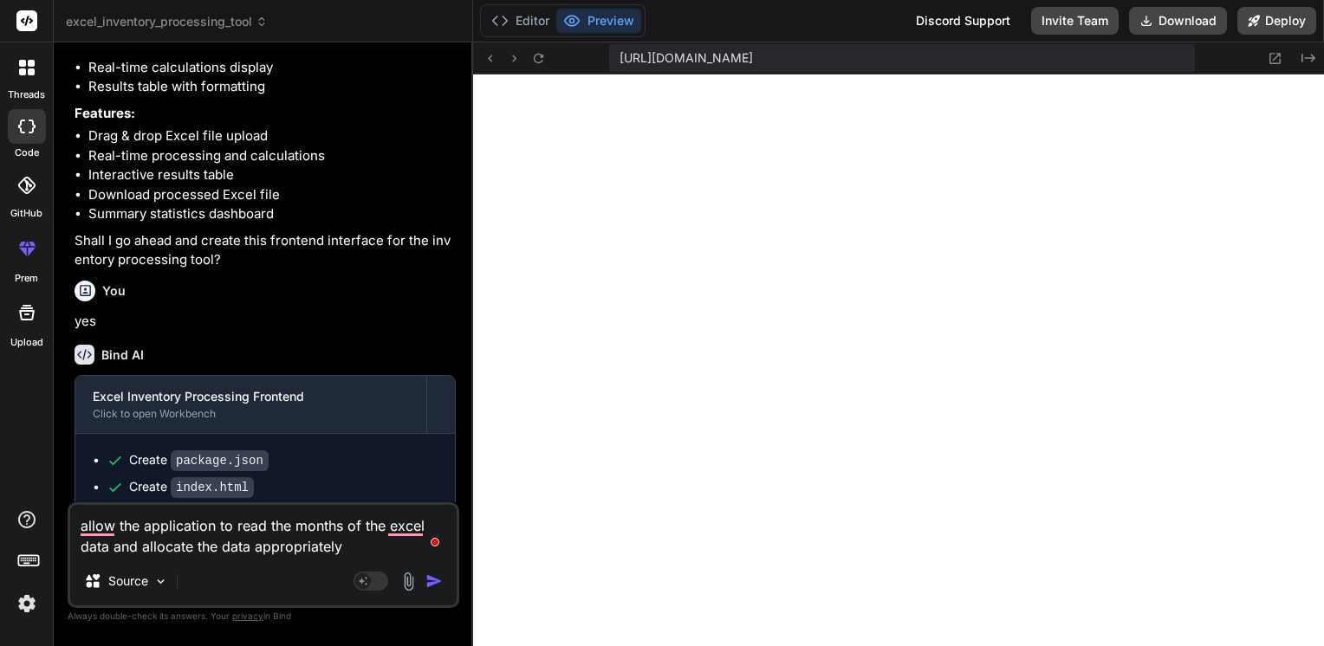
click at [436, 577] on img "button" at bounding box center [433, 581] width 17 height 17
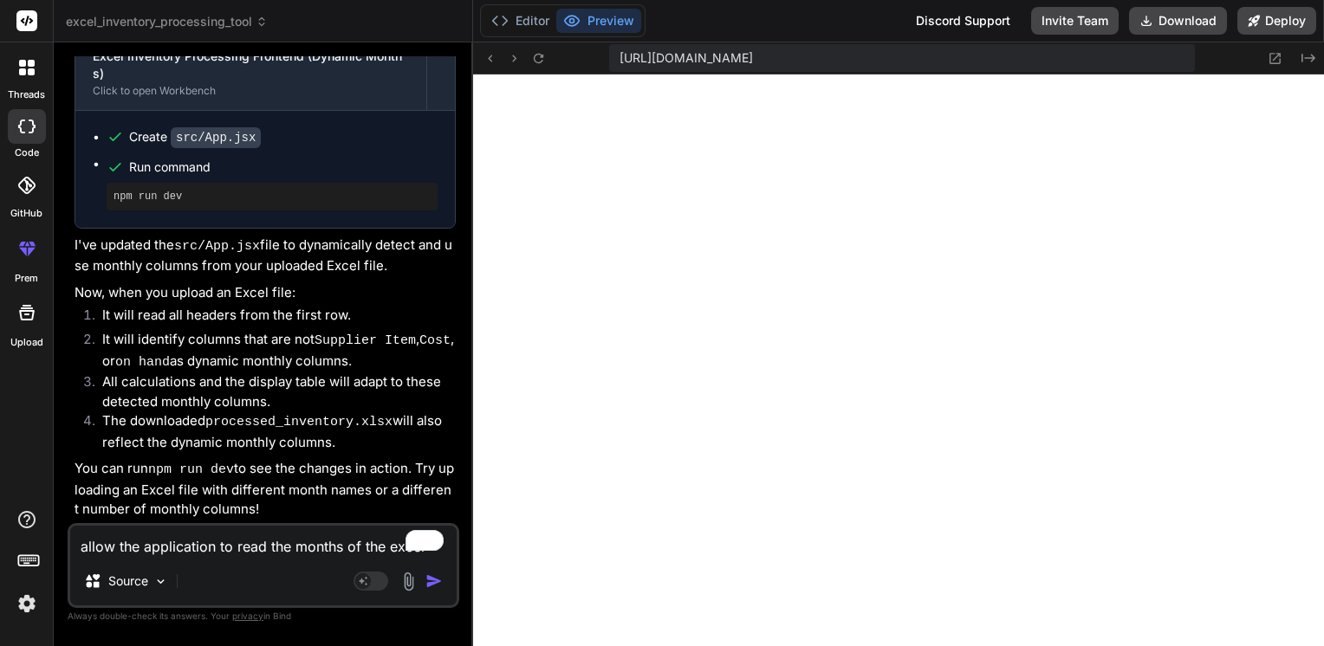
scroll to position [4850, 0]
click at [256, 553] on textarea "allow the application to read the months of the excel data and allocate the dat…" at bounding box center [263, 541] width 386 height 31
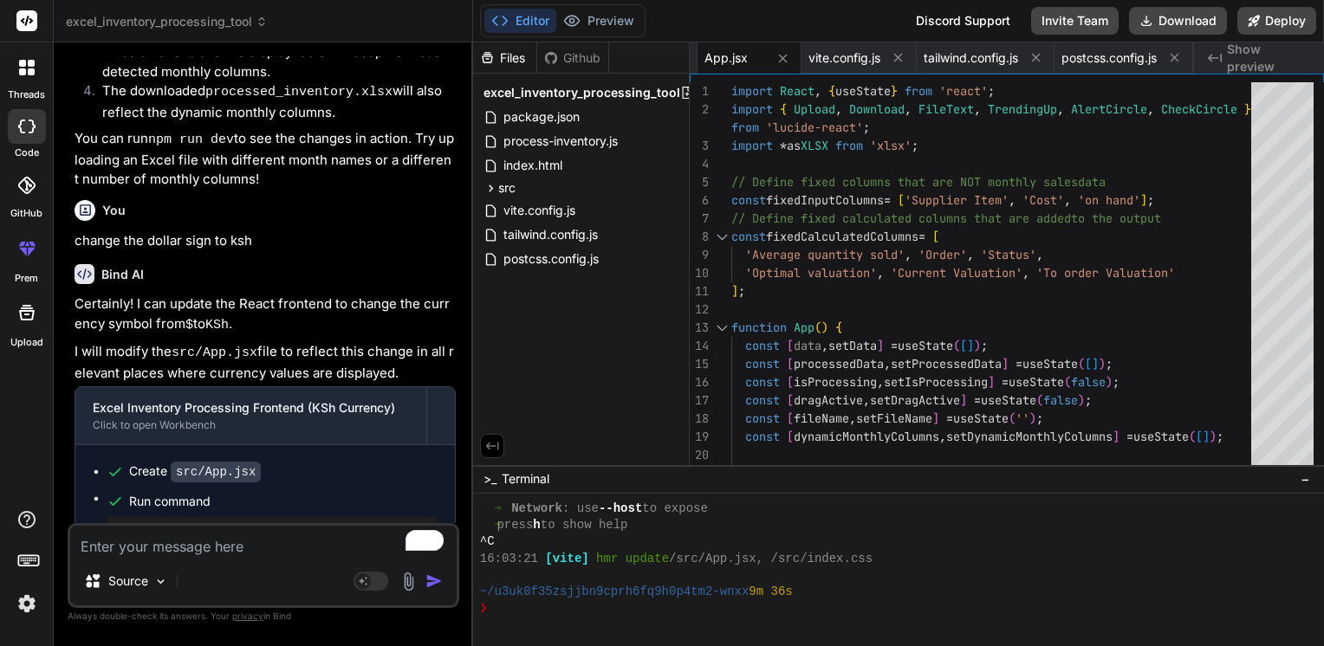
scroll to position [5331, 0]
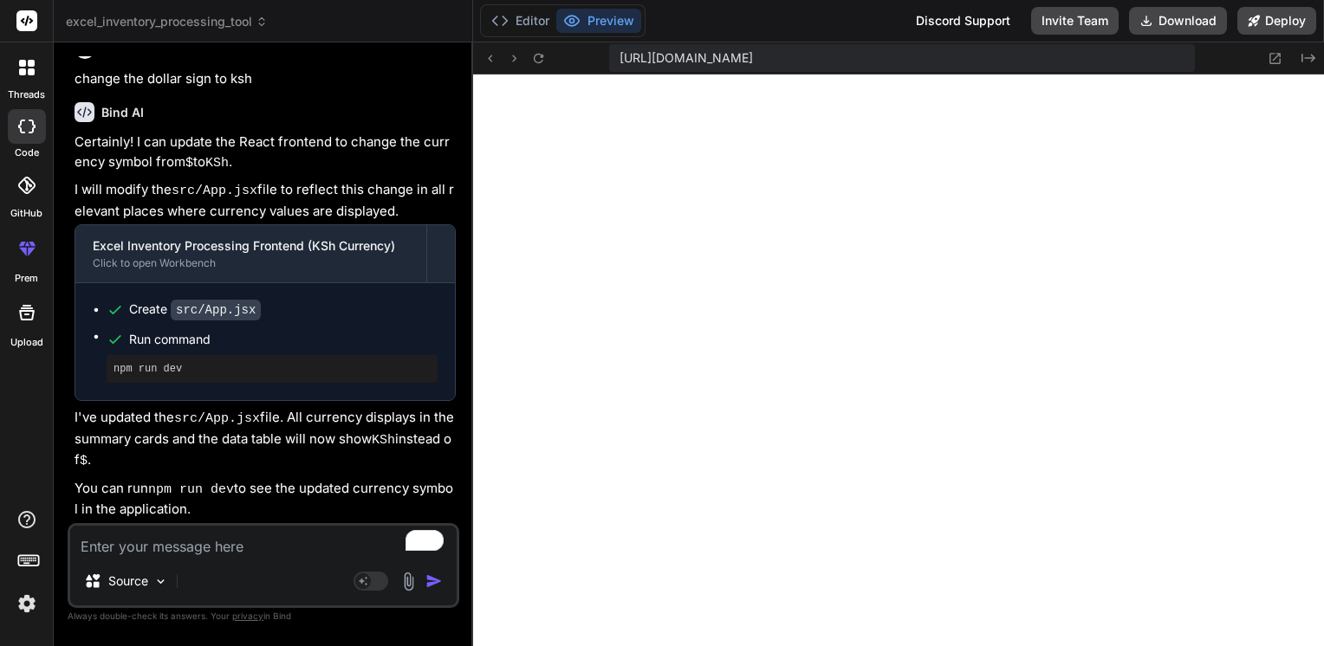
click at [217, 549] on textarea "To enrich screen reader interactions, please activate Accessibility in Grammarl…" at bounding box center [263, 541] width 386 height 31
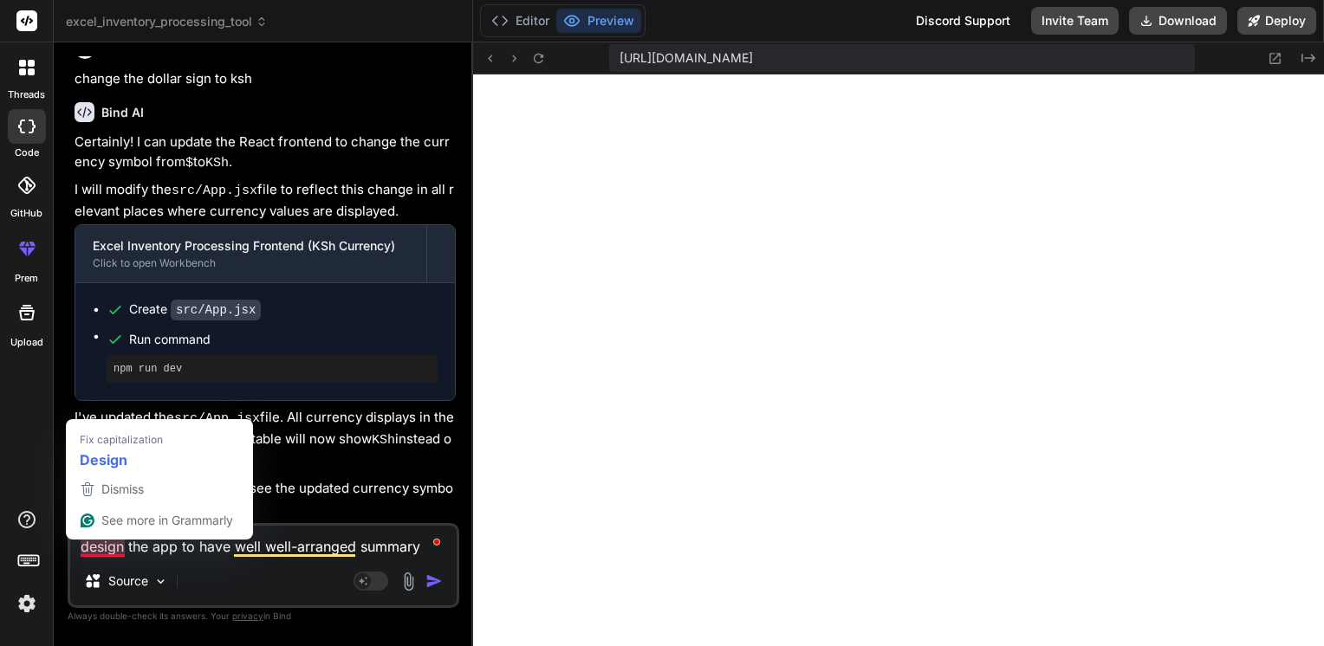
click at [107, 543] on textarea "design the app to have well well-arranged summary" at bounding box center [263, 541] width 386 height 31
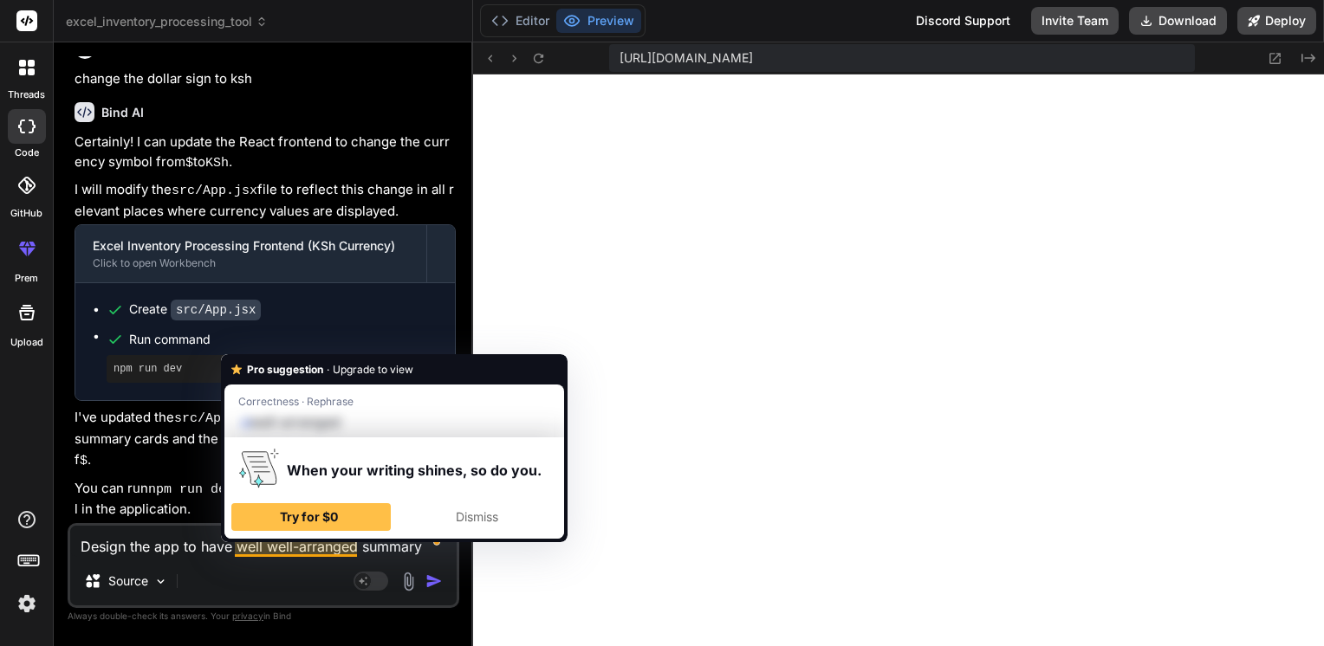
click at [269, 547] on textarea "Design the app to have well well-arranged summary" at bounding box center [263, 541] width 386 height 31
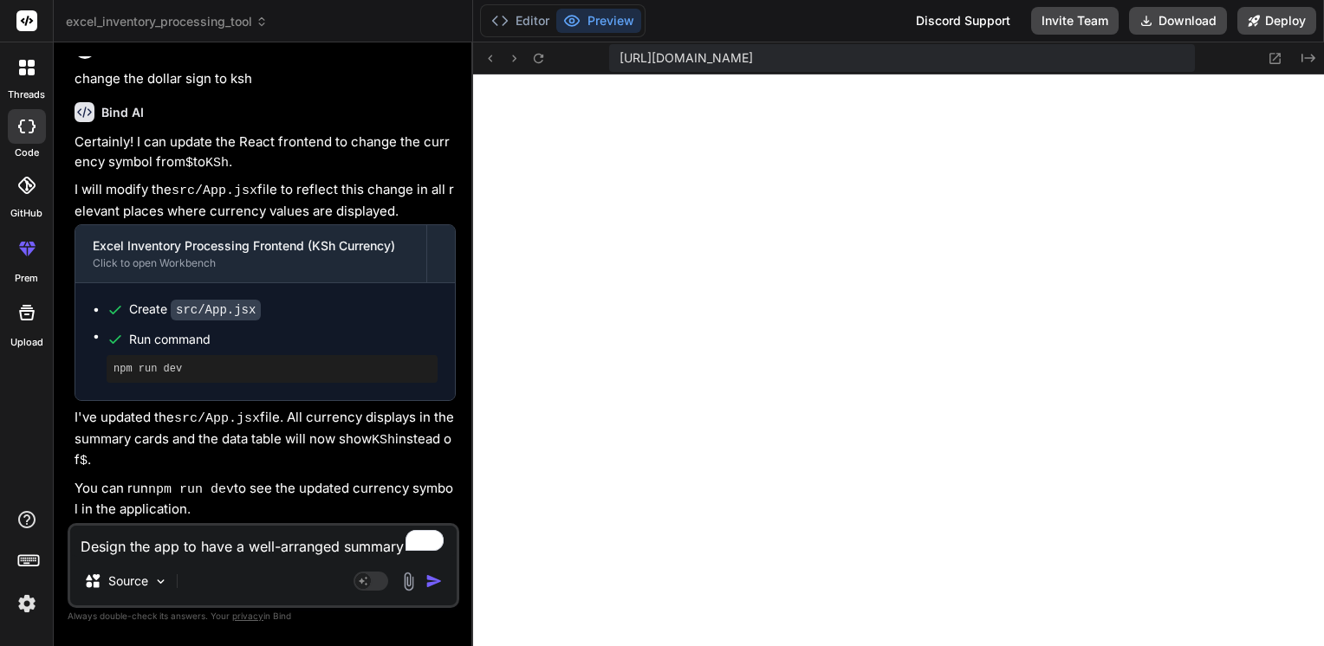
click at [398, 552] on textarea "Design the app to have a well-arranged summary" at bounding box center [263, 541] width 386 height 31
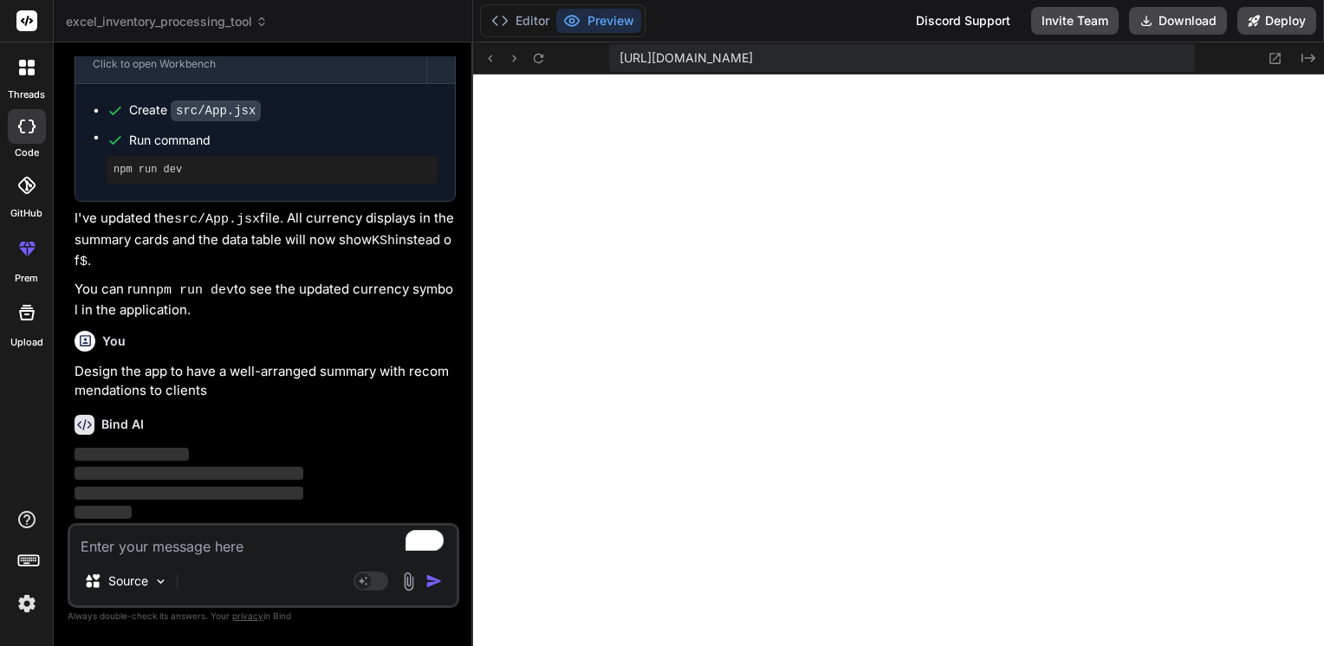
scroll to position [5530, 0]
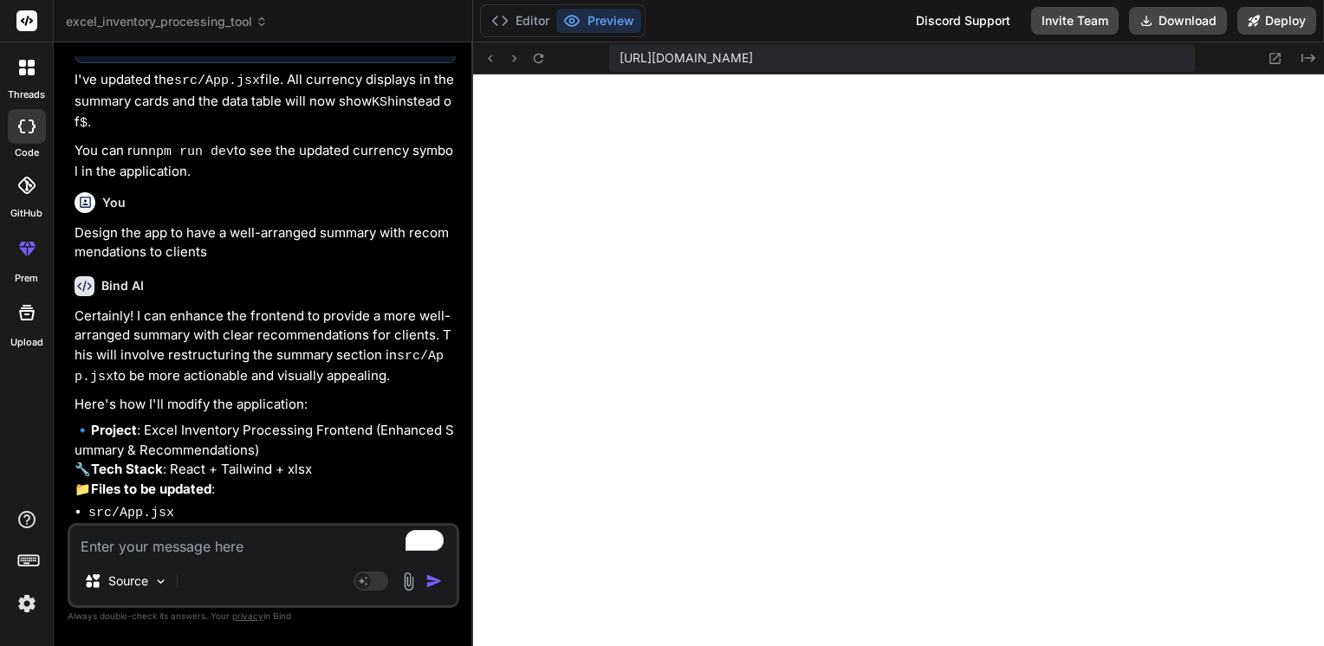
click at [250, 553] on textarea "To enrich screen reader interactions, please activate Accessibility in Grammarl…" at bounding box center [263, 541] width 386 height 31
click at [142, 541] on textarea "To enrich screen reader interactions, please activate Accessibility in Grammarl…" at bounding box center [263, 541] width 386 height 31
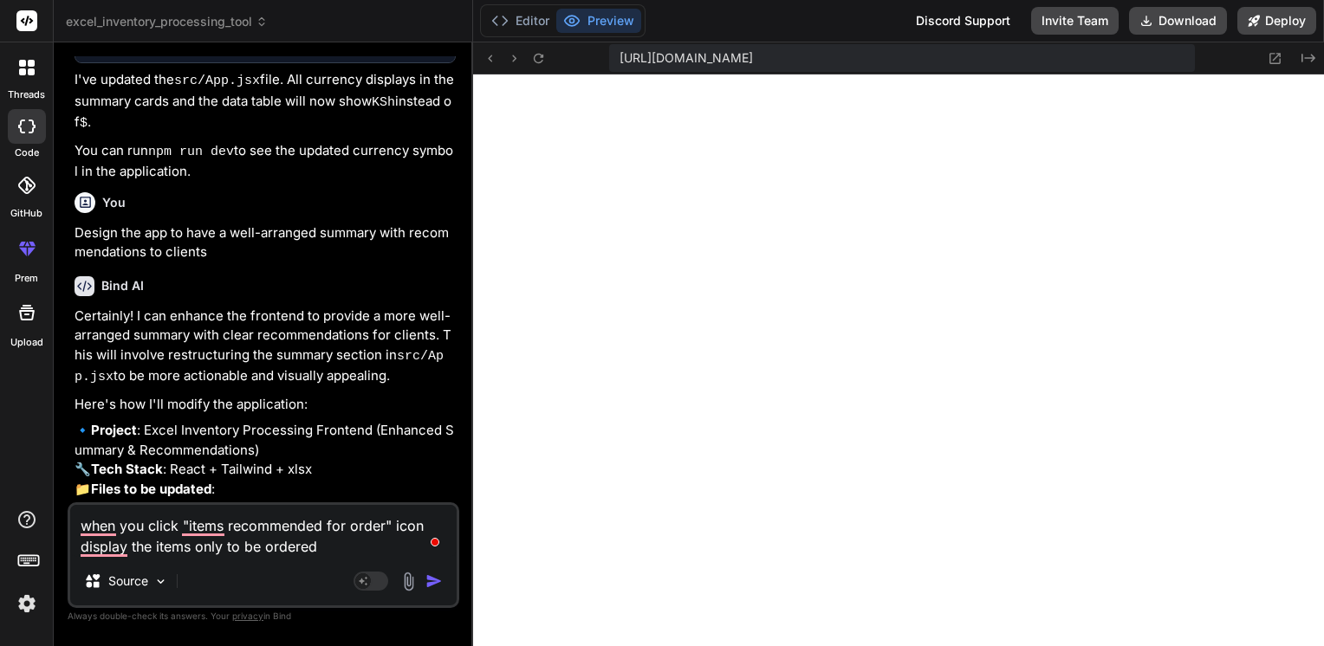
click at [104, 536] on textarea "when you click "items recommended for order" icon display the items only to be …" at bounding box center [263, 531] width 386 height 52
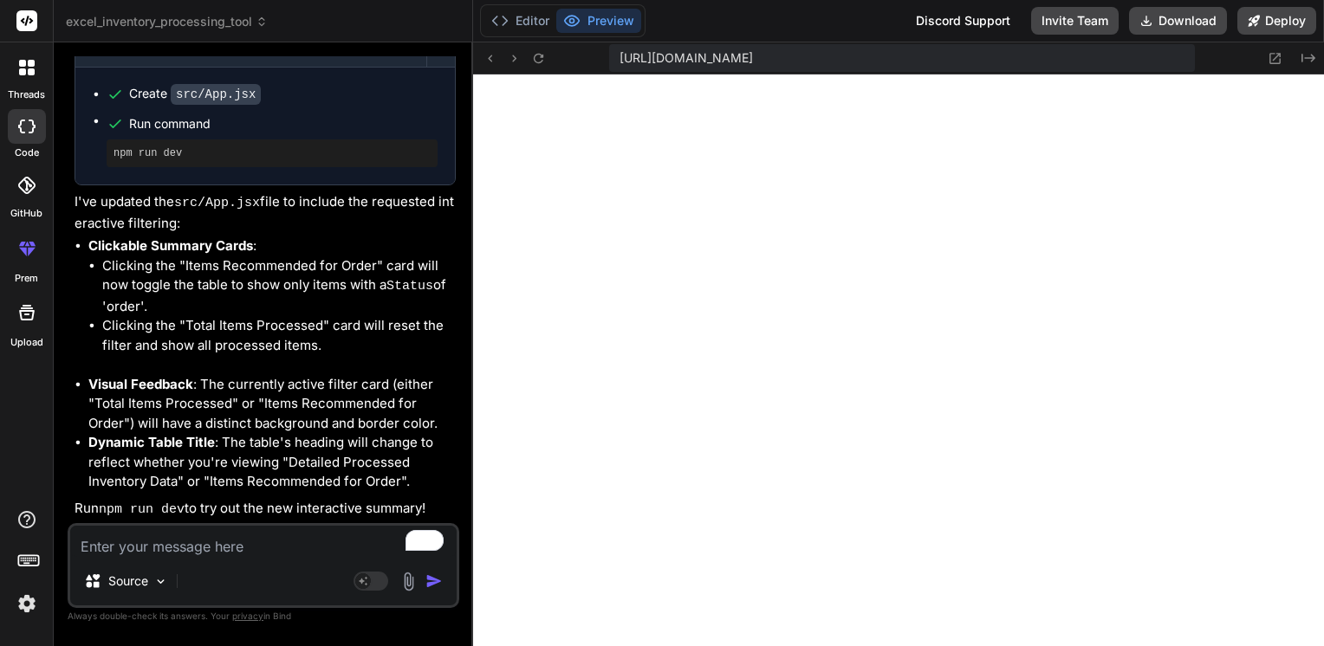
scroll to position [7682, 0]
click at [141, 547] on textarea "To enrich screen reader interactions, please activate Accessibility in Grammarl…" at bounding box center [263, 541] width 386 height 31
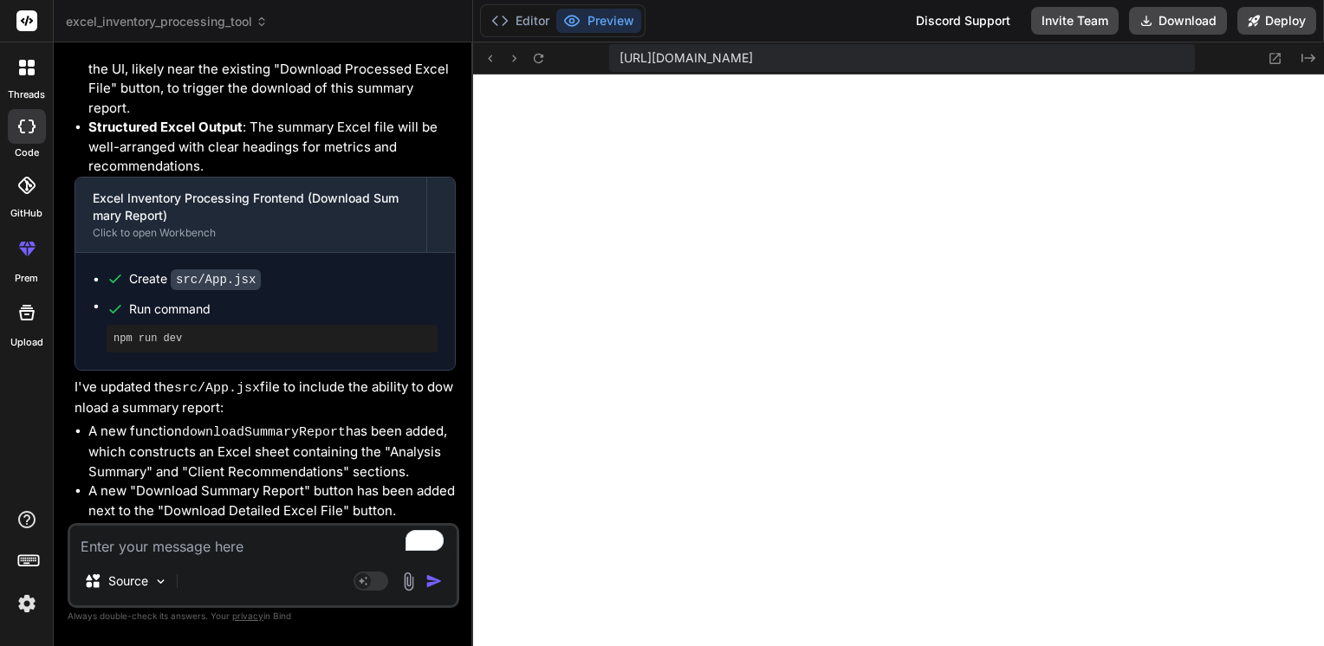
scroll to position [8689, 0]
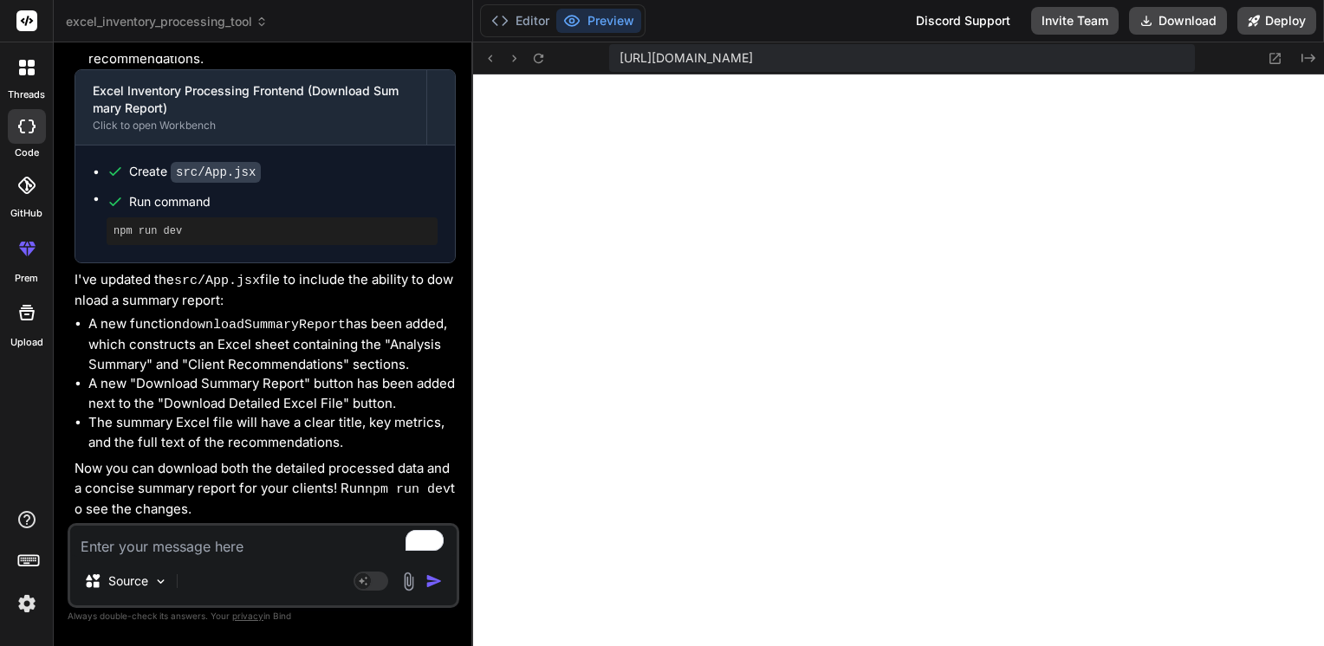
click at [221, 547] on textarea "To enrich screen reader interactions, please activate Accessibility in Grammarl…" at bounding box center [263, 541] width 386 height 31
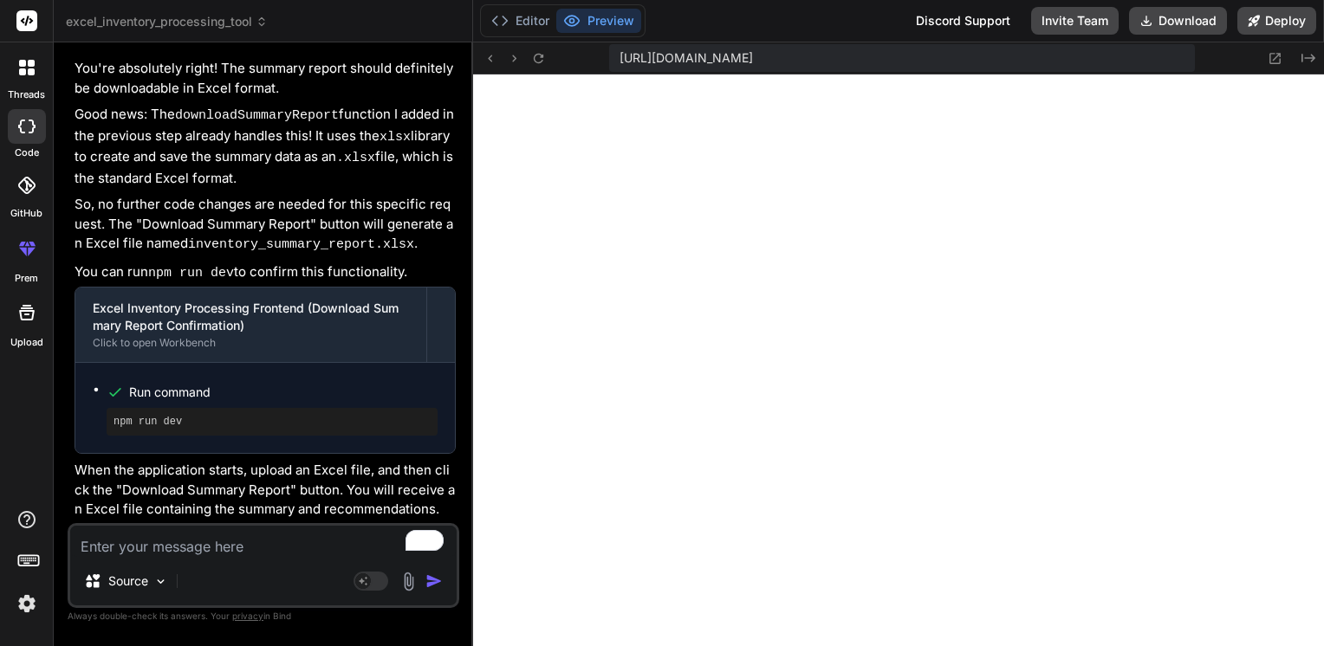
scroll to position [9245, 0]
click at [165, 555] on textarea "To enrich screen reader interactions, please activate Accessibility in Grammarl…" at bounding box center [263, 541] width 386 height 31
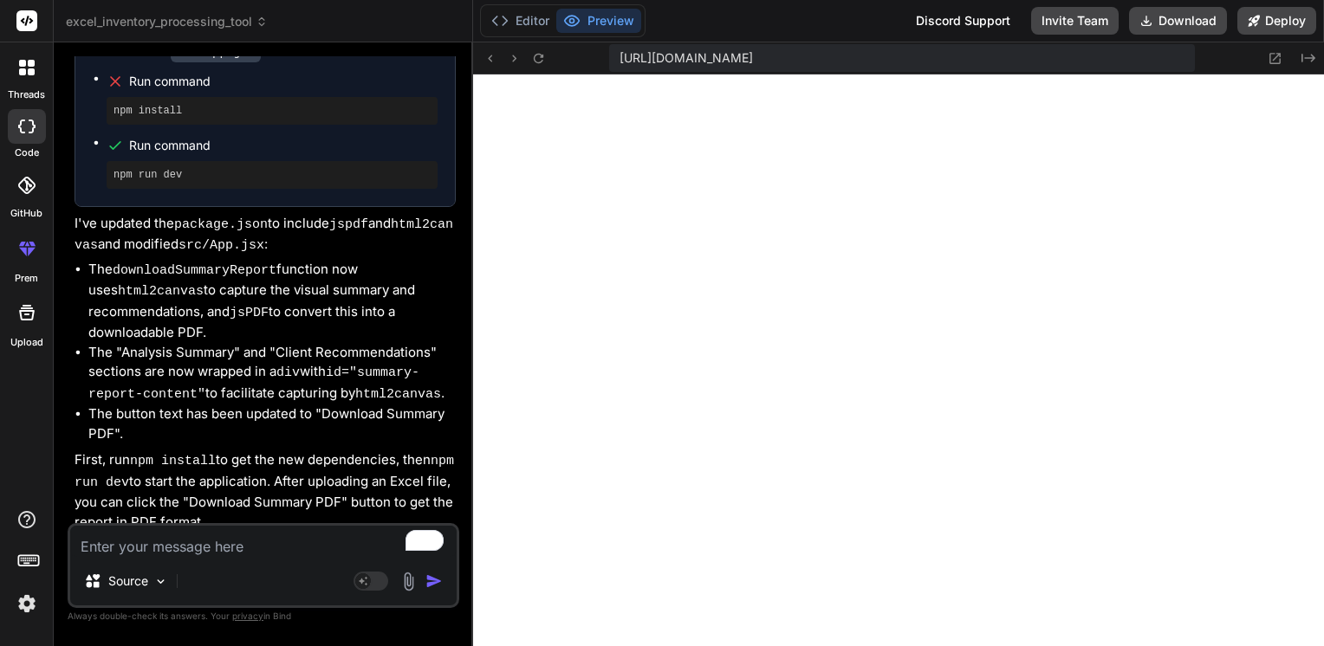
scroll to position [10642, 0]
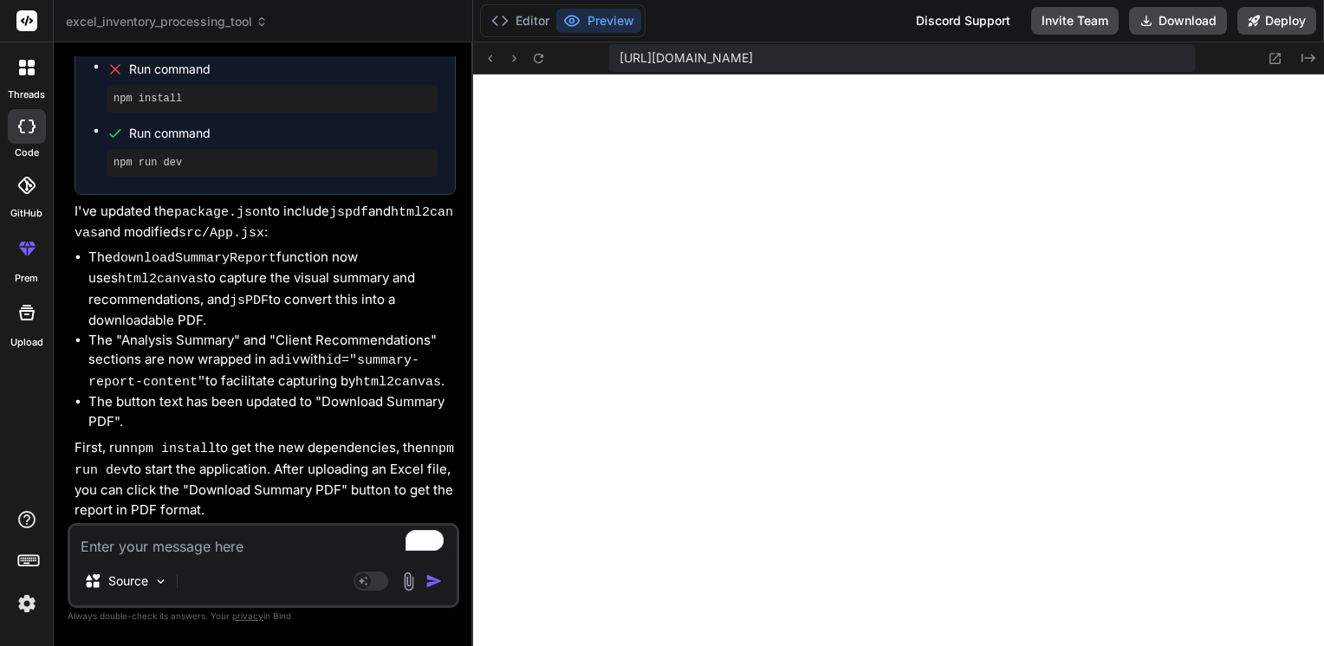
drag, startPoint x: 208, startPoint y: 514, endPoint x: 76, endPoint y: 449, distance: 146.8
click at [76, 449] on p "First, run npm install to get the new dependencies, then npm run dev to start t…" at bounding box center [264, 478] width 381 height 81
copy p "First, run npm install to get the new dependencies, then npm run dev to start t…"
click at [125, 542] on textarea "To enrich screen reader interactions, please activate Accessibility in Grammarl…" at bounding box center [263, 541] width 386 height 31
paste textarea "First, run npm install to get the new dependencies, then npm run dev to start t…"
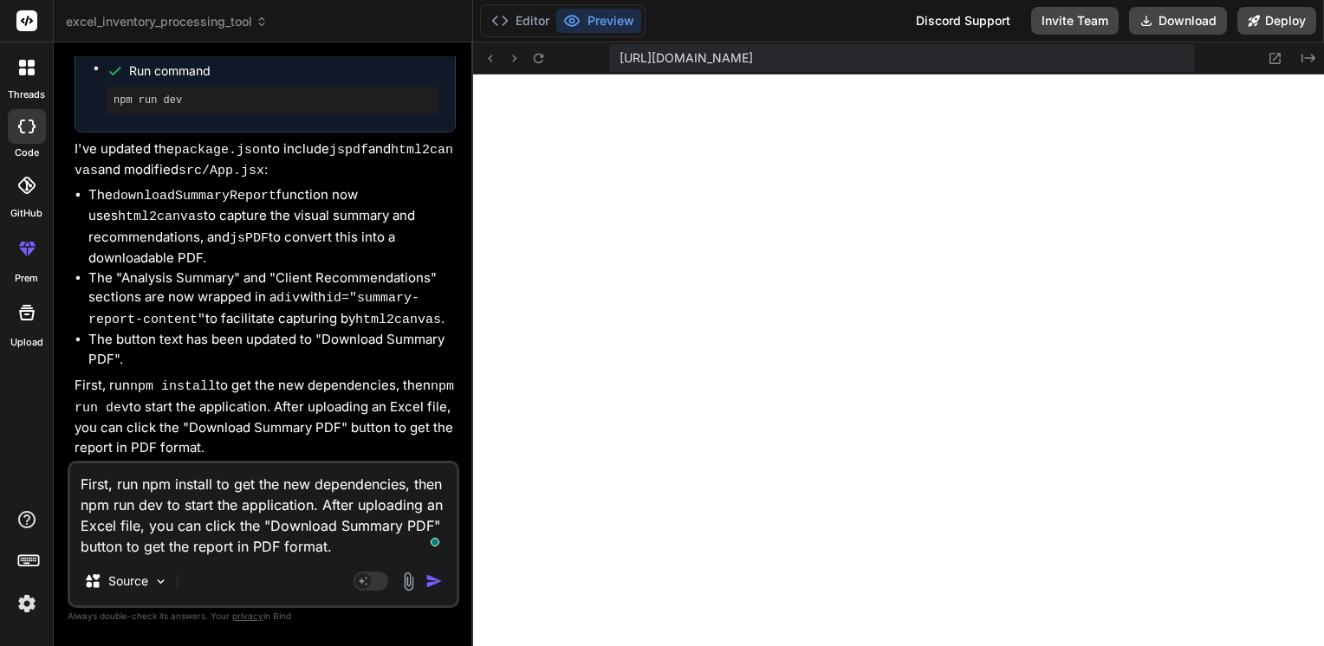
click at [437, 580] on img "button" at bounding box center [433, 581] width 17 height 17
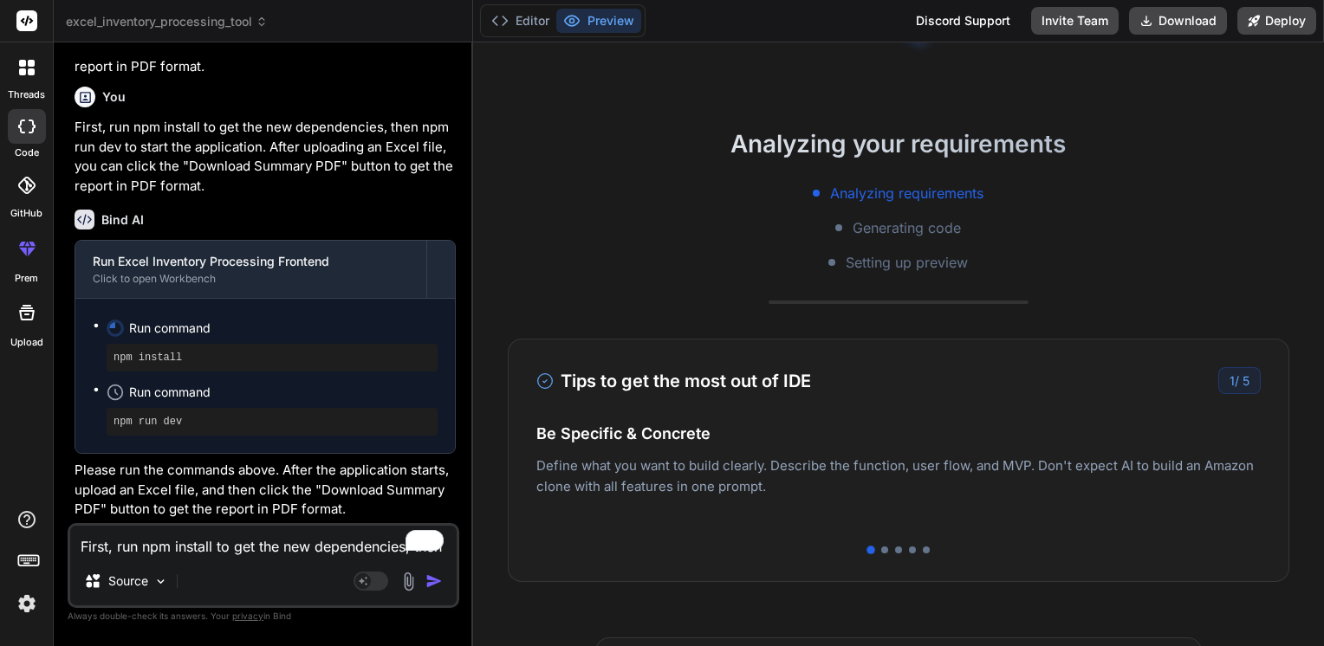
scroll to position [11084, 0]
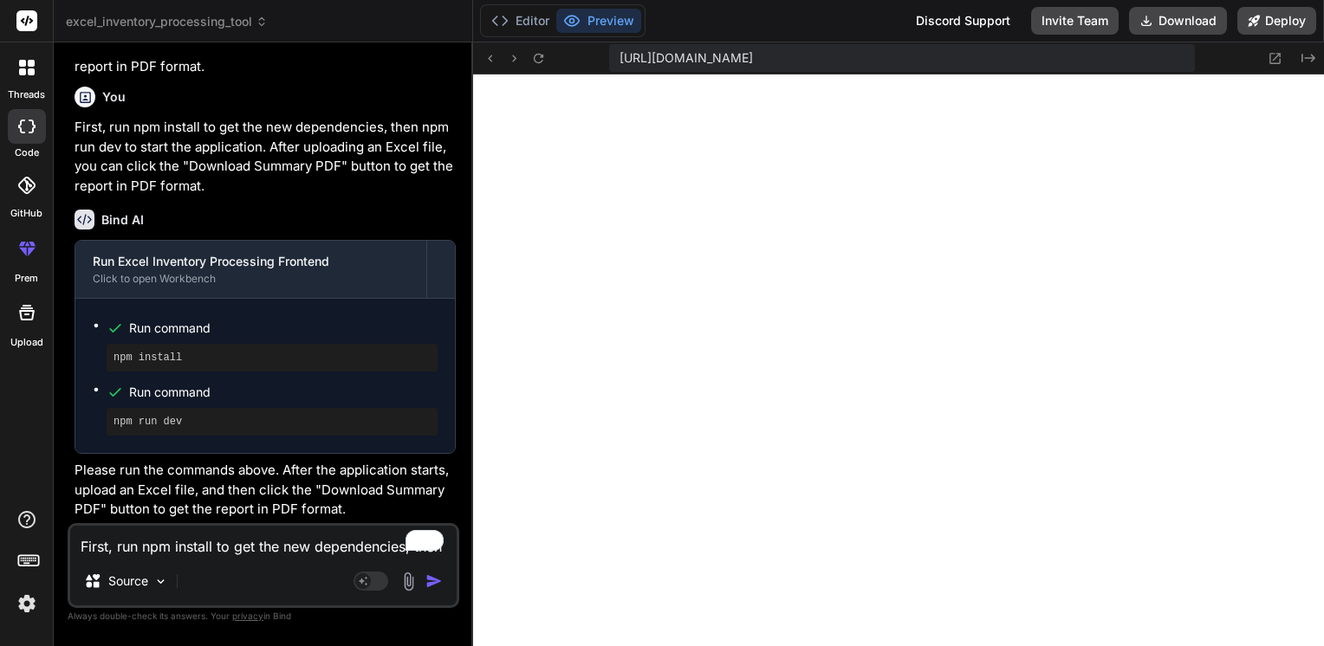
click at [189, 556] on textarea "First, run npm install to get the new dependencies, then npm run dev to start t…" at bounding box center [263, 541] width 386 height 31
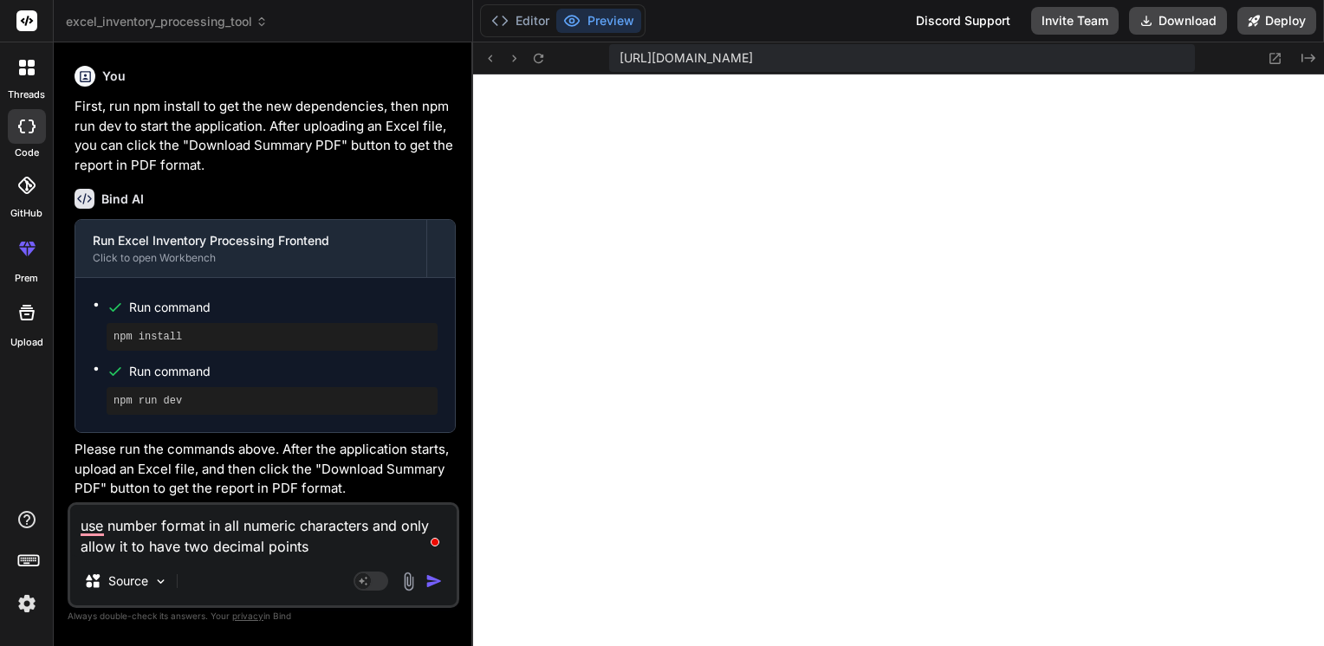
click at [372, 525] on textarea "use number format in all numeric characters and only allow it to have two decim…" at bounding box center [263, 531] width 386 height 52
click at [431, 582] on img "button" at bounding box center [433, 581] width 17 height 17
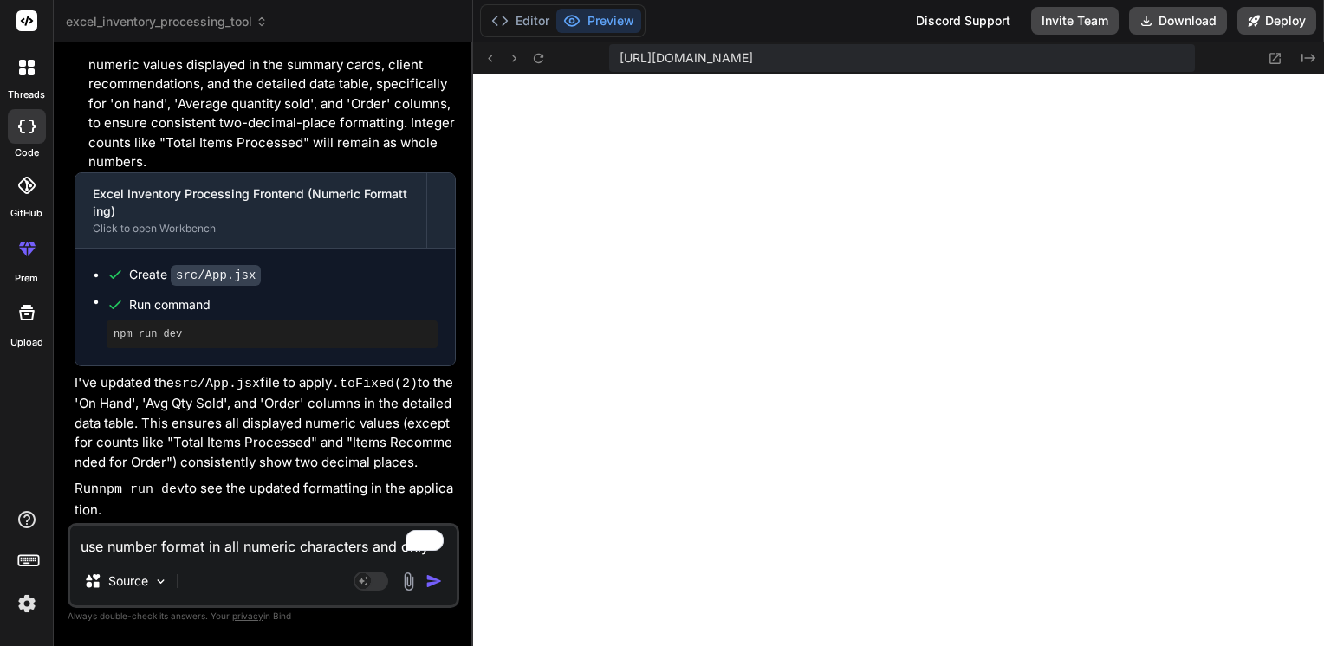
scroll to position [11971, 0]
click at [246, 544] on textarea "use number format in all numeric characters and only allow it to have two decim…" at bounding box center [263, 541] width 386 height 31
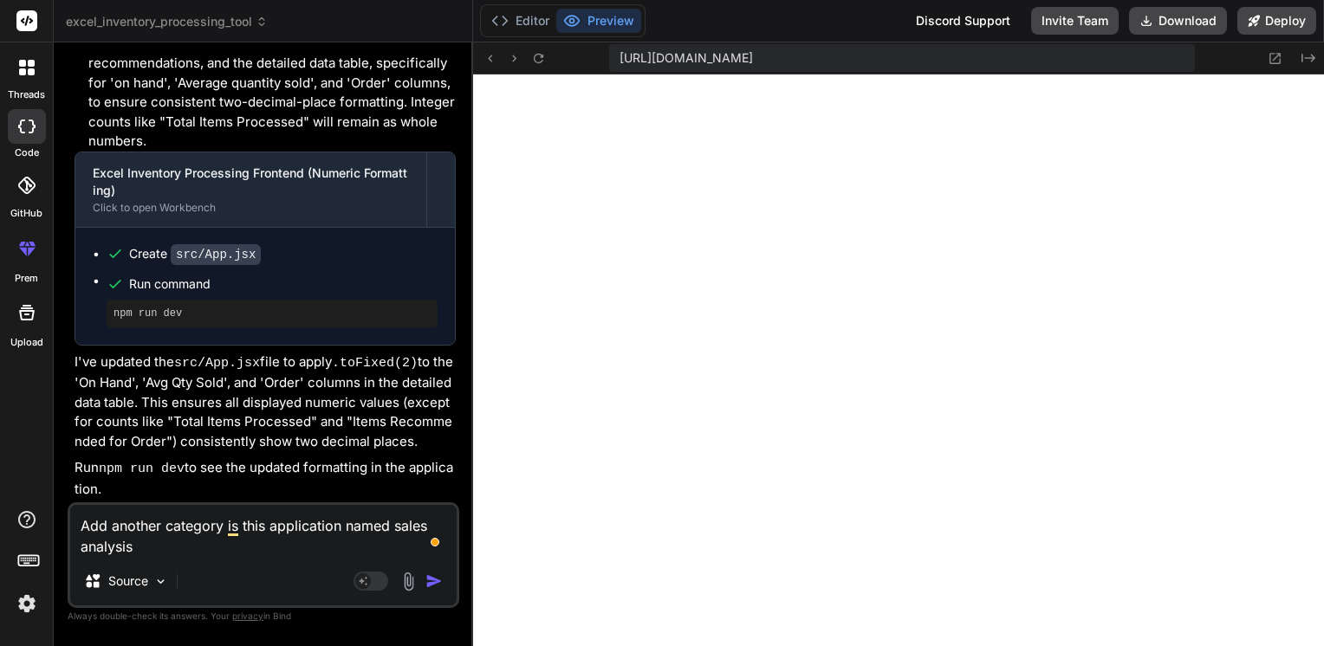
click at [434, 586] on img "button" at bounding box center [433, 581] width 17 height 17
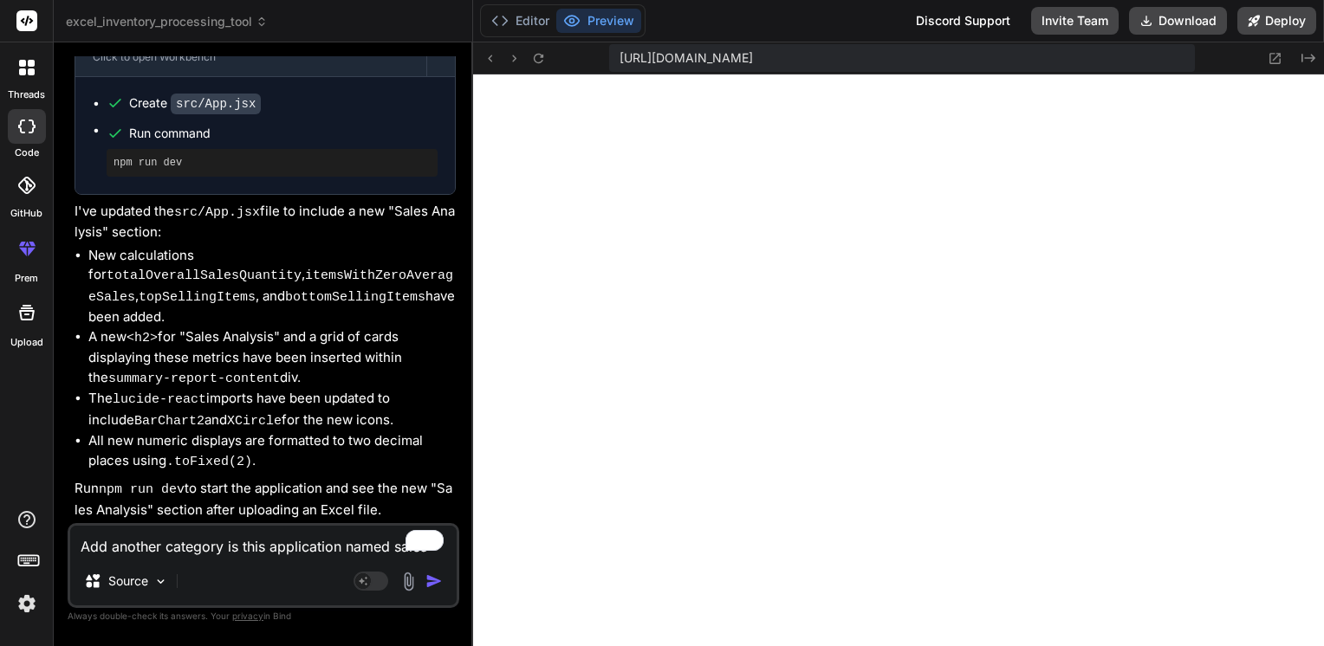
scroll to position [13153, 0]
click at [179, 553] on textarea "Add another category is this application named sales analysis" at bounding box center [263, 541] width 386 height 31
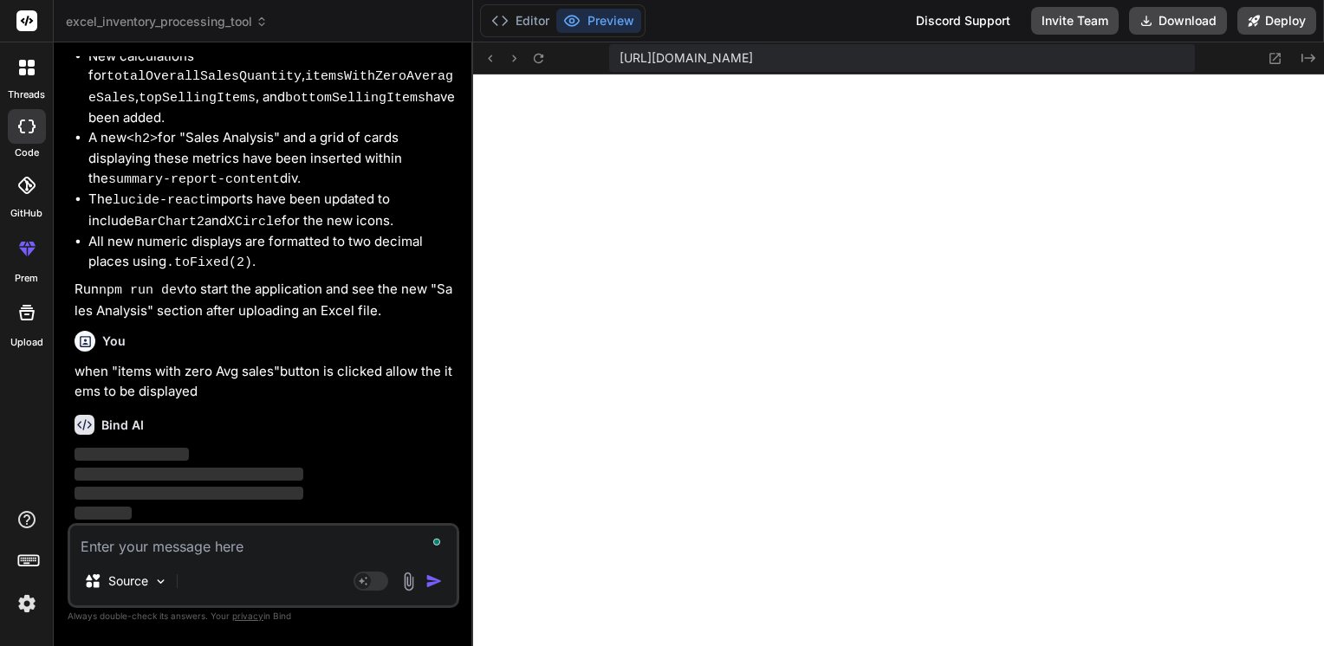
scroll to position [13352, 0]
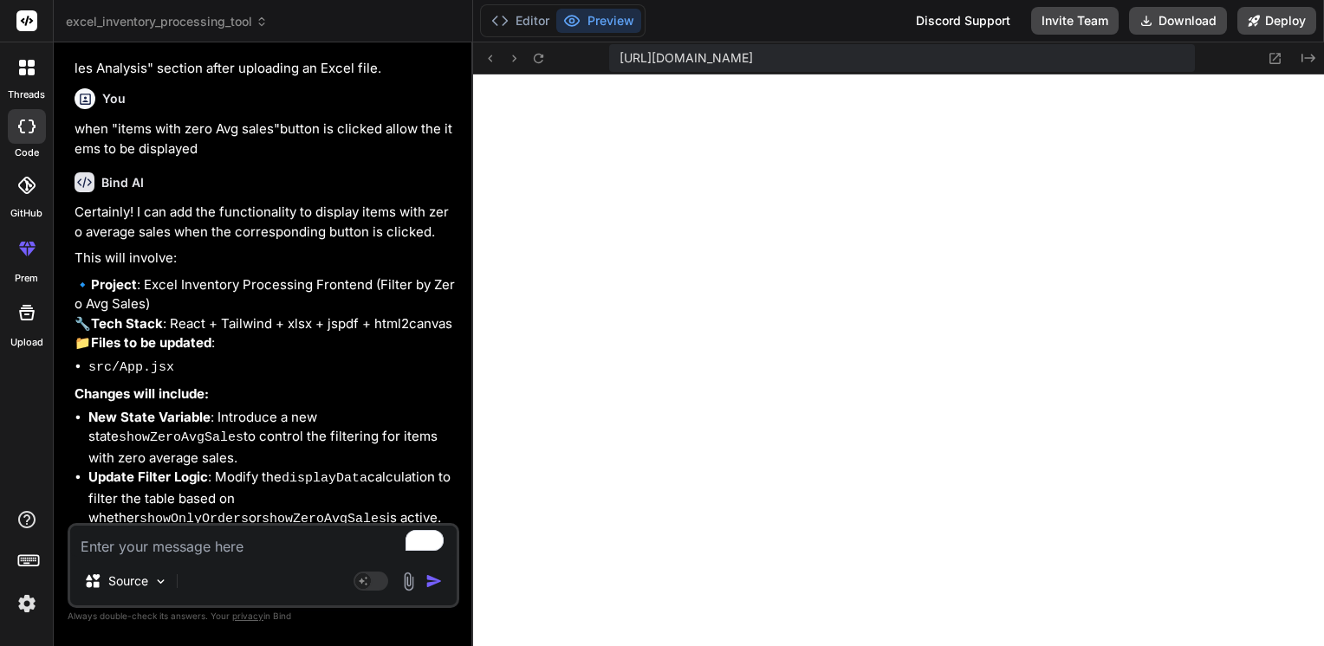
click at [164, 554] on textarea "To enrich screen reader interactions, please activate Accessibility in Grammarl…" at bounding box center [263, 541] width 386 height 31
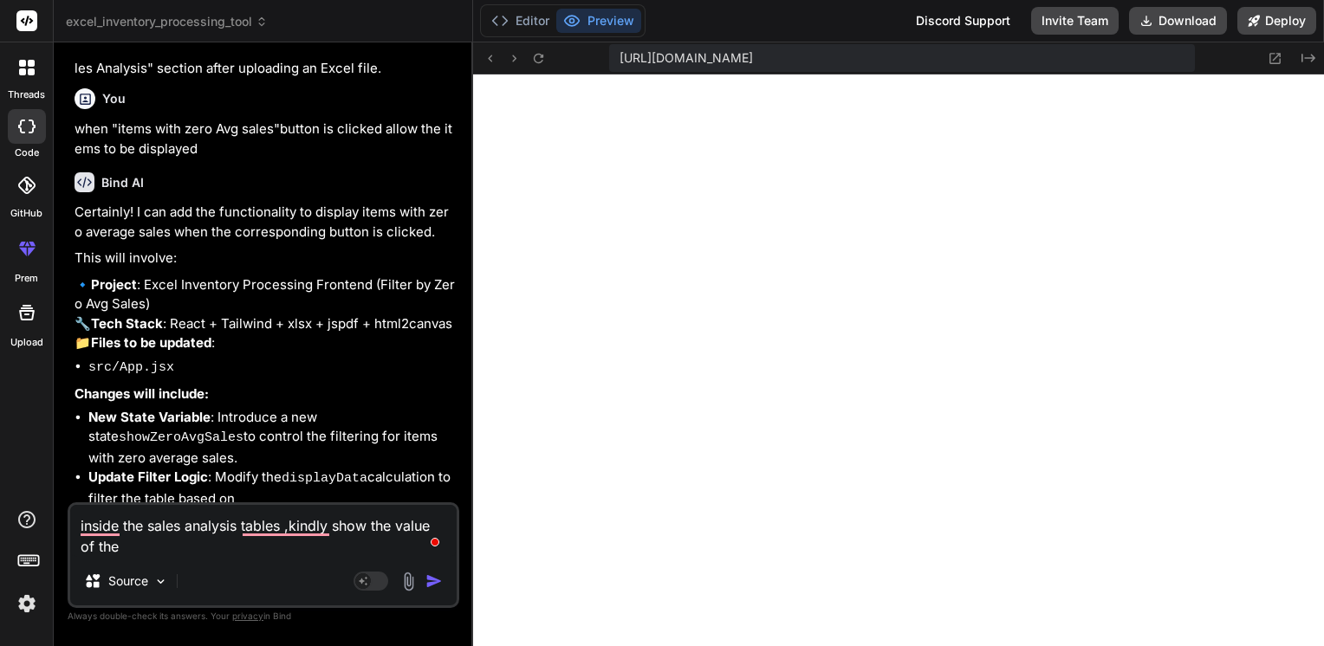
click at [141, 551] on textarea "inside the sales analysis tables ,kindly show the value of the" at bounding box center [263, 531] width 386 height 52
paste textarea "Total Overall Sales Quantity"
click at [358, 546] on textarea "inside the sales analysis tables ,kindly show the value of the 'Total Overall S…" at bounding box center [263, 531] width 386 height 52
paste textarea "Items with Zero Avg Sales"
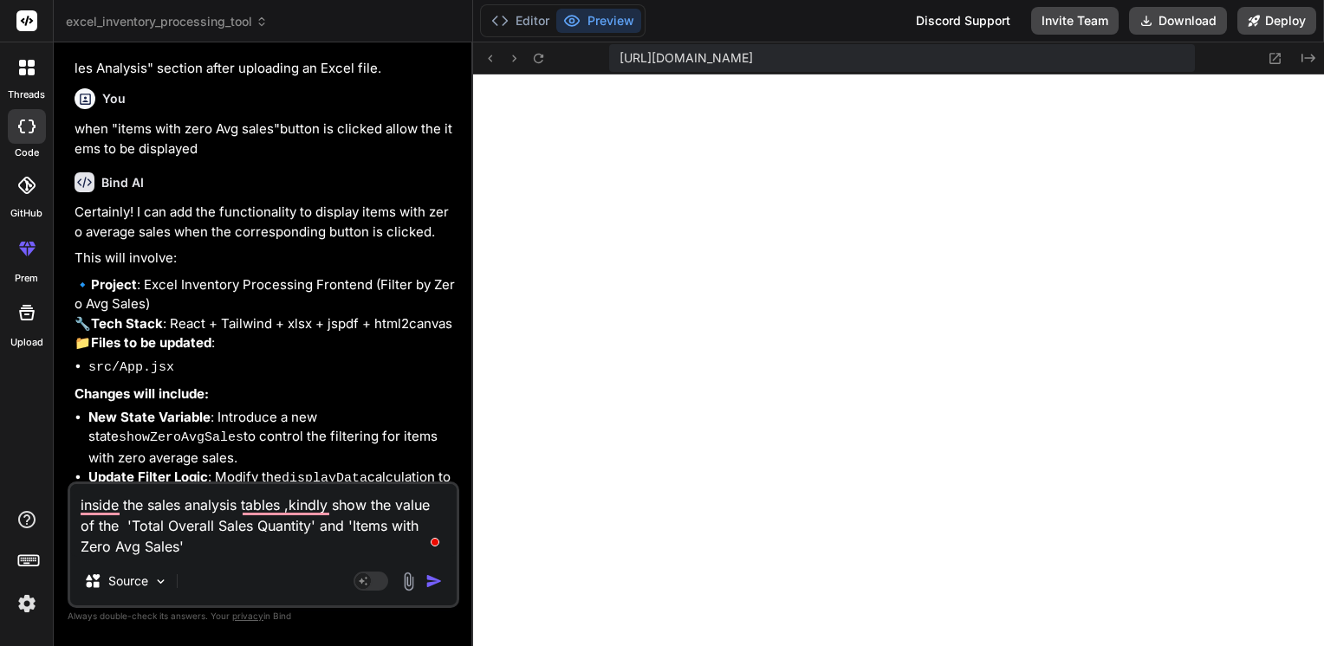
click at [436, 587] on img "button" at bounding box center [433, 581] width 17 height 17
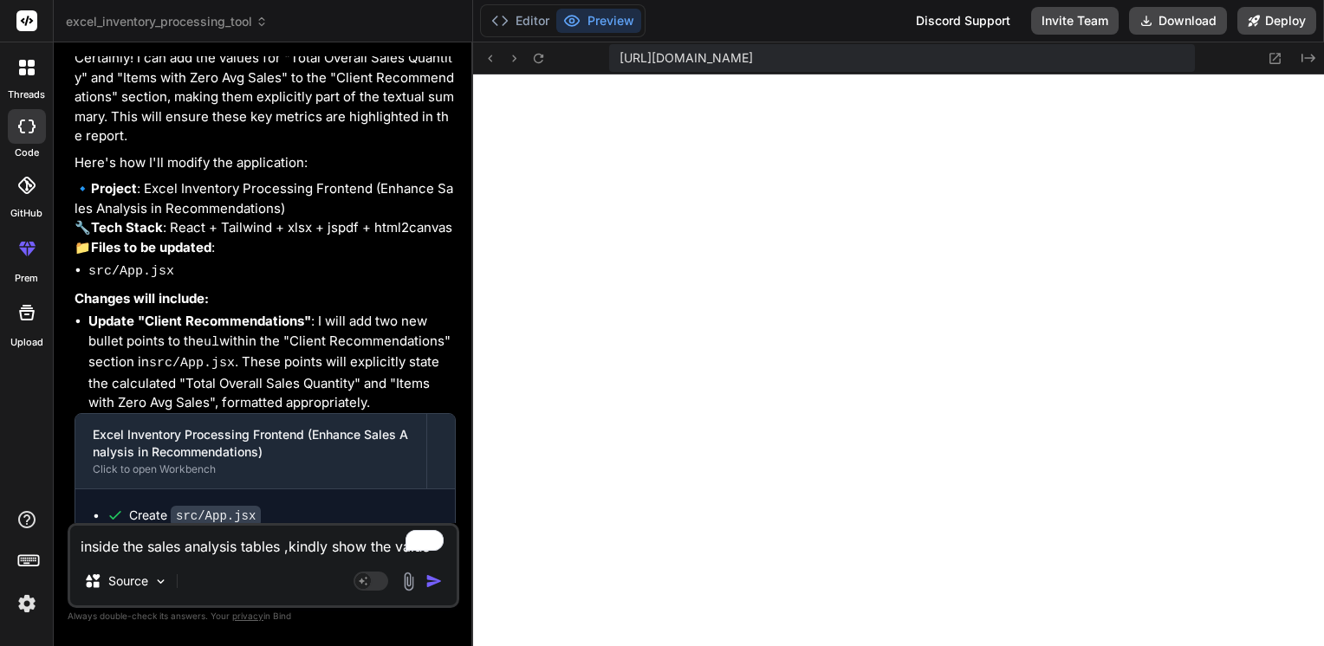
scroll to position [14714, 0]
click at [1172, 23] on button "Download" at bounding box center [1178, 21] width 98 height 28
click at [1261, 11] on button "Deploy" at bounding box center [1276, 21] width 79 height 28
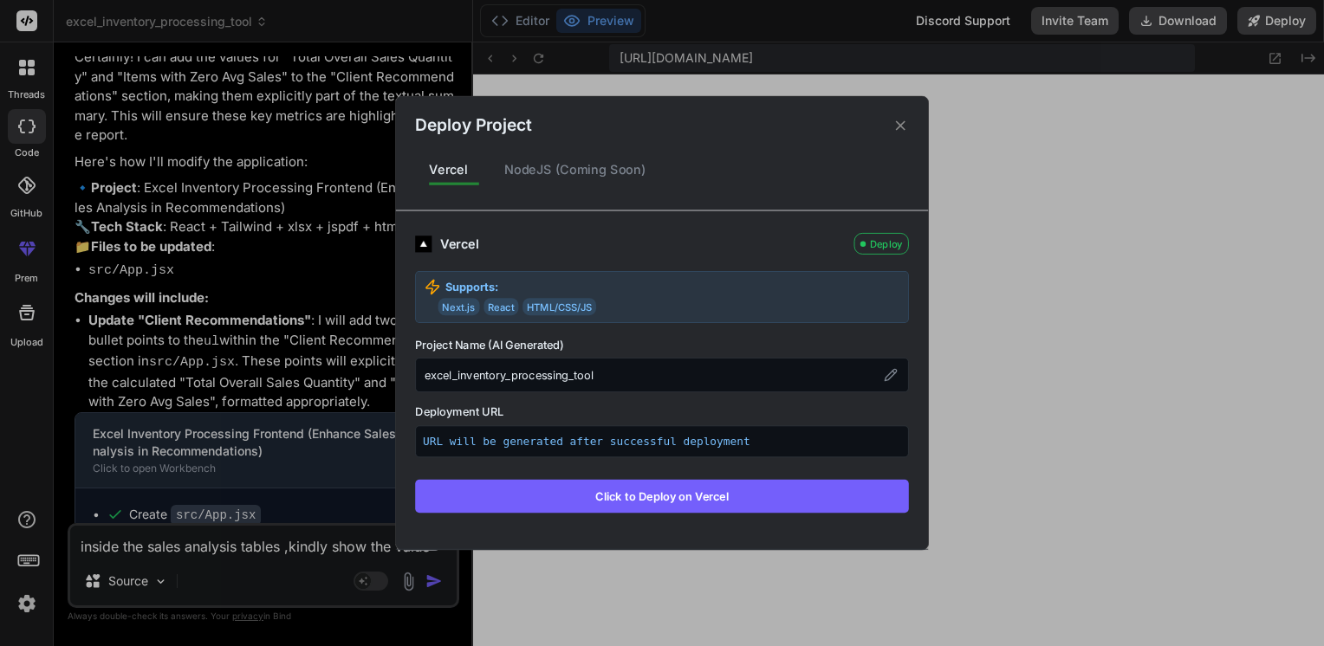
click at [616, 497] on button "Click to Deploy on Vercel" at bounding box center [662, 496] width 494 height 33
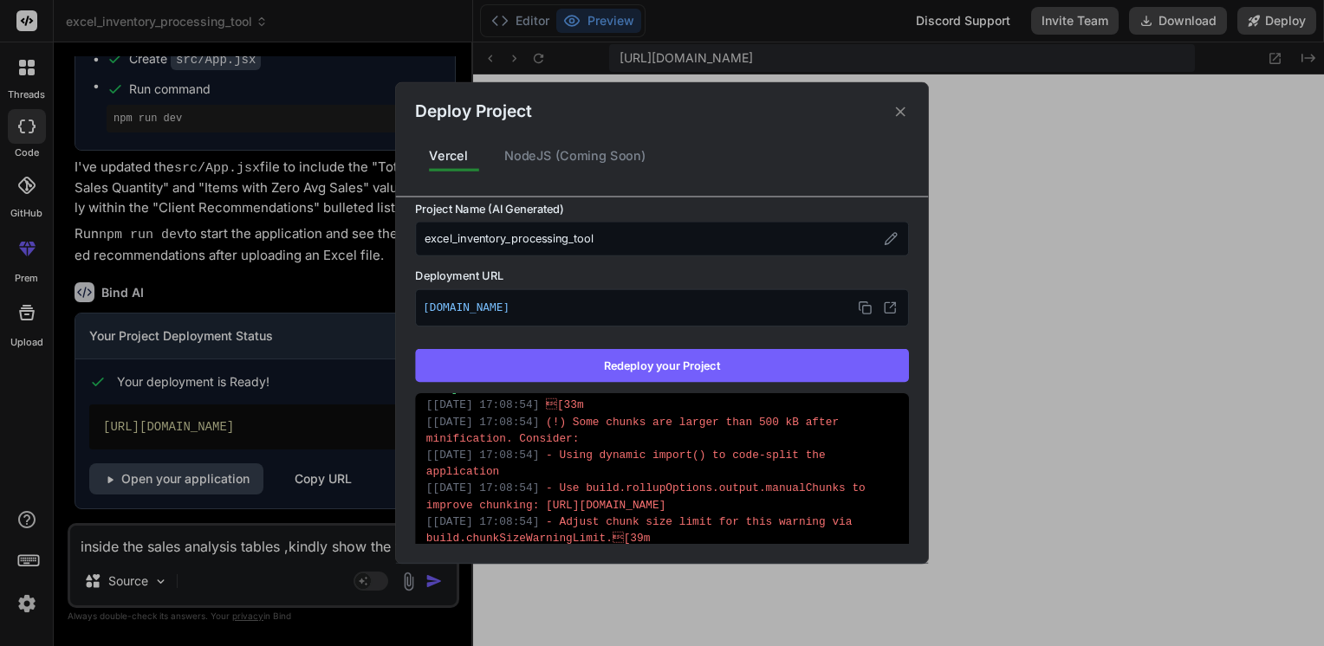
scroll to position [152, 0]
click at [863, 310] on button at bounding box center [865, 309] width 23 height 23
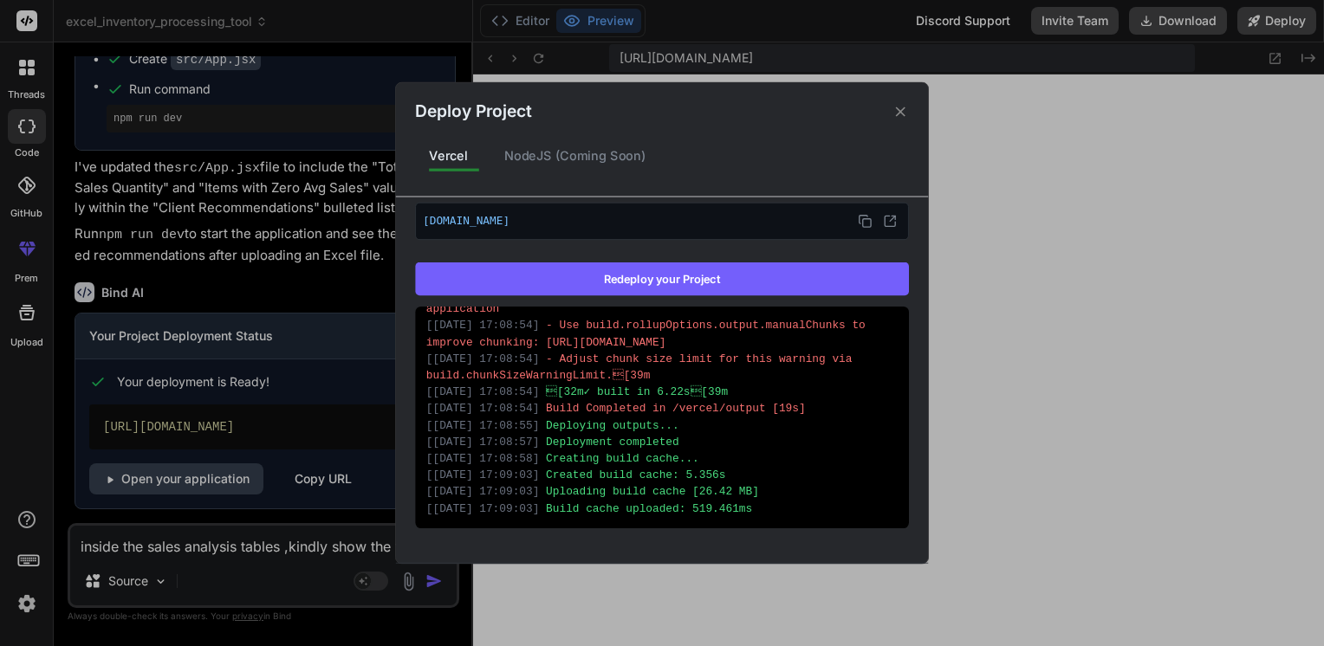
scroll to position [936, 0]
click at [900, 116] on icon at bounding box center [900, 111] width 16 height 16
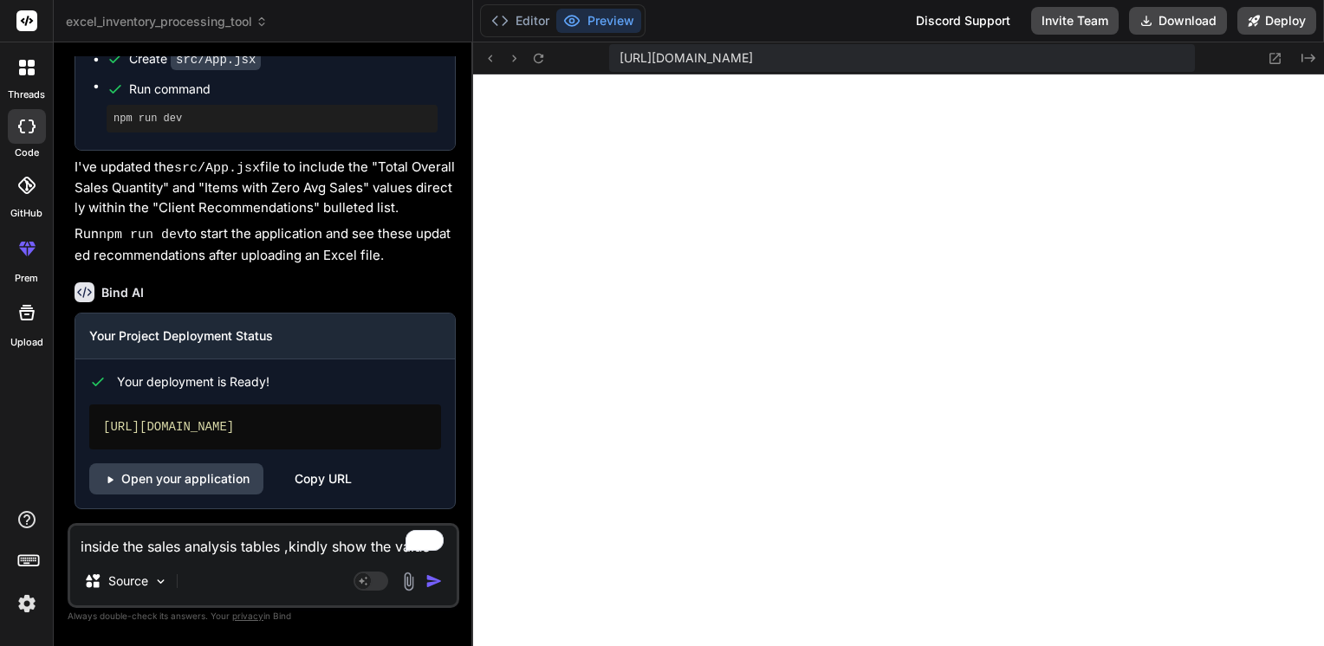
scroll to position [15494, 0]
click at [198, 482] on link "Open your application" at bounding box center [176, 478] width 174 height 31
click at [284, 483] on div "Open your application Copy URL" at bounding box center [265, 478] width 352 height 31
click at [322, 483] on div "Copy URL" at bounding box center [323, 478] width 57 height 31
click at [148, 535] on textarea "inside the sales analysis tables ,kindly show the value of the 'Total Overall S…" at bounding box center [263, 541] width 386 height 31
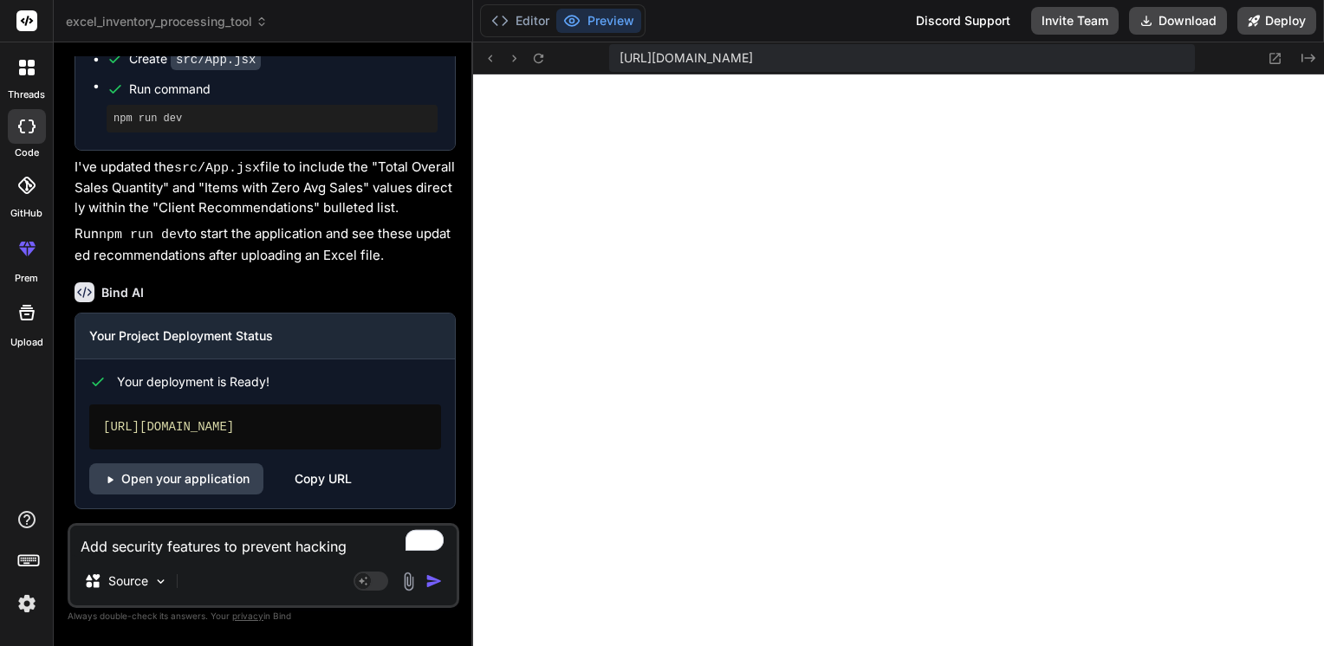
click at [357, 554] on textarea "Add security features to prevent hacking" at bounding box center [263, 541] width 386 height 31
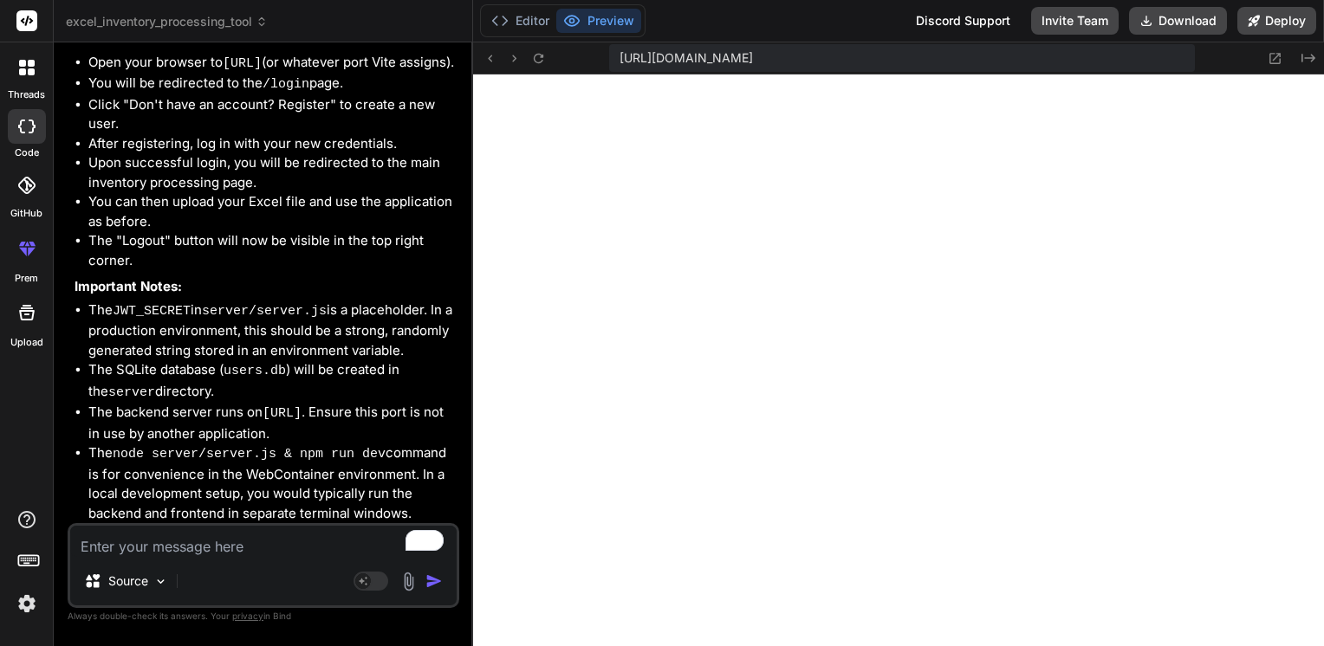
scroll to position [19011, 0]
click at [175, 549] on textarea "To enrich screen reader interactions, please activate Accessibility in Grammarl…" at bounding box center [263, 541] width 386 height 31
click at [142, 543] on textarea "To enrich screen reader interactions, please activate Accessibility in Grammarl…" at bounding box center [263, 541] width 386 height 31
click at [128, 549] on textarea "To enrich screen reader interactions, please activate Accessibility in Grammarl…" at bounding box center [263, 541] width 386 height 31
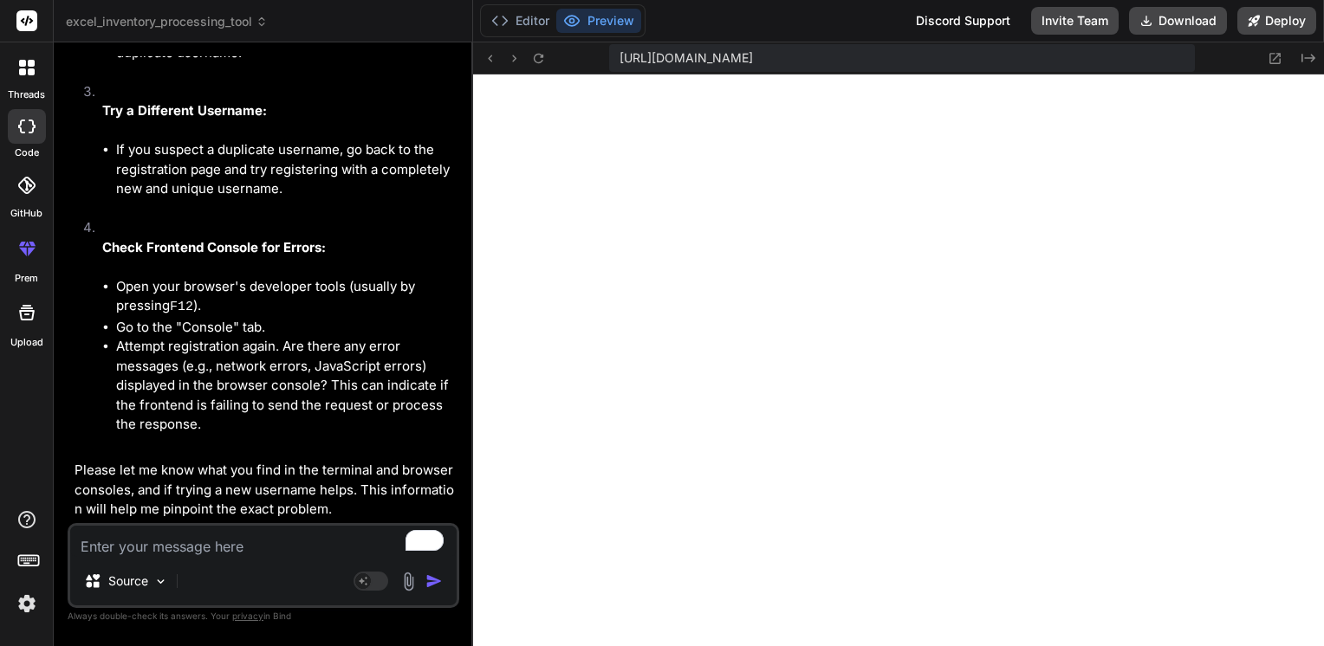
scroll to position [21993, 0]
click at [168, 542] on textarea "To enrich screen reader interactions, please activate Accessibility in Grammarl…" at bounding box center [263, 541] width 386 height 31
click at [169, 555] on textarea "To enrich screen reader interactions, please activate Accessibility in Grammarl…" at bounding box center [263, 541] width 386 height 31
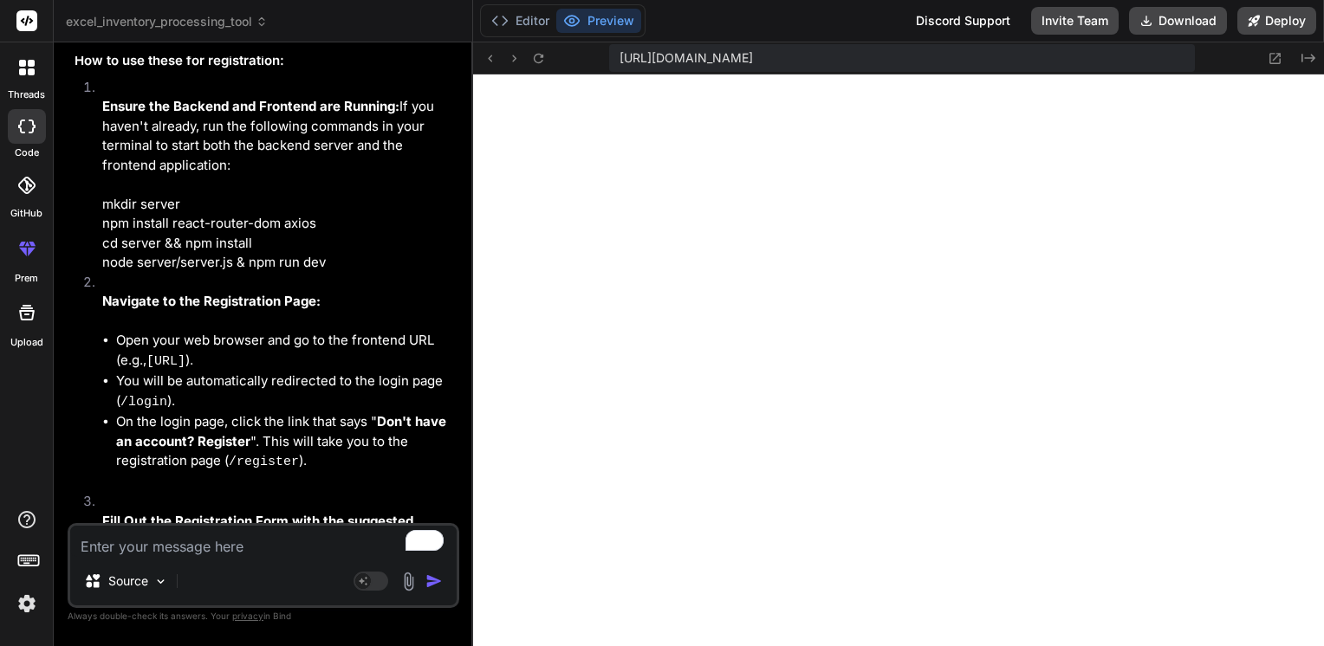
scroll to position [22326, 0]
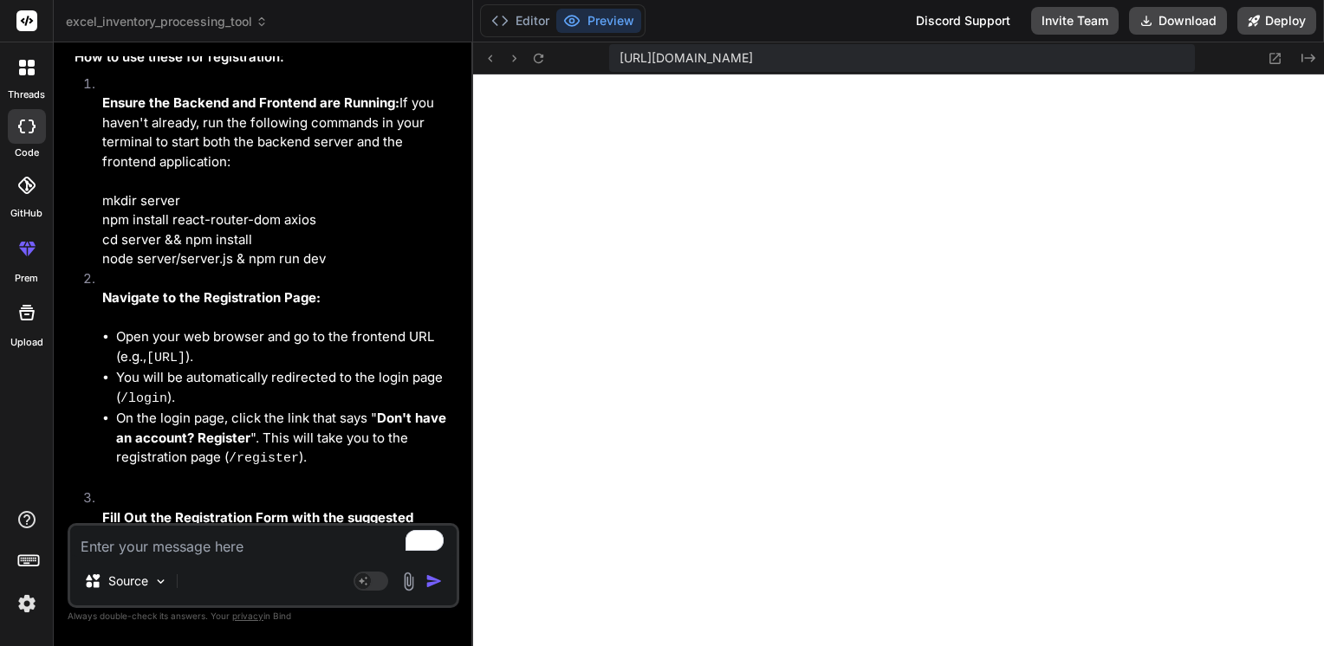
drag, startPoint x: 221, startPoint y: 430, endPoint x: 163, endPoint y: 431, distance: 58.0
click at [163, 13] on li "Username: testuser" at bounding box center [271, 2] width 367 height 22
copy code "testuser"
drag, startPoint x: 236, startPoint y: 450, endPoint x: 160, endPoint y: 450, distance: 75.4
click at [160, 31] on code "password123" at bounding box center [202, 23] width 86 height 15
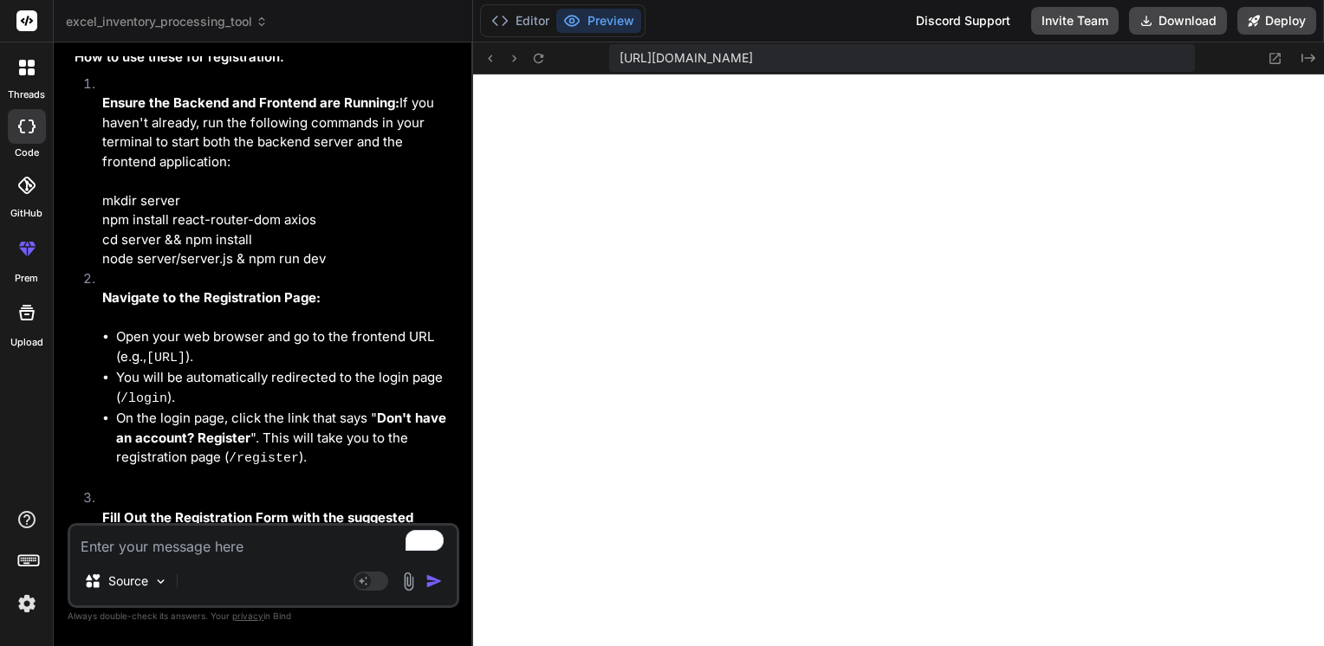
copy code "password123"
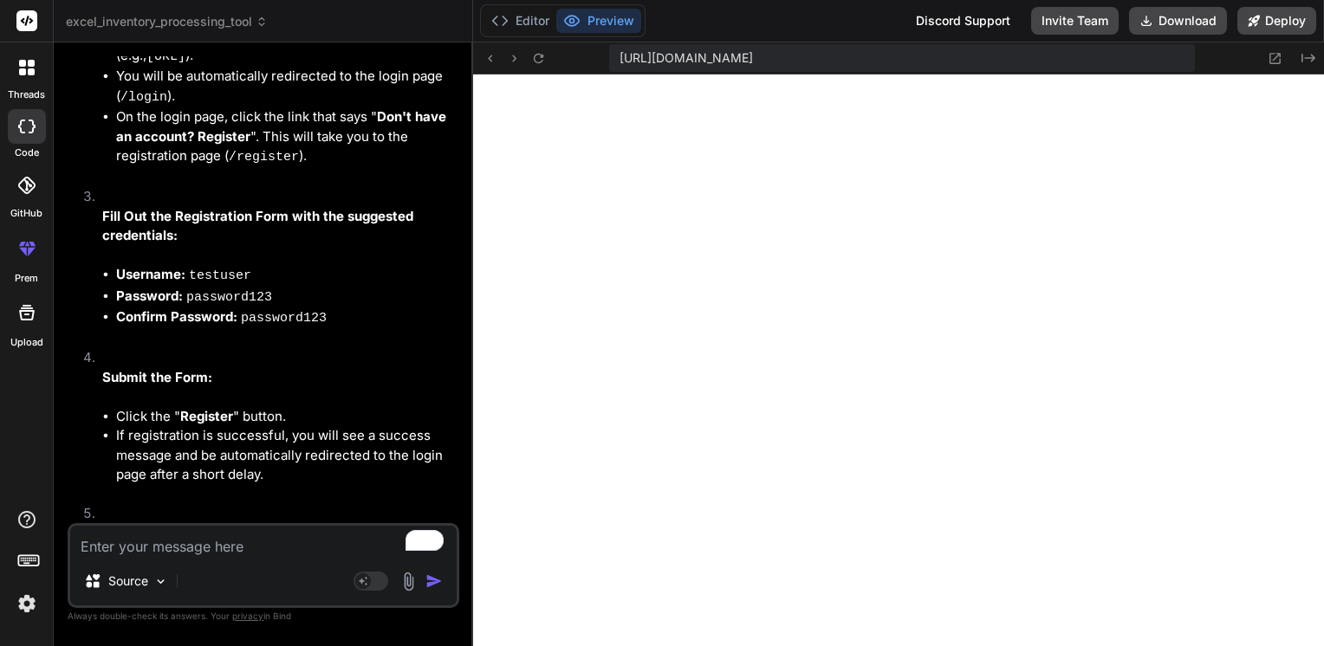
scroll to position [22629, 0]
drag, startPoint x: 398, startPoint y: 227, endPoint x: 100, endPoint y: 223, distance: 297.1
copy strong "Ensure the Backend and Frontend are Running:"
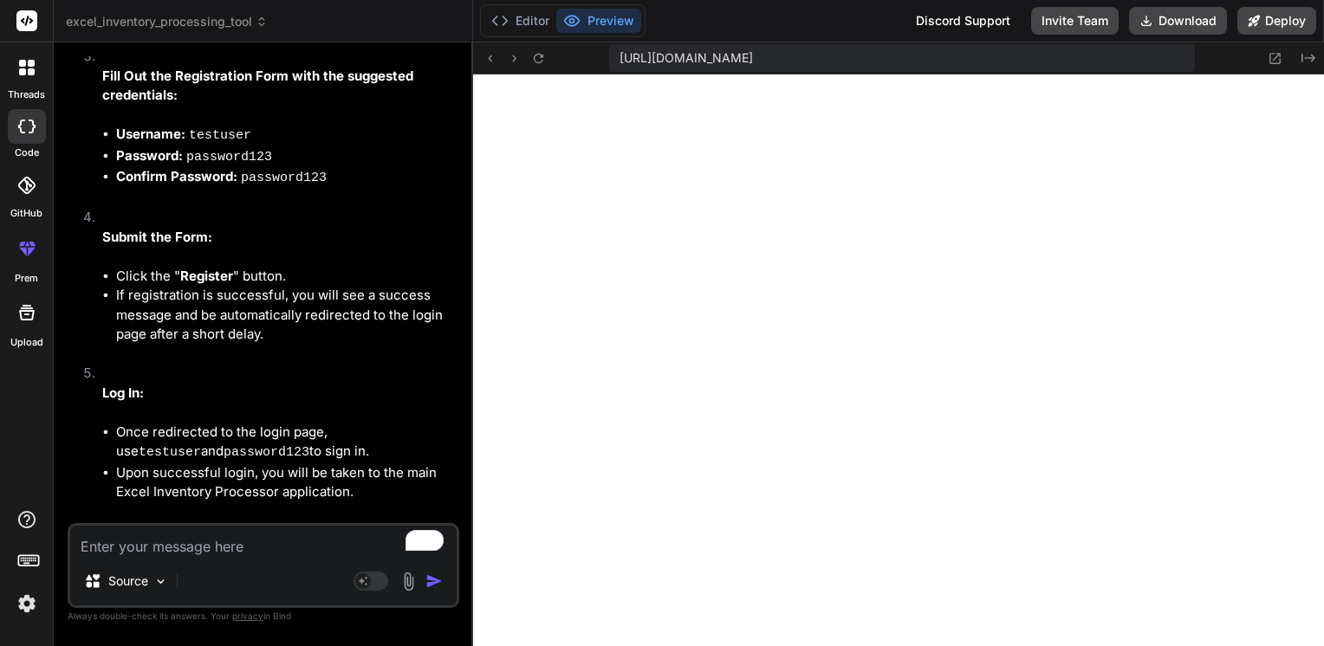
scroll to position [22762, 0]
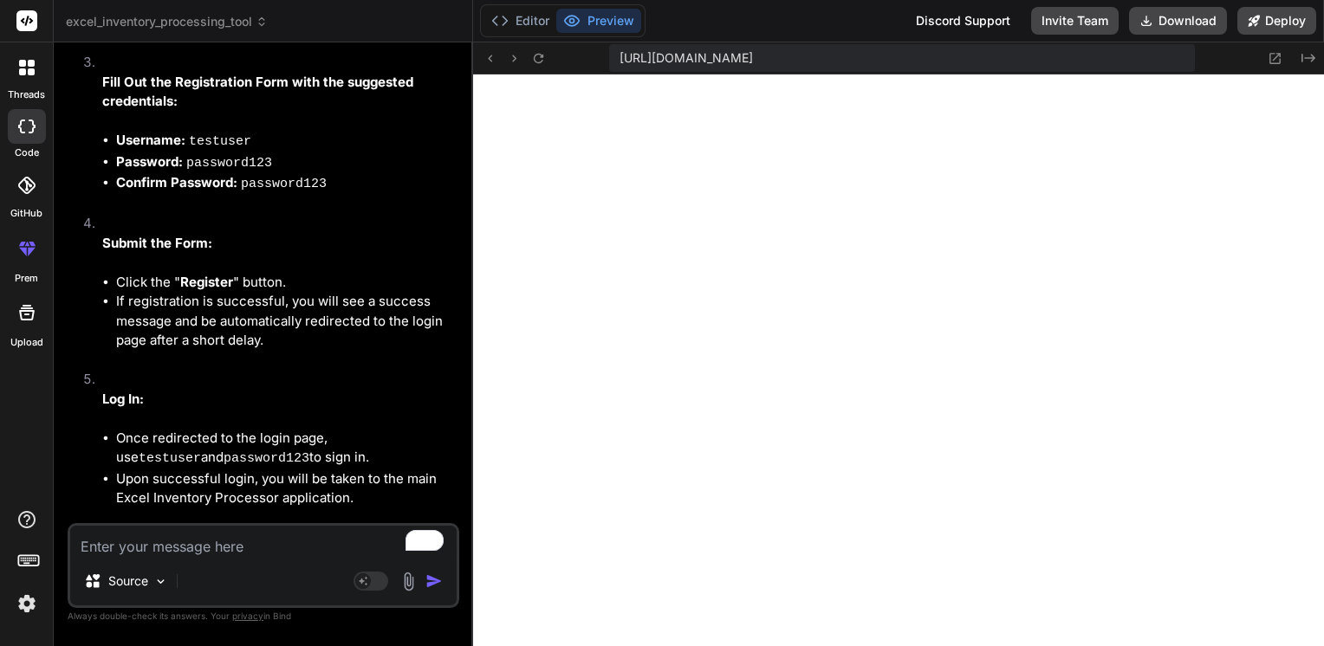
click at [185, 541] on textarea "To enrich screen reader interactions, please activate Accessibility in Grammarl…" at bounding box center [263, 541] width 386 height 31
paste textarea "Ensure the Backend and Frontend are Running:"
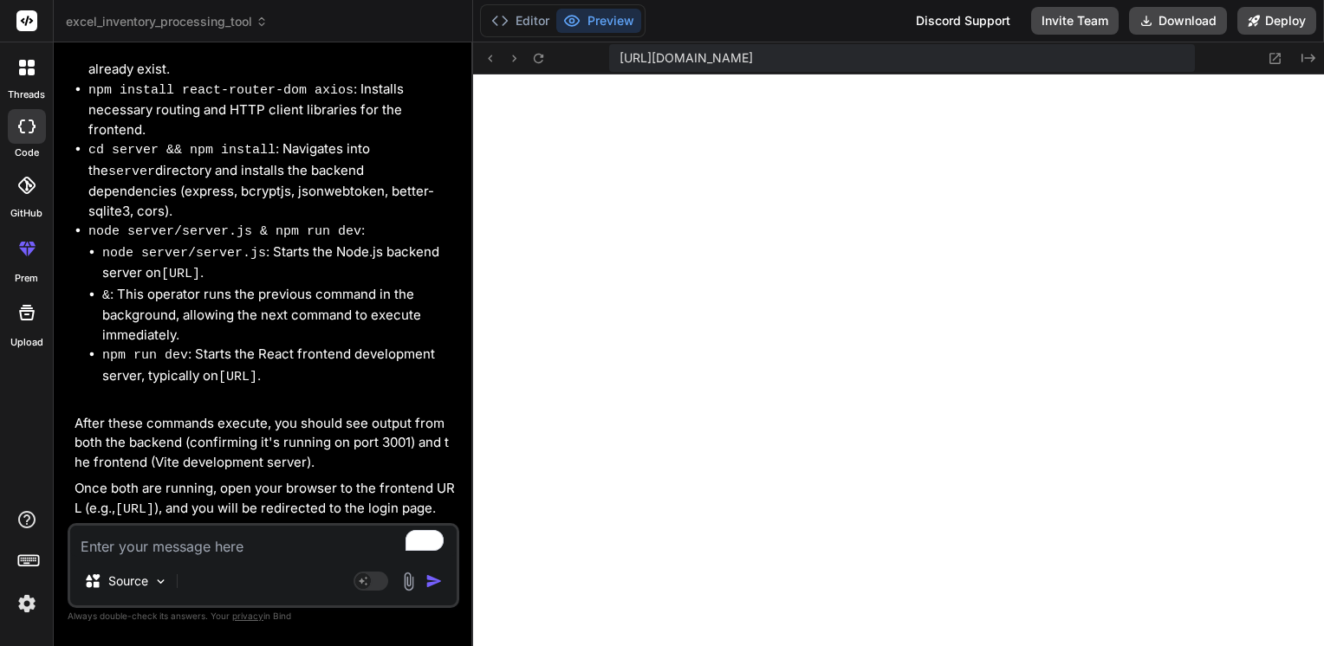
scroll to position [24392, 0]
click at [158, 549] on textarea "To enrich screen reader interactions, please activate Accessibility in Grammarl…" at bounding box center [263, 541] width 386 height 31
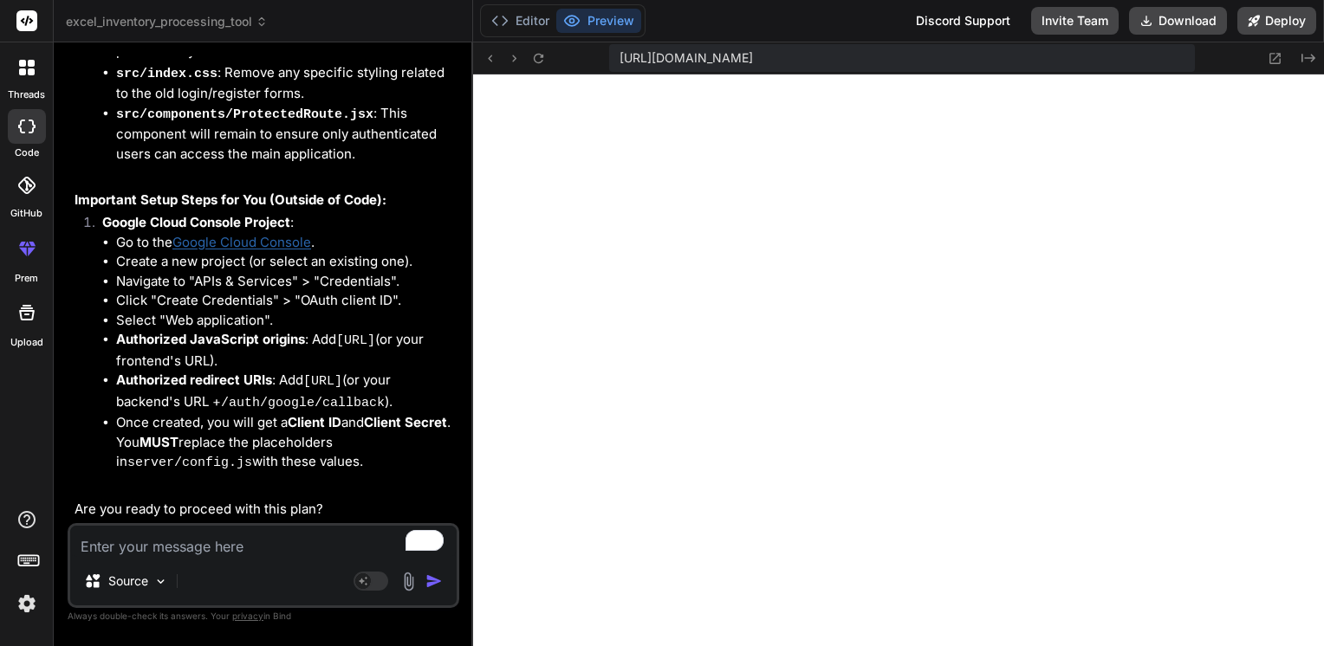
scroll to position [26604, 0]
click at [121, 542] on textarea "To enrich screen reader interactions, please activate Accessibility in Grammarl…" at bounding box center [263, 541] width 386 height 31
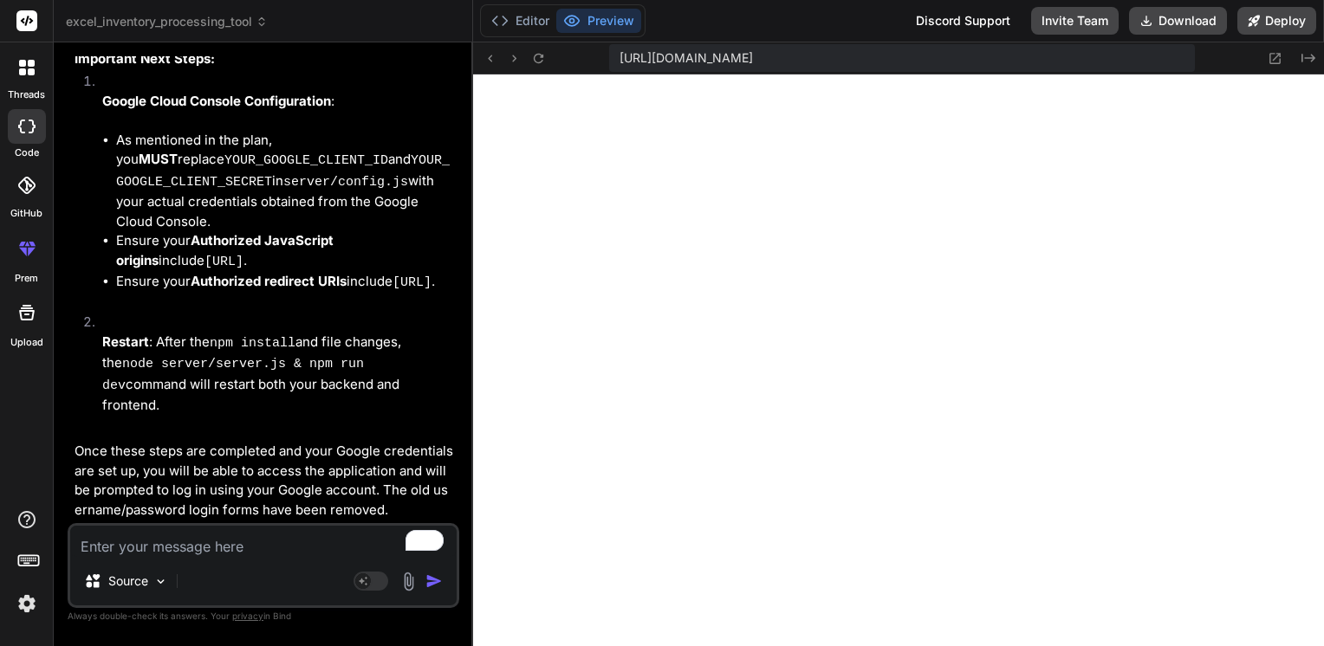
scroll to position [27788, 0]
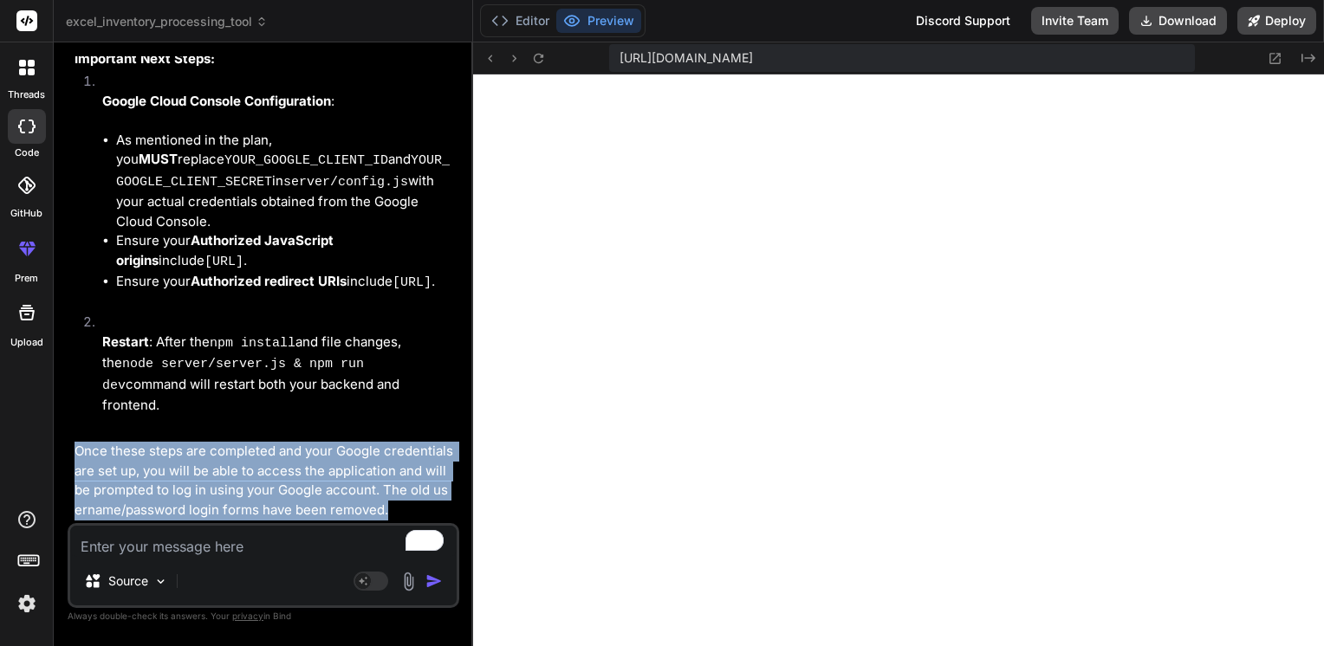
drag, startPoint x: 392, startPoint y: 511, endPoint x: 74, endPoint y: 450, distance: 323.6
click at [74, 450] on p "Once these steps are completed and your Google credentials are set up, you will…" at bounding box center [264, 481] width 381 height 78
copy p "Once these steps are completed and your Google credentials are set up, you will…"
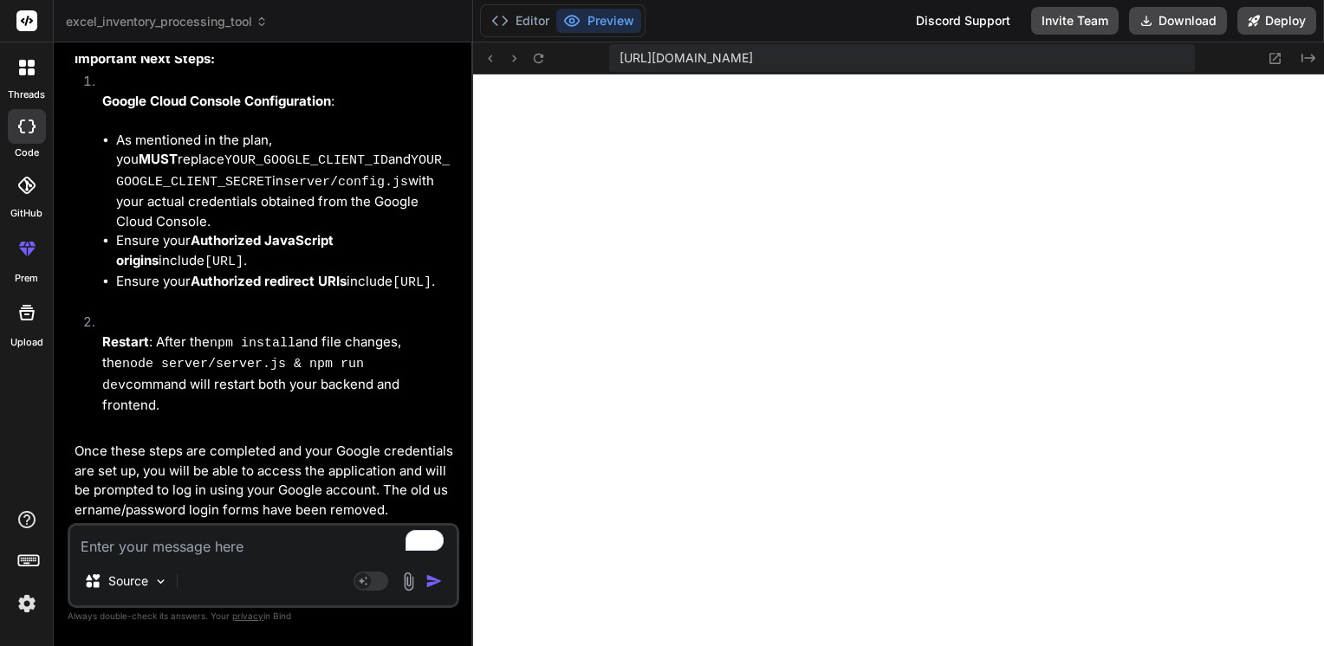
click at [158, 542] on textarea "To enrich screen reader interactions, please activate Accessibility in Grammarl…" at bounding box center [263, 541] width 386 height 31
paste textarea "Once these steps are completed and your Google credentials are set up, you will…"
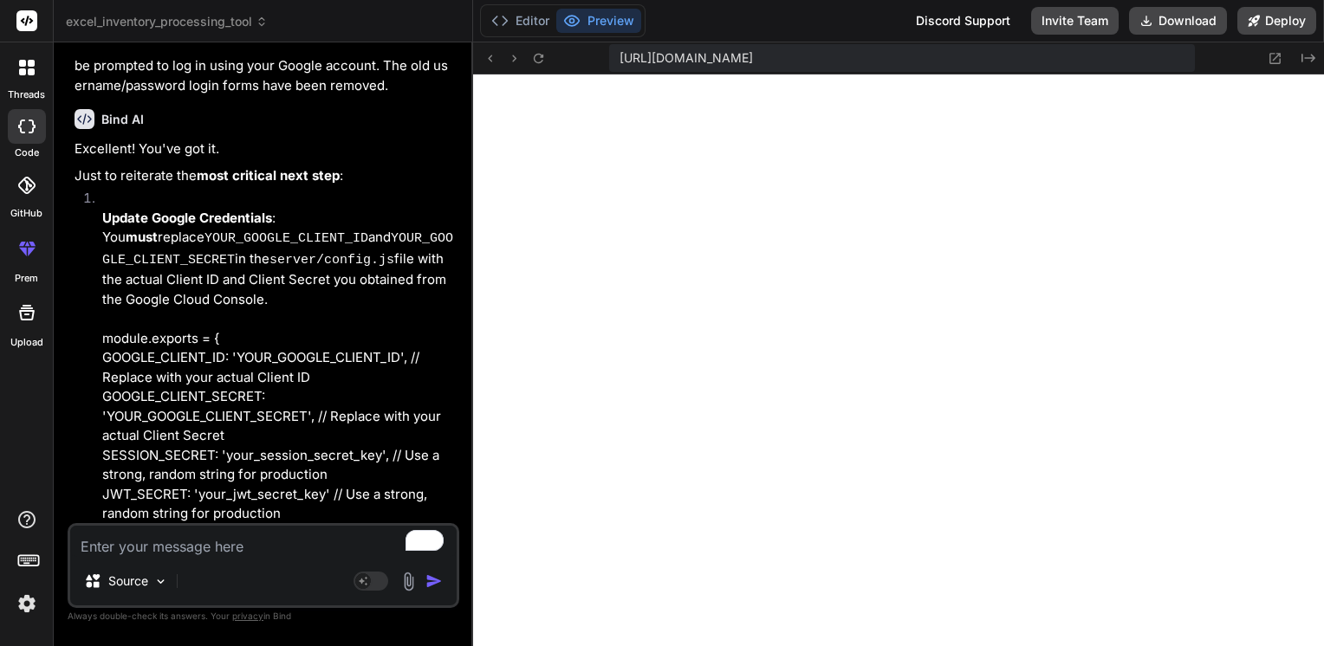
scroll to position [27866, 0]
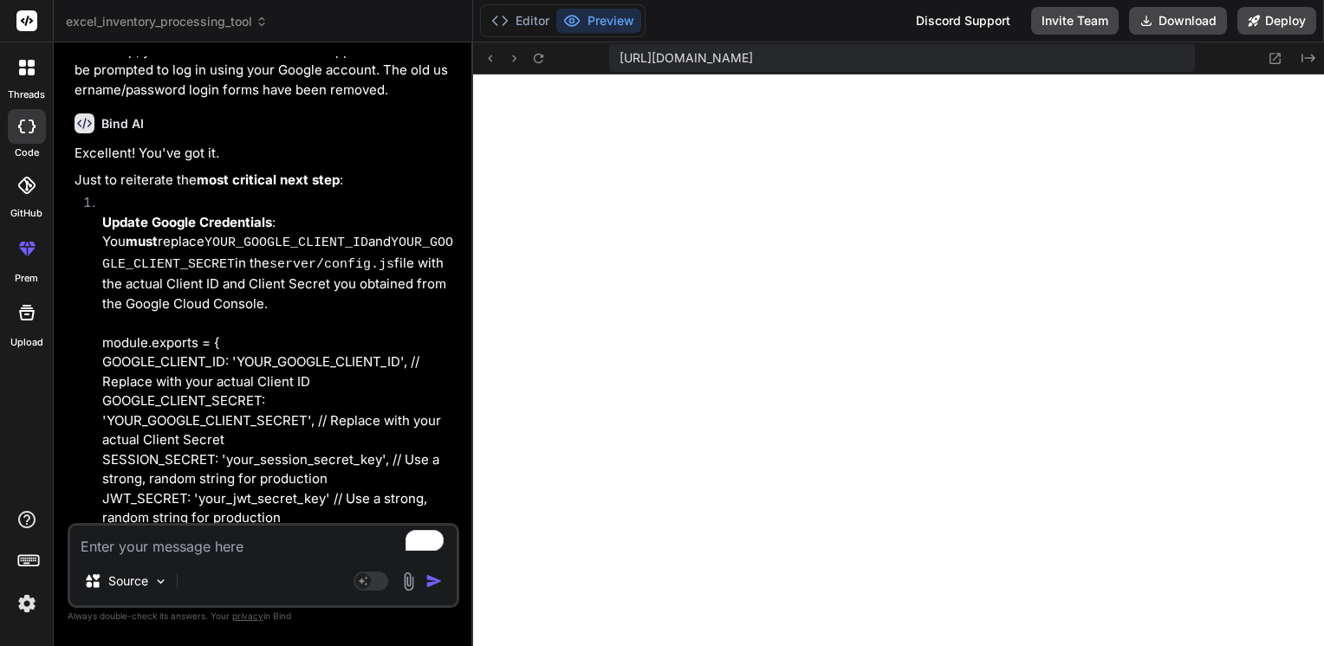
click at [146, 549] on textarea "To enrich screen reader interactions, please activate Accessibility in Grammarl…" at bounding box center [263, 541] width 386 height 31
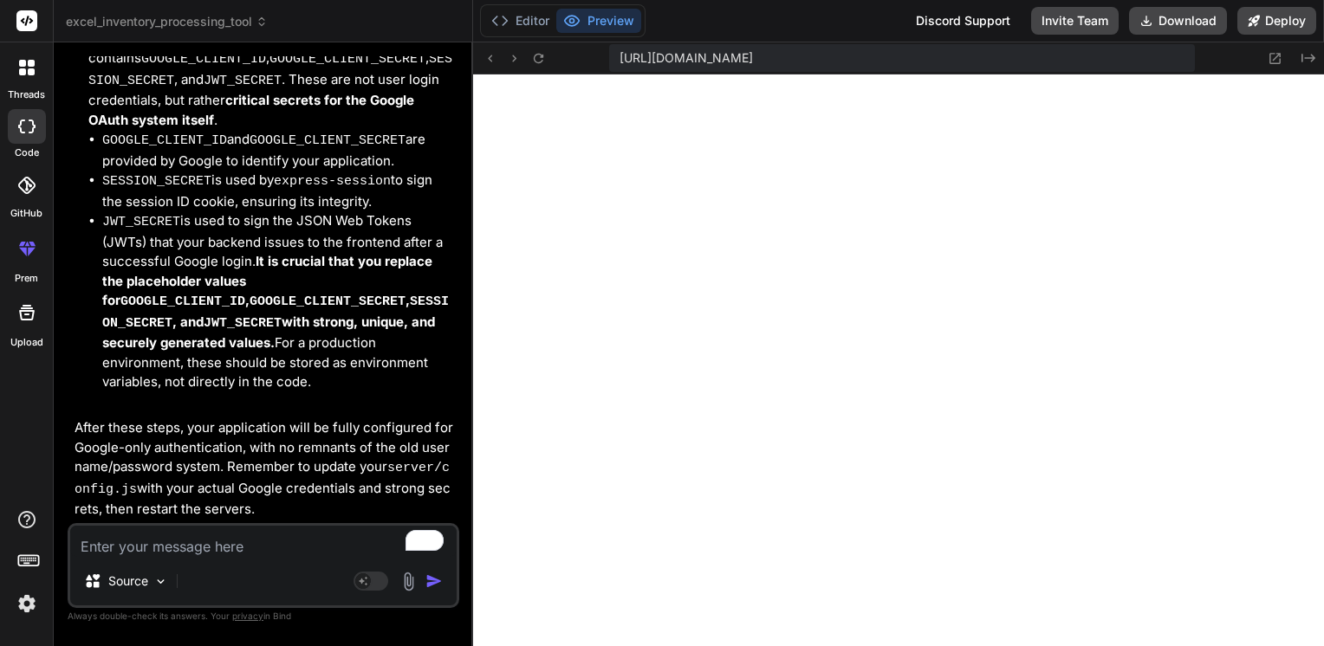
scroll to position [29702, 0]
drag, startPoint x: 237, startPoint y: 508, endPoint x: 221, endPoint y: 477, distance: 34.5
click at [221, 477] on p "After these steps, your application will be fully configured for Google-only au…" at bounding box center [264, 468] width 381 height 101
click at [241, 515] on p "After these steps, your application will be fully configured for Google-only au…" at bounding box center [264, 468] width 381 height 101
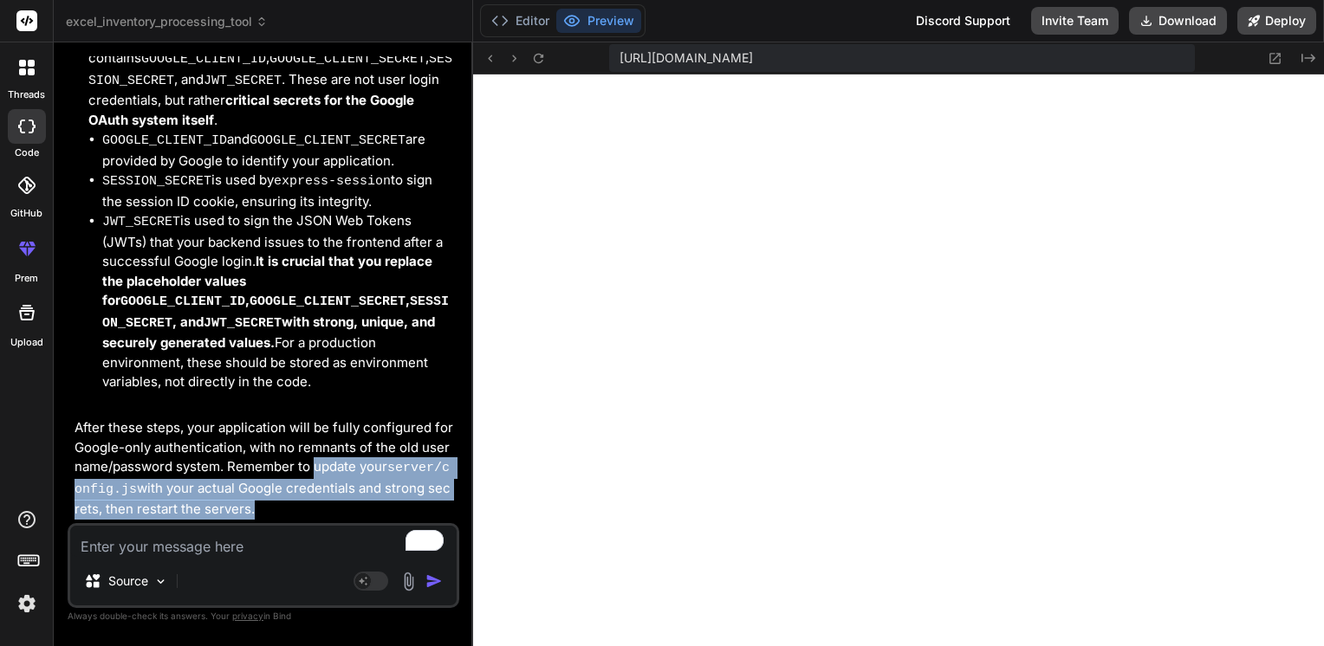
drag, startPoint x: 234, startPoint y: 512, endPoint x: 305, endPoint y: 475, distance: 80.2
click at [305, 475] on p "After these steps, your application will be fully configured for Google-only au…" at bounding box center [264, 468] width 381 height 101
copy p "update your server/config.js with your actual Google credentials and strong sec…"
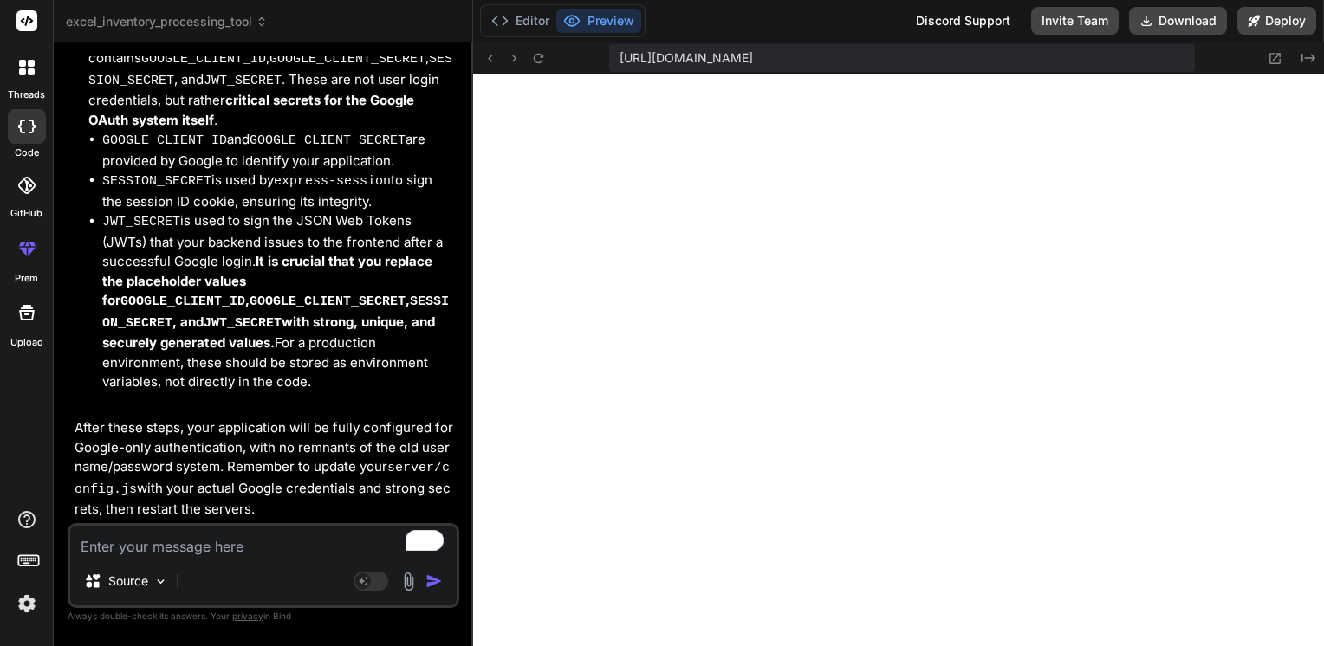
click at [214, 554] on textarea "To enrich screen reader interactions, please activate Accessibility in Grammarl…" at bounding box center [263, 541] width 386 height 31
paste textarea "update your server/config.js with your actual Google credentials and strong sec…"
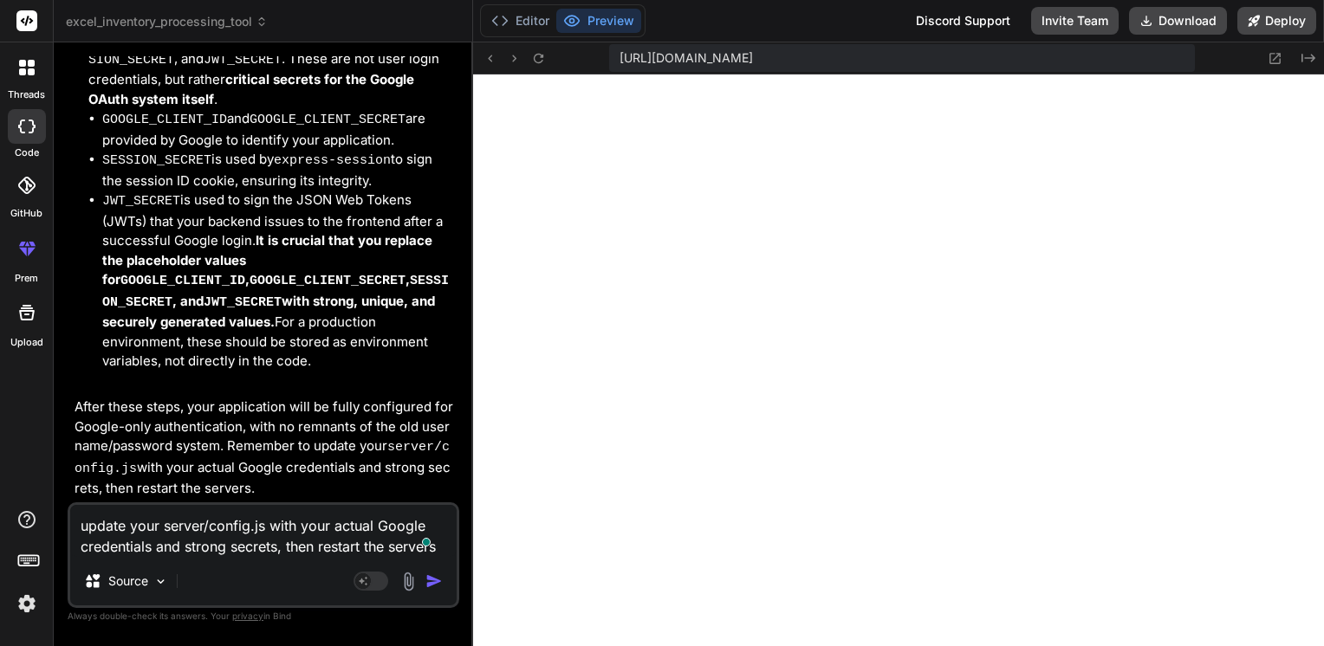
scroll to position [0, 0]
click at [158, 527] on textarea "update your server/config.js with your actual Google credentials and strong sec…" at bounding box center [263, 531] width 386 height 52
click at [319, 528] on textarea "update my server/config.js with your actual Google credentials and strong secre…" at bounding box center [263, 531] width 386 height 52
click at [438, 573] on img "button" at bounding box center [433, 581] width 17 height 17
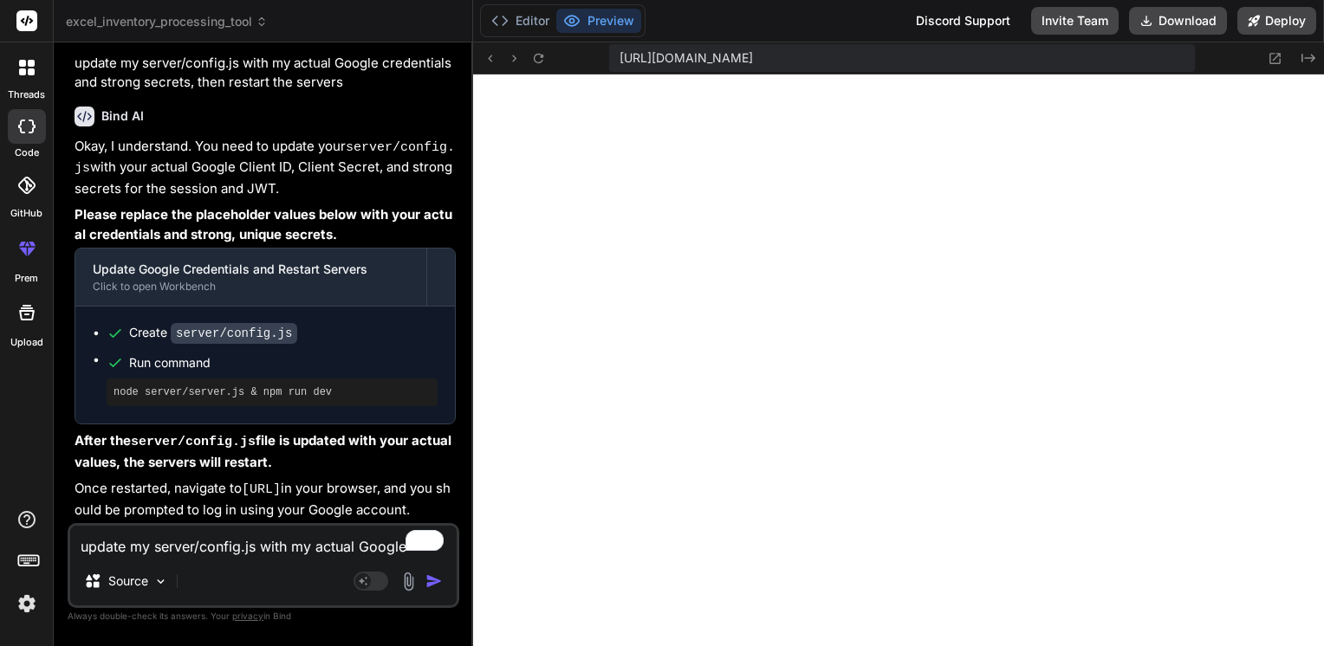
scroll to position [30223, 0]
click at [291, 261] on div "Update Google Credentials and Restart Servers" at bounding box center [251, 269] width 316 height 17
click at [211, 280] on div "Click to open Workbench" at bounding box center [251, 287] width 316 height 14
click at [201, 262] on div "Update Google Credentials and Restart Servers" at bounding box center [251, 269] width 316 height 17
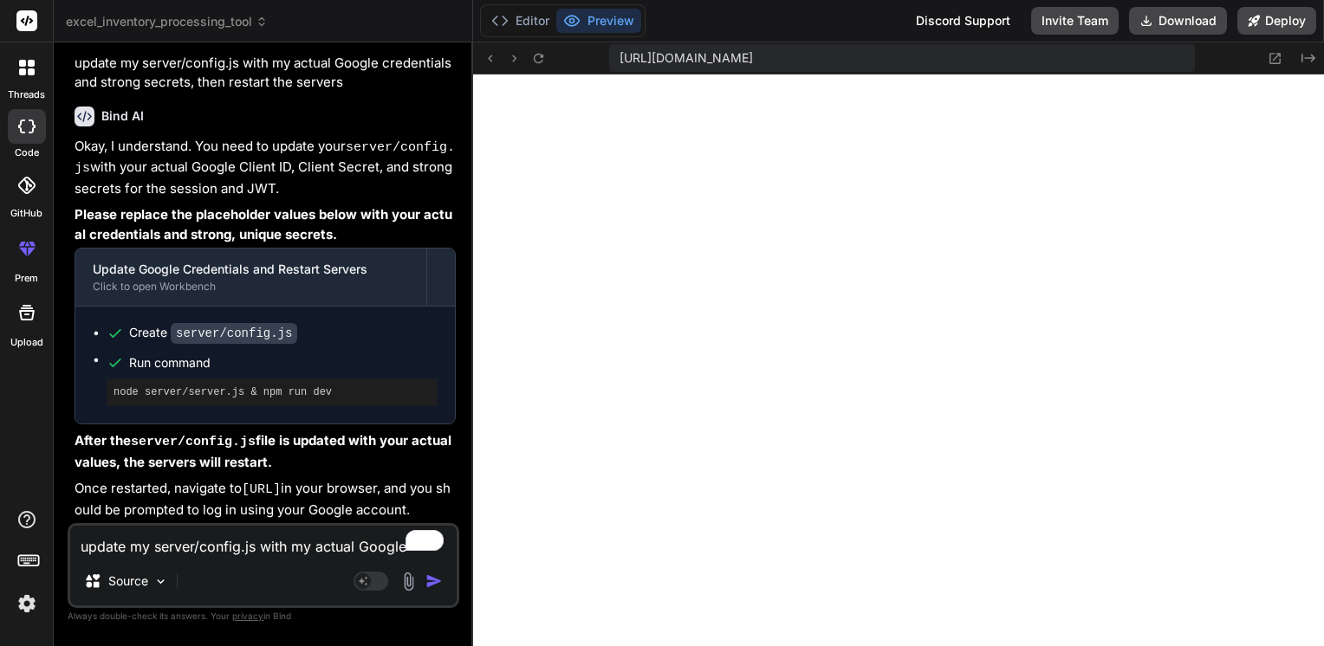
click at [219, 323] on code "server/config.js" at bounding box center [234, 333] width 126 height 21
click at [119, 280] on div "Click to open Workbench" at bounding box center [251, 287] width 316 height 14
drag, startPoint x: 166, startPoint y: 311, endPoint x: 128, endPoint y: 255, distance: 68.0
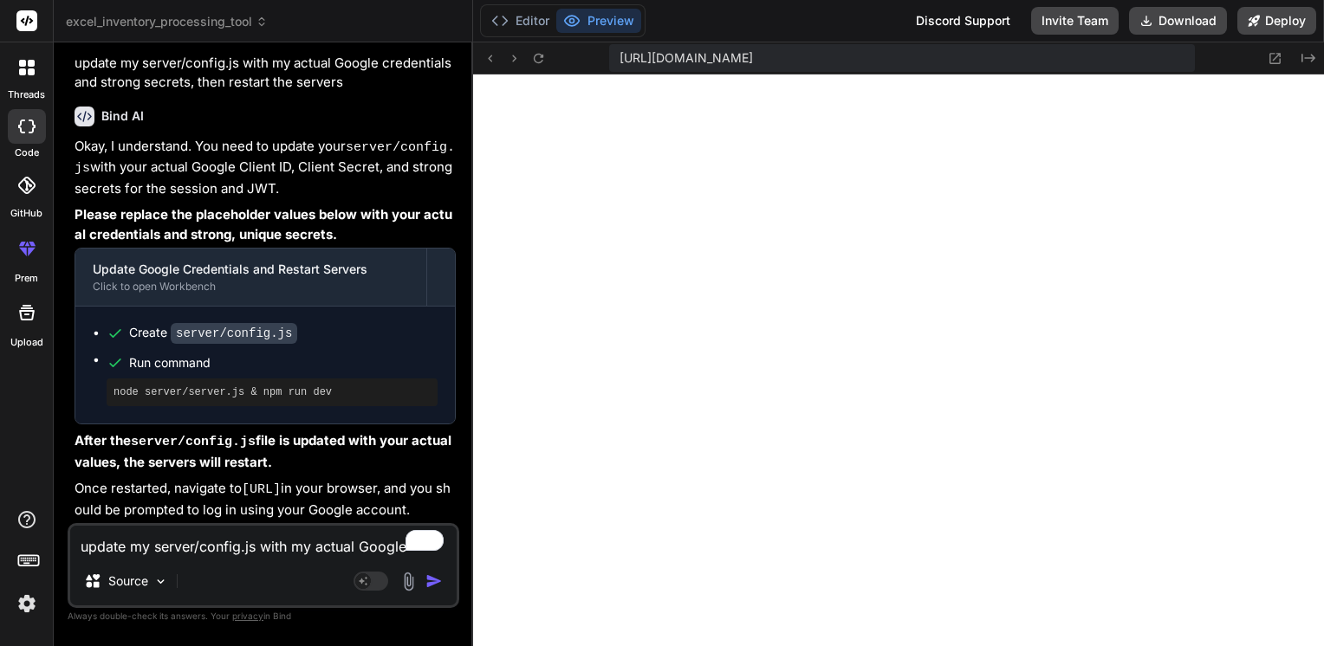
click at [128, 261] on div "Update Google Credentials and Restart Servers" at bounding box center [251, 269] width 316 height 17
drag, startPoint x: 128, startPoint y: 255, endPoint x: 113, endPoint y: 255, distance: 14.7
click at [113, 261] on div "Update Google Credentials and Restart Servers" at bounding box center [251, 269] width 316 height 17
click at [244, 323] on code "server/config.js" at bounding box center [234, 333] width 126 height 21
drag, startPoint x: 288, startPoint y: 321, endPoint x: 174, endPoint y: 327, distance: 113.7
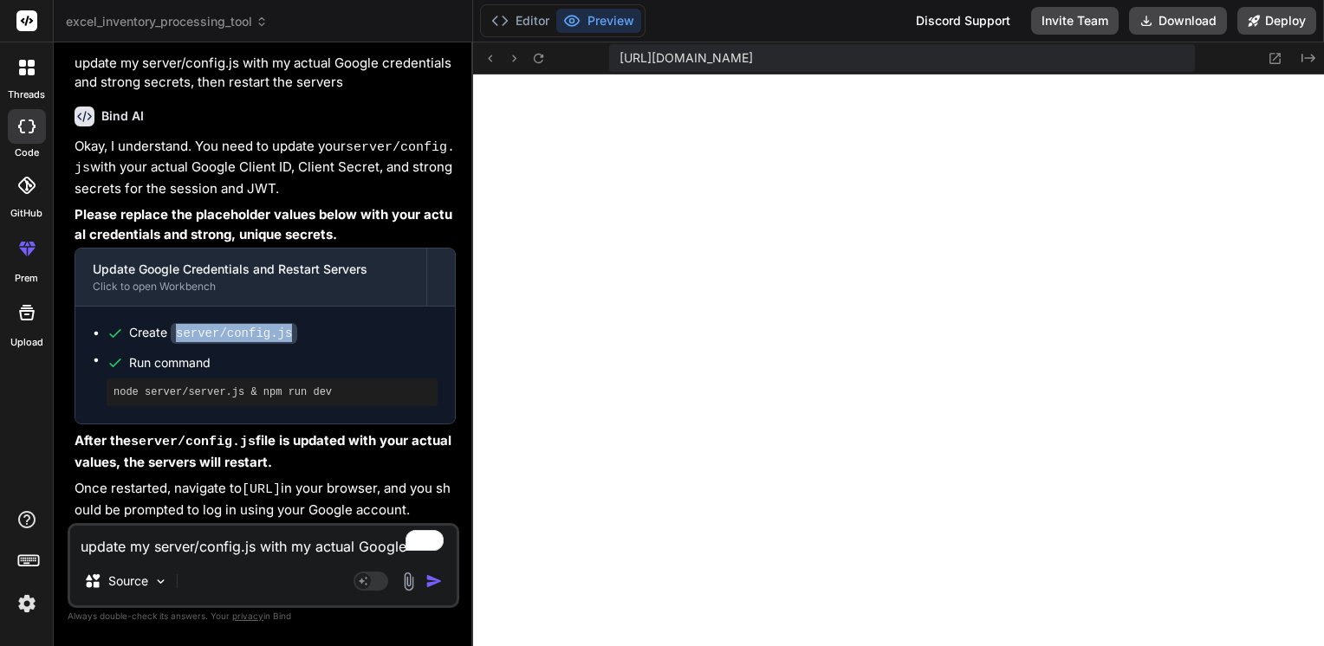
click at [174, 327] on div "Create server/config.js" at bounding box center [272, 333] width 331 height 18
drag, startPoint x: 174, startPoint y: 327, endPoint x: 178, endPoint y: 387, distance: 59.9
click at [178, 387] on div "node server/server.js & npm run dev" at bounding box center [272, 393] width 331 height 28
click at [194, 385] on pre "node server/server.js & npm run dev" at bounding box center [271, 392] width 317 height 14
click at [198, 261] on div "Update Google Credentials and Restart Servers" at bounding box center [251, 269] width 316 height 17
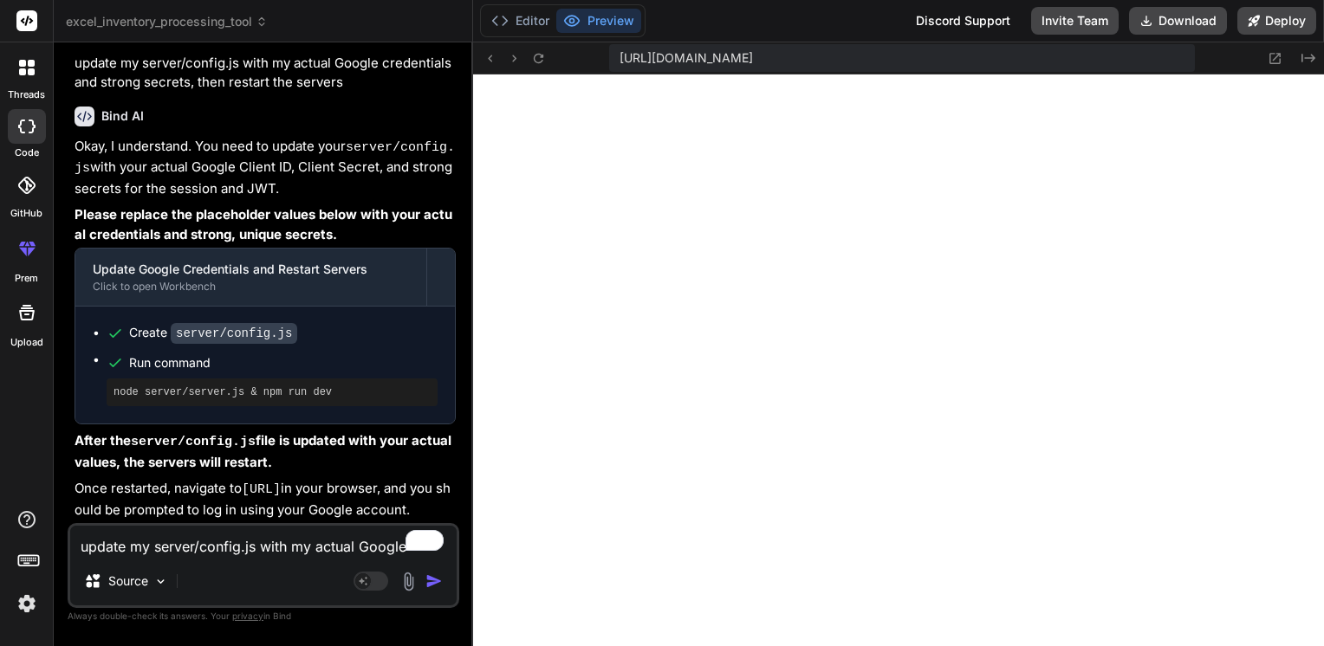
click at [198, 261] on div "Update Google Credentials and Restart Servers" at bounding box center [251, 269] width 316 height 17
click at [202, 280] on div "Click to open Workbench" at bounding box center [251, 287] width 316 height 14
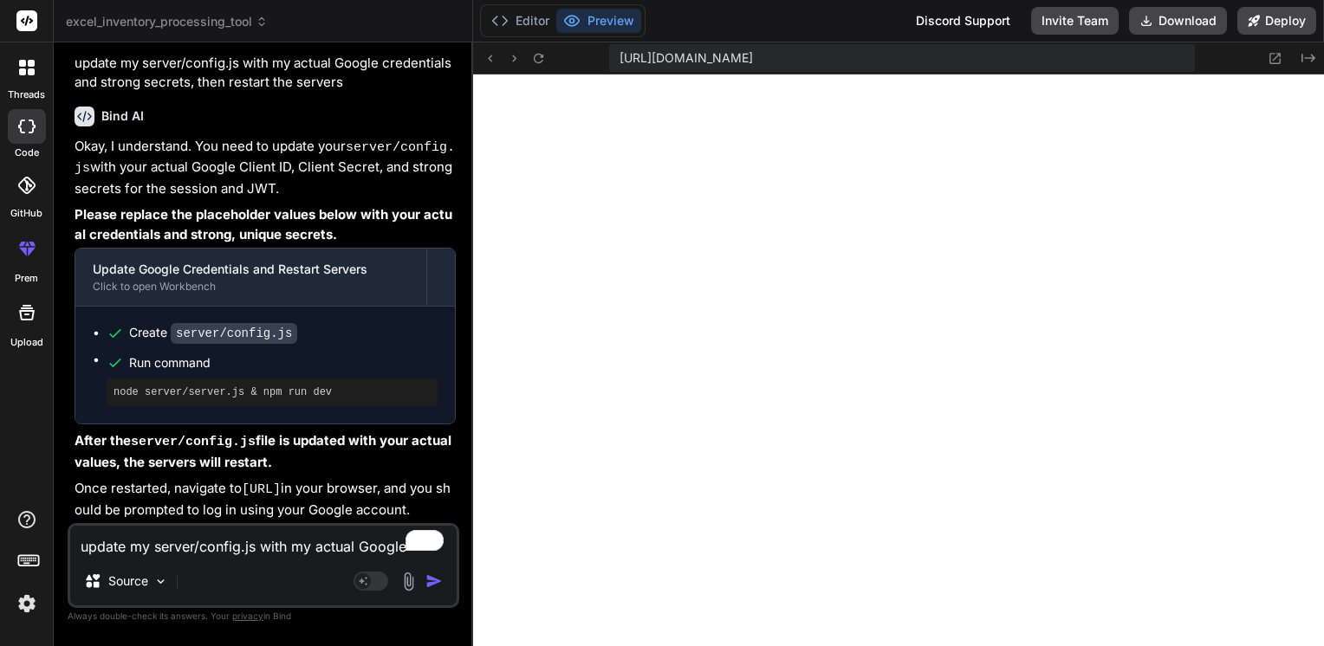
drag, startPoint x: 202, startPoint y: 272, endPoint x: 126, endPoint y: 261, distance: 77.1
click at [126, 261] on div "Update Google Credentials and Restart Servers" at bounding box center [251, 269] width 316 height 17
click at [253, 323] on code "server/config.js" at bounding box center [234, 333] width 126 height 21
drag, startPoint x: 284, startPoint y: 321, endPoint x: 173, endPoint y: 318, distance: 110.9
click at [173, 323] on code "server/config.js" at bounding box center [234, 333] width 126 height 21
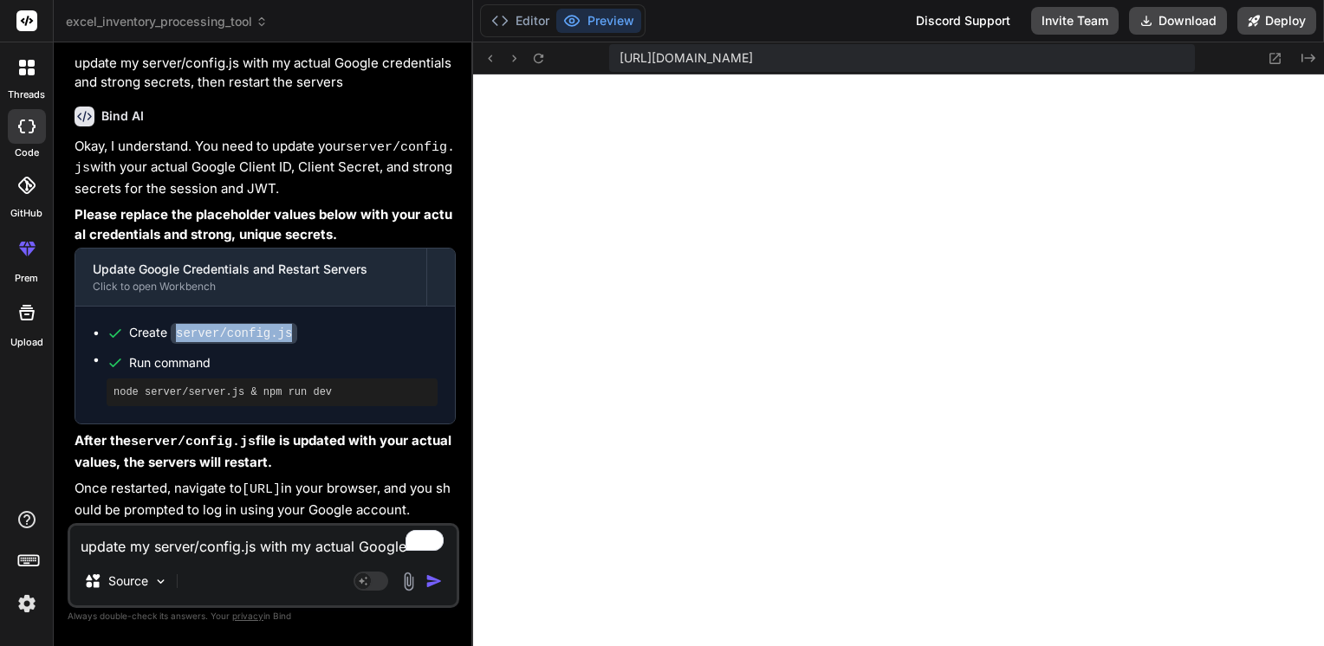
copy code "server/config.js"
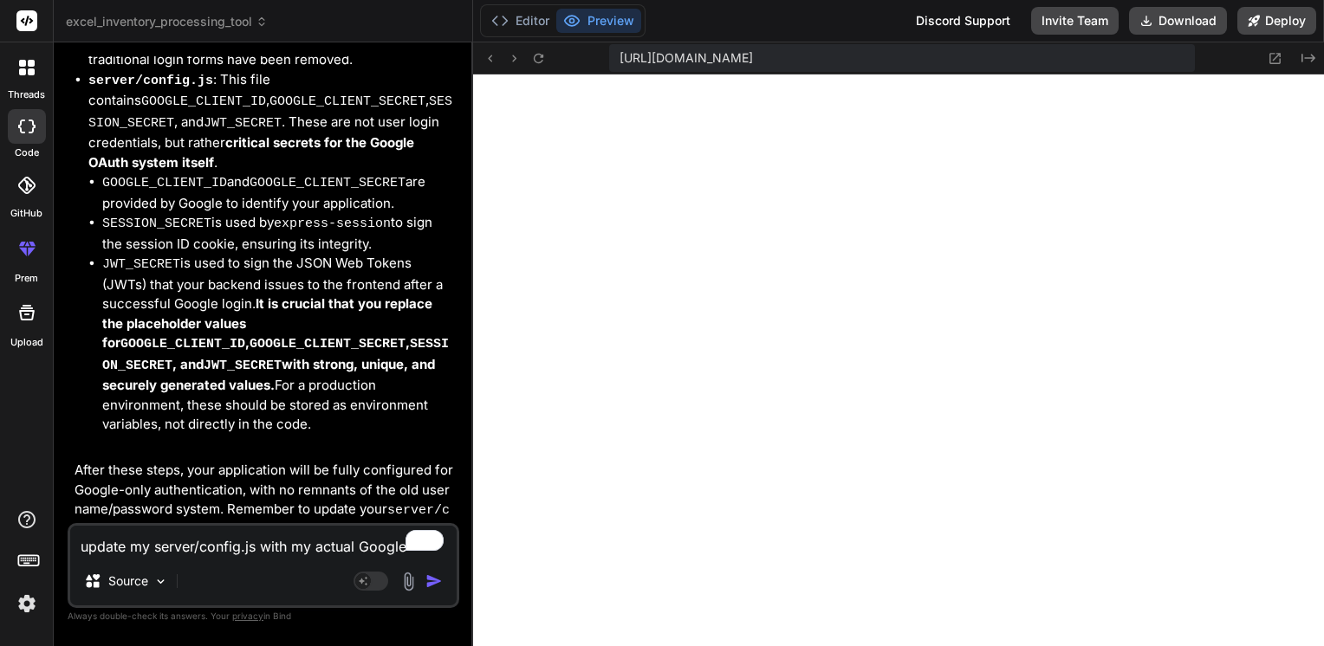
scroll to position [29195, 0]
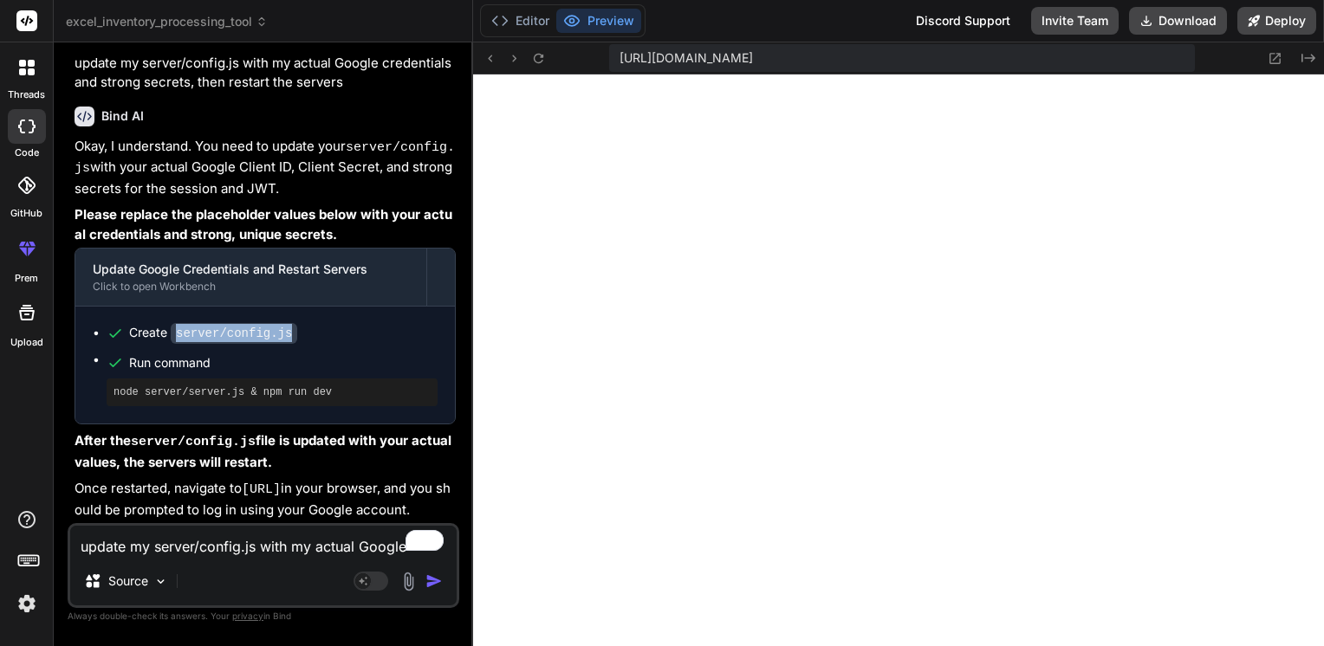
scroll to position [30223, 0]
drag, startPoint x: 394, startPoint y: 474, endPoint x: 244, endPoint y: 472, distance: 149.9
click at [244, 482] on code "[URL]" at bounding box center [261, 489] width 39 height 15
copy code "[URL]"
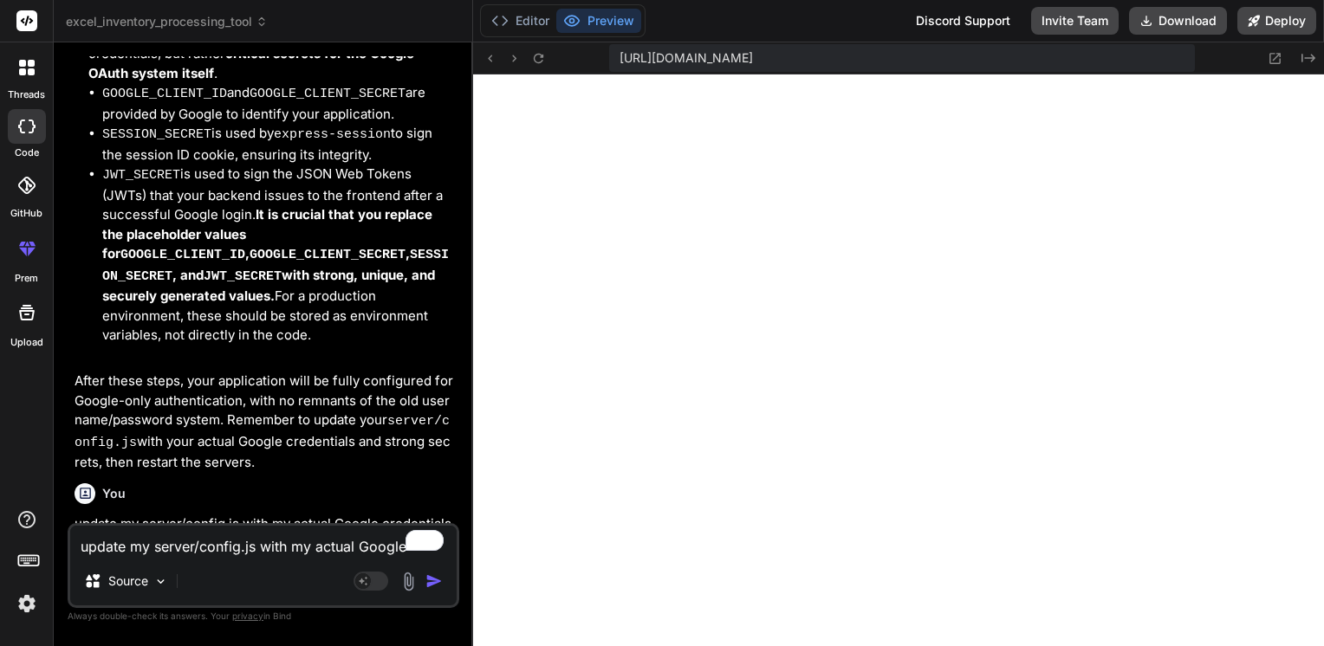
scroll to position [29312, 0]
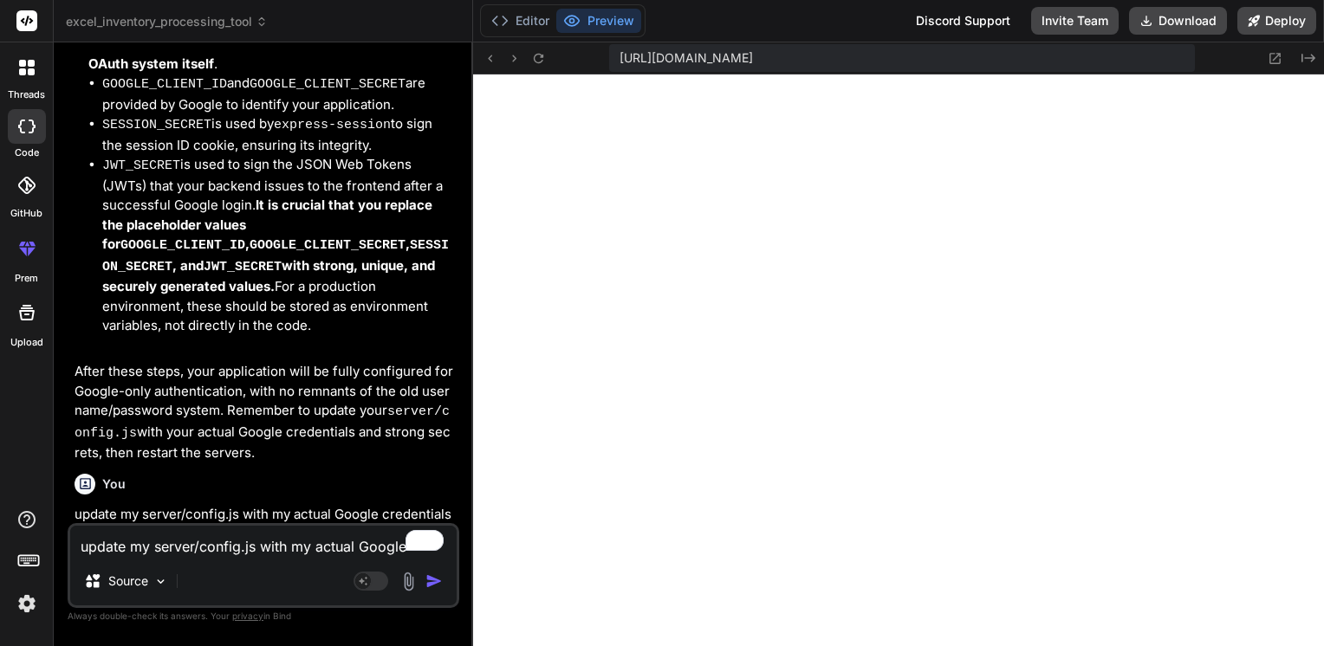
click at [210, 549] on textarea "update my server/config.js with my actual Google credentials and strong secrets…" at bounding box center [263, 541] width 386 height 31
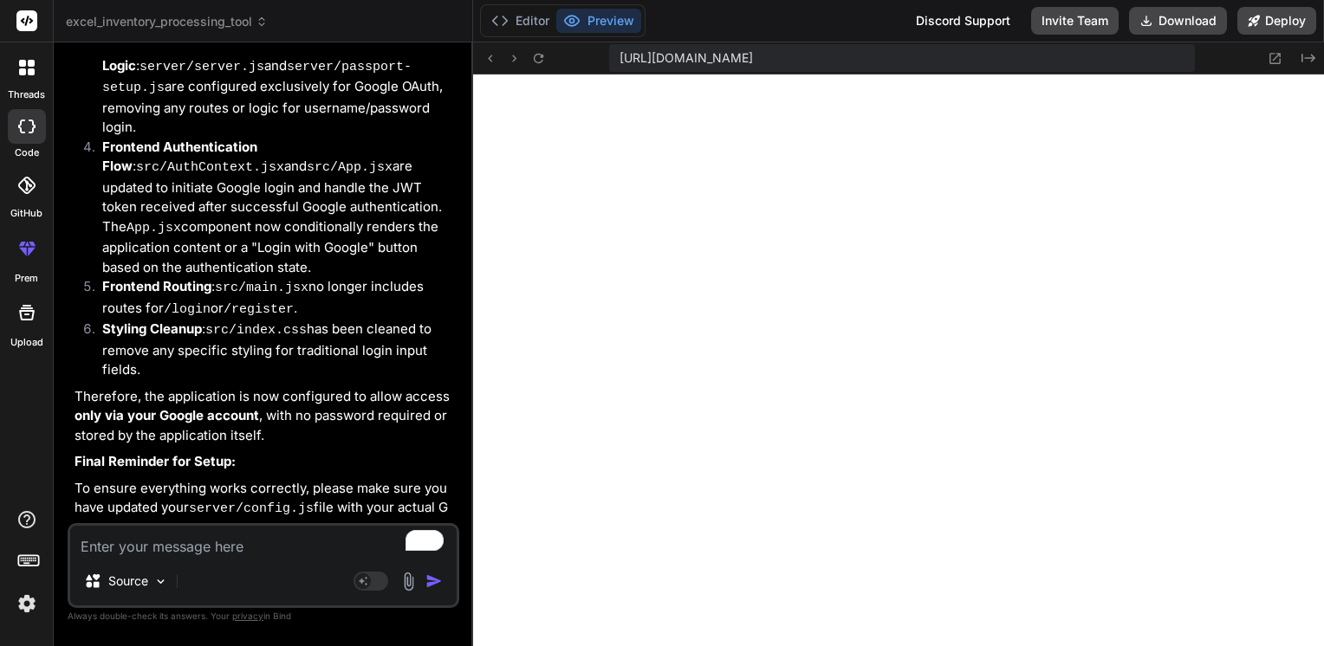
scroll to position [30586, 0]
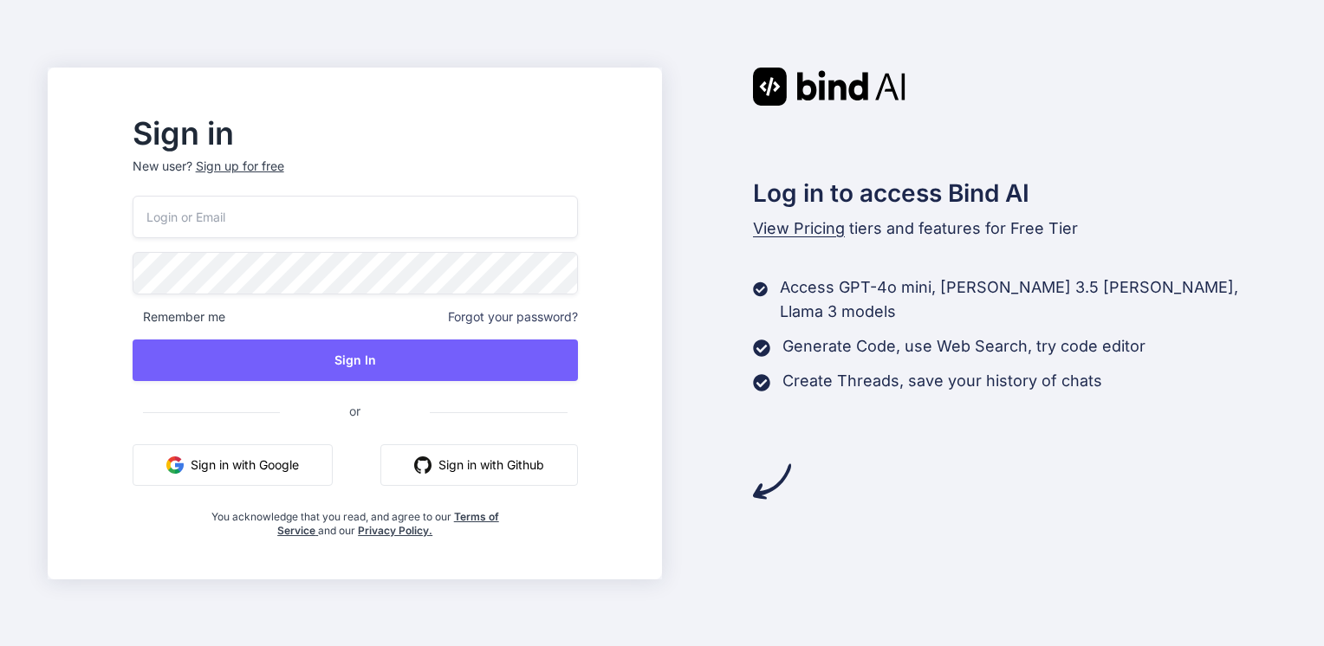
click at [333, 468] on button "Sign in with Google" at bounding box center [233, 465] width 200 height 42
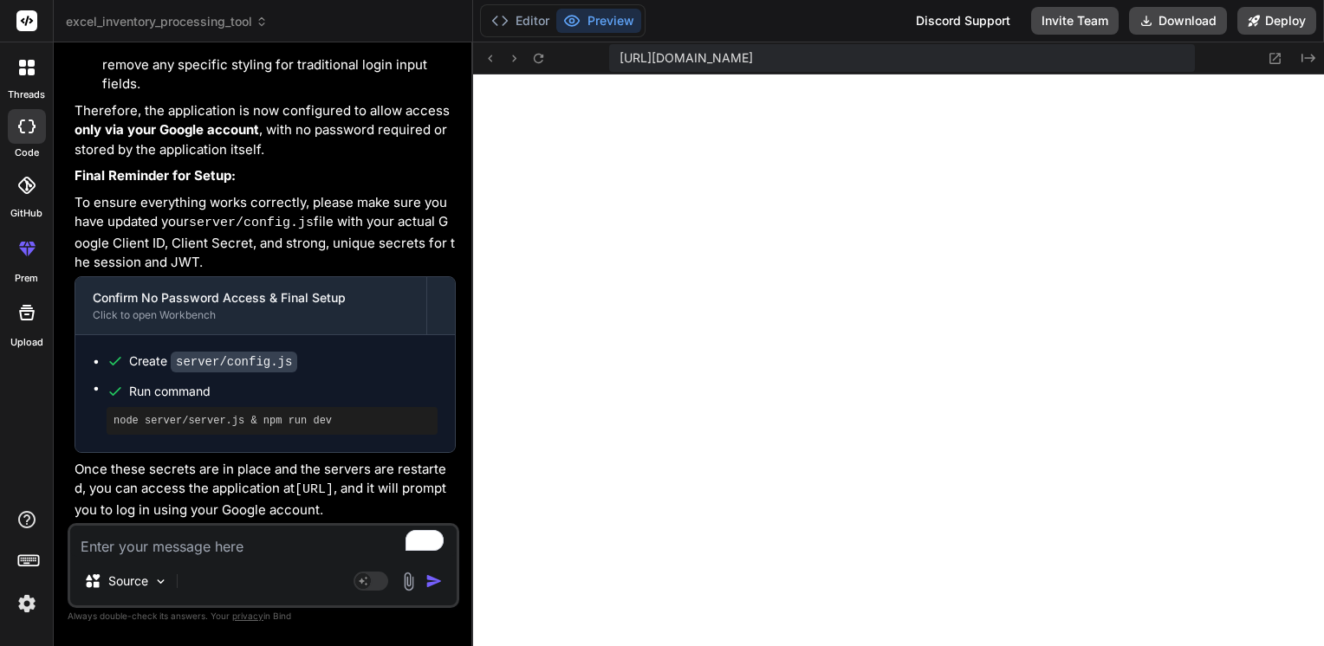
scroll to position [31056, 0]
drag, startPoint x: 194, startPoint y: 477, endPoint x: 103, endPoint y: 442, distance: 97.6
click at [103, 273] on p "To ensure everything works correctly, please make sure you have updated your se…" at bounding box center [264, 233] width 381 height 80
copy p "updated your server/config.js file with your actual Google Client ID, Client Se…"
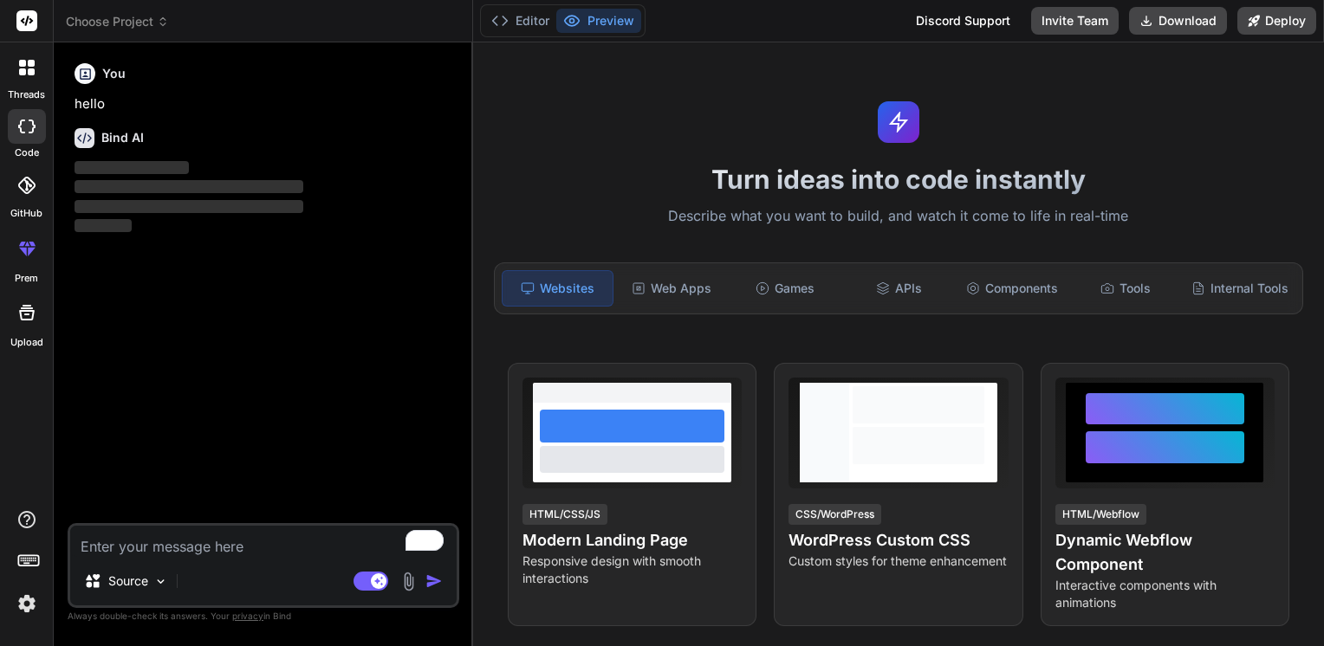
click at [159, 544] on textarea "To enrich screen reader interactions, please activate Accessibility in Grammarl…" at bounding box center [263, 541] width 386 height 31
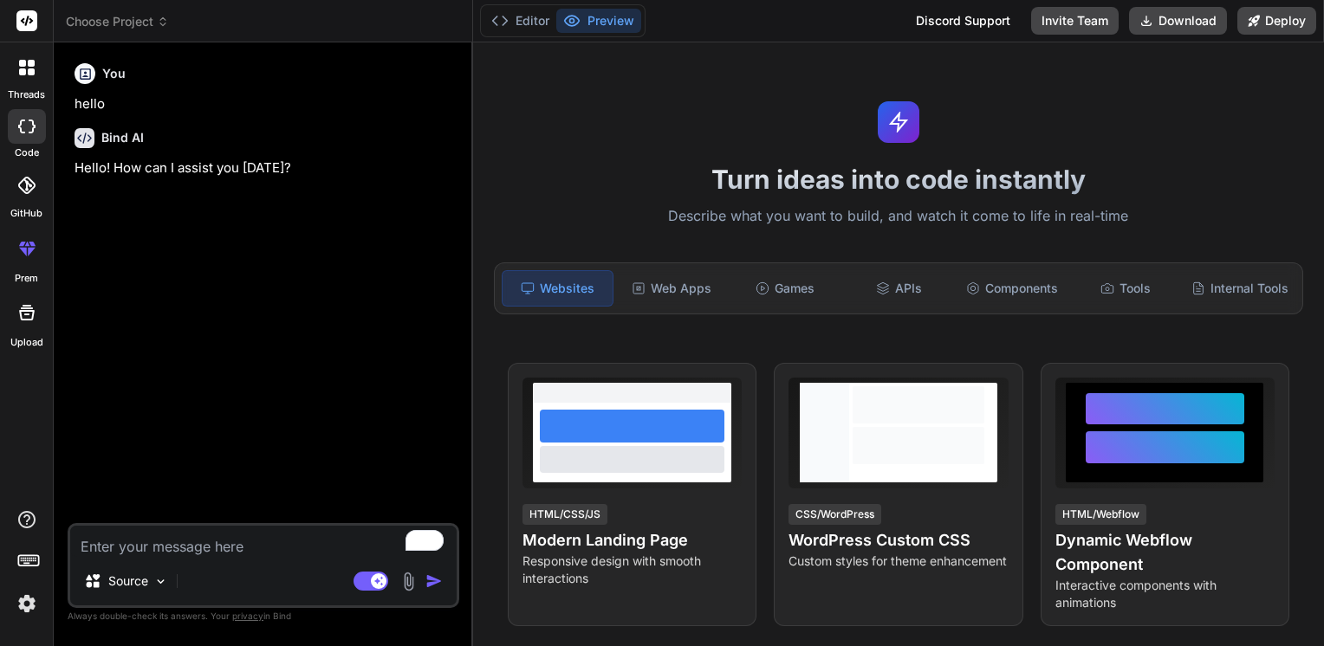
click at [36, 57] on div at bounding box center [27, 67] width 36 height 36
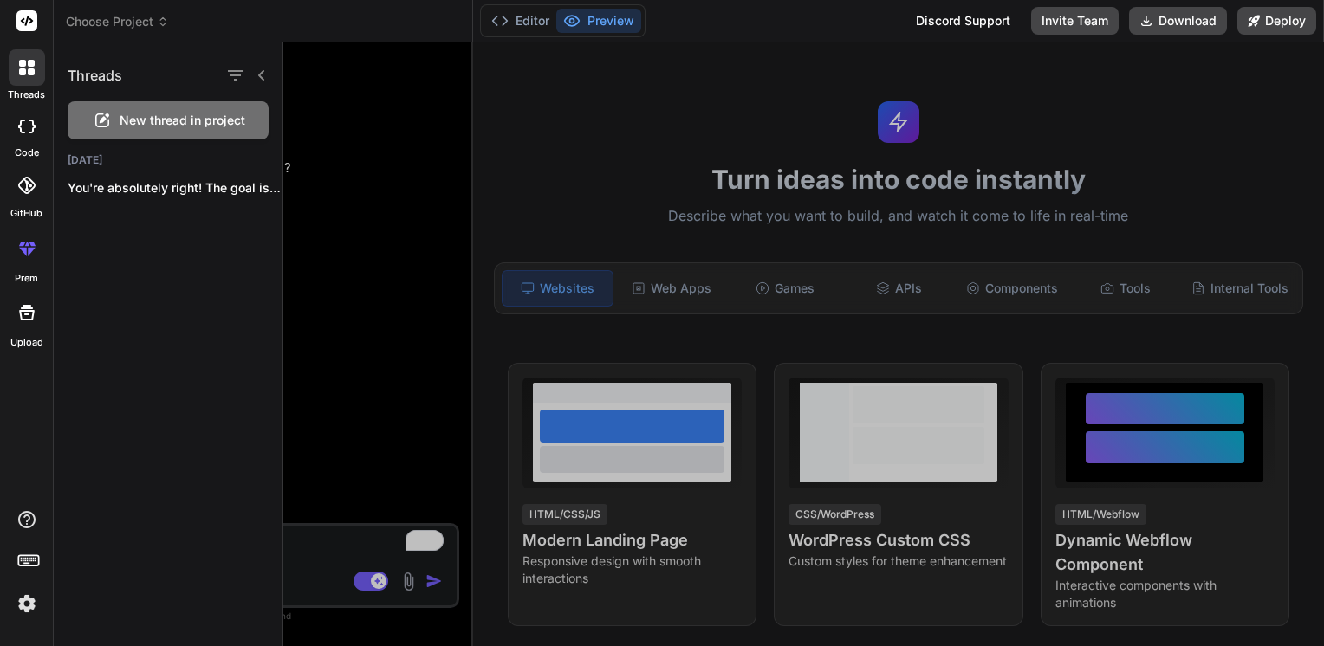
click at [106, 188] on p "You're absolutely right! The goal is to..." at bounding box center [175, 187] width 215 height 17
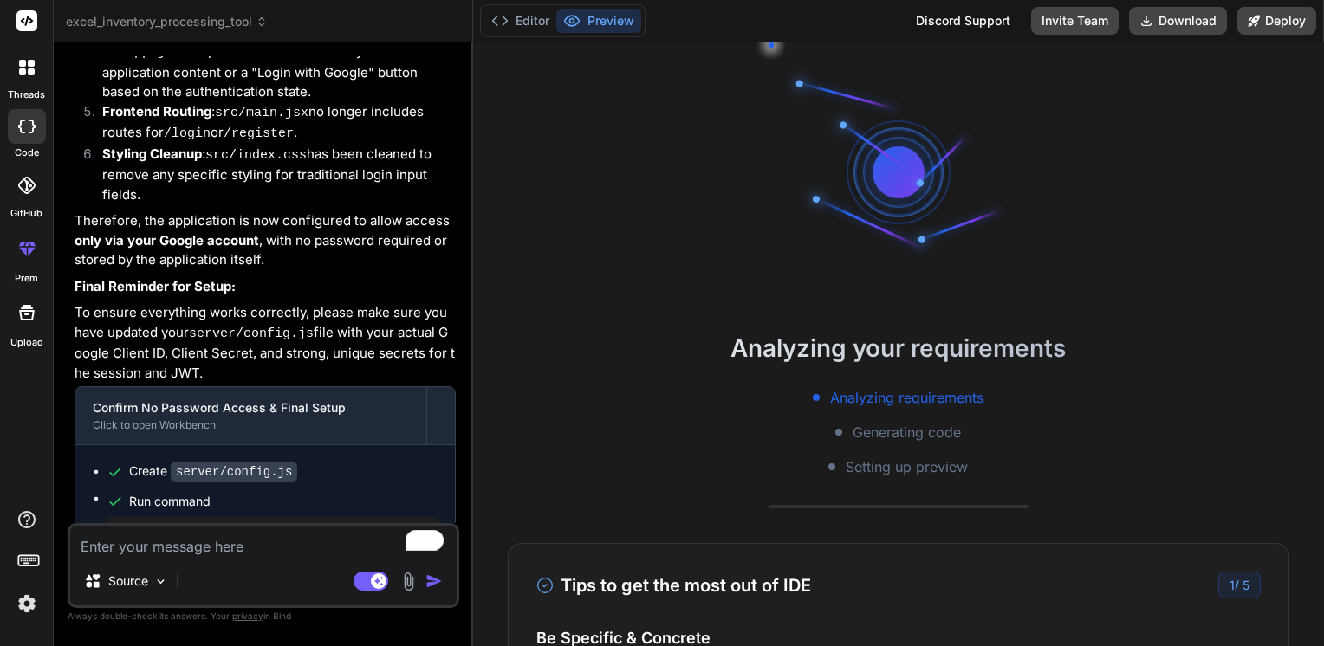
scroll to position [4194, 0]
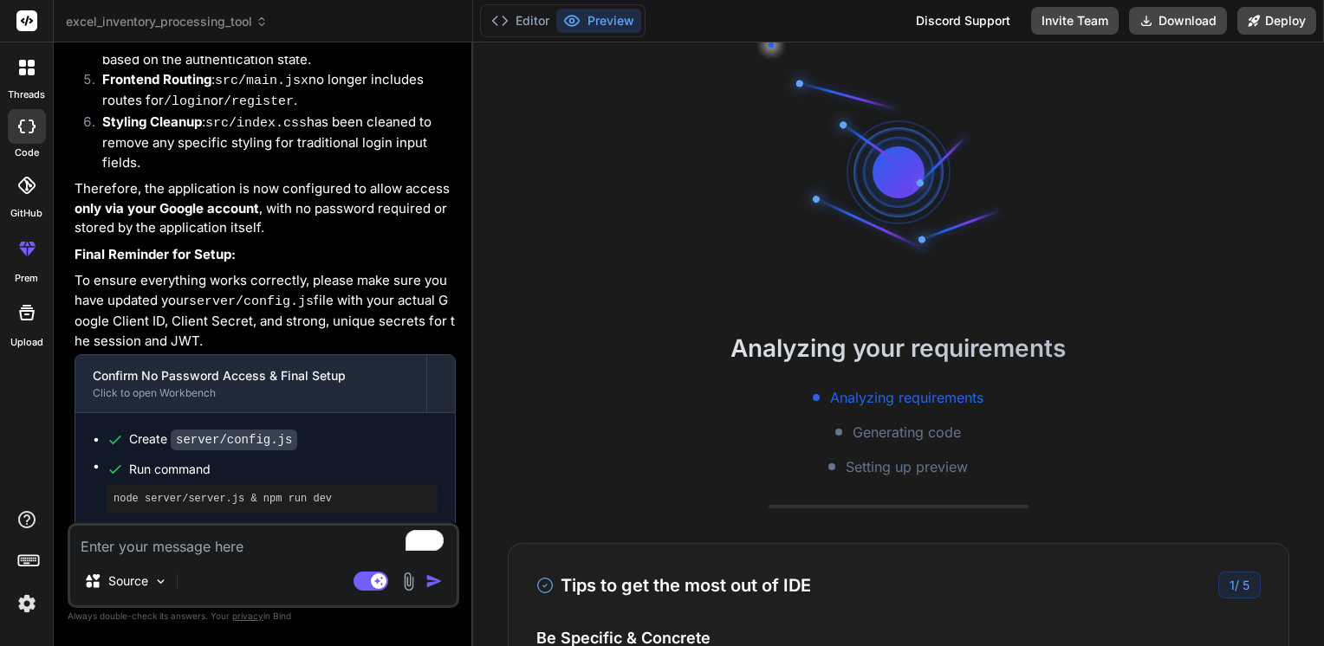
type textarea "x"
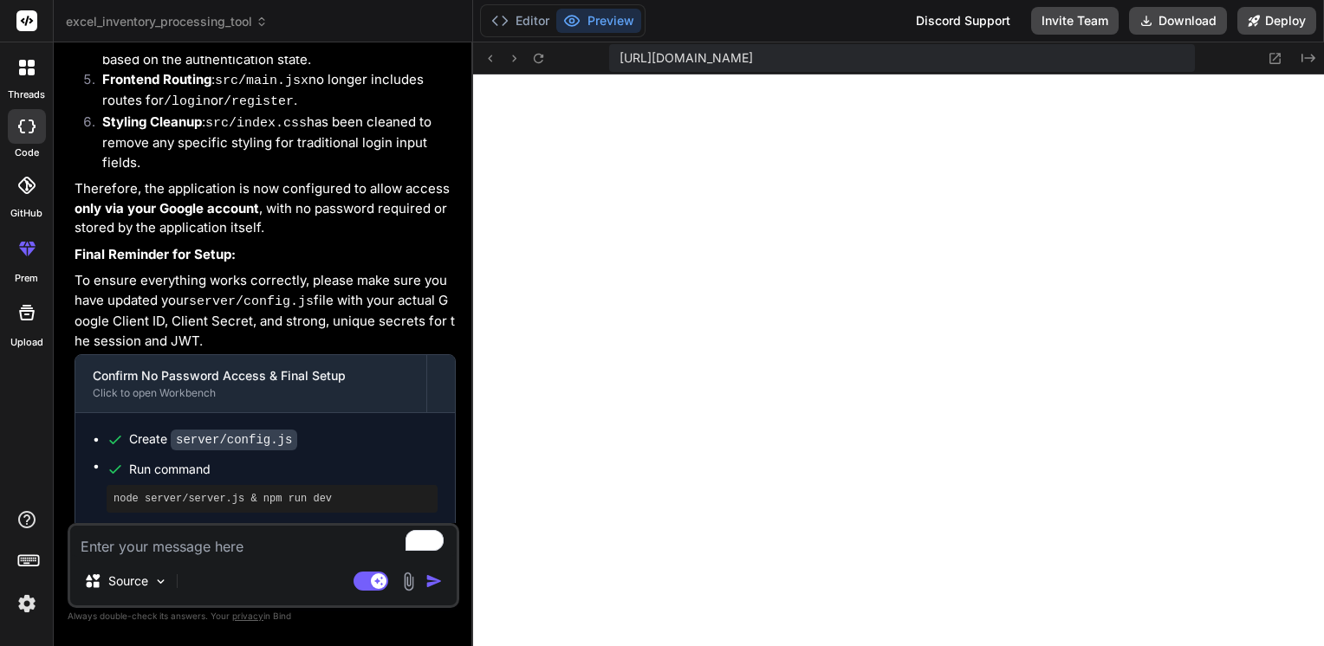
scroll to position [765, 0]
click at [210, 271] on p "To ensure everything works correctly, please make sure you have updated your se…" at bounding box center [264, 311] width 381 height 80
drag, startPoint x: 432, startPoint y: 488, endPoint x: 282, endPoint y: 491, distance: 149.9
click at [295, 561] on code "[URL]" at bounding box center [314, 568] width 39 height 15
copy code "[URL]"
